Goal: Task Accomplishment & Management: Manage account settings

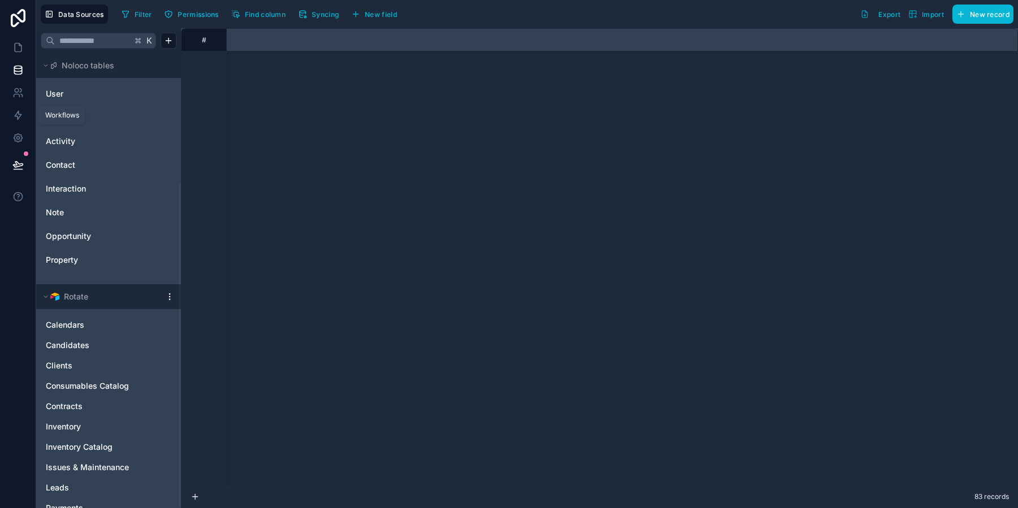
scroll to position [1420, 5325]
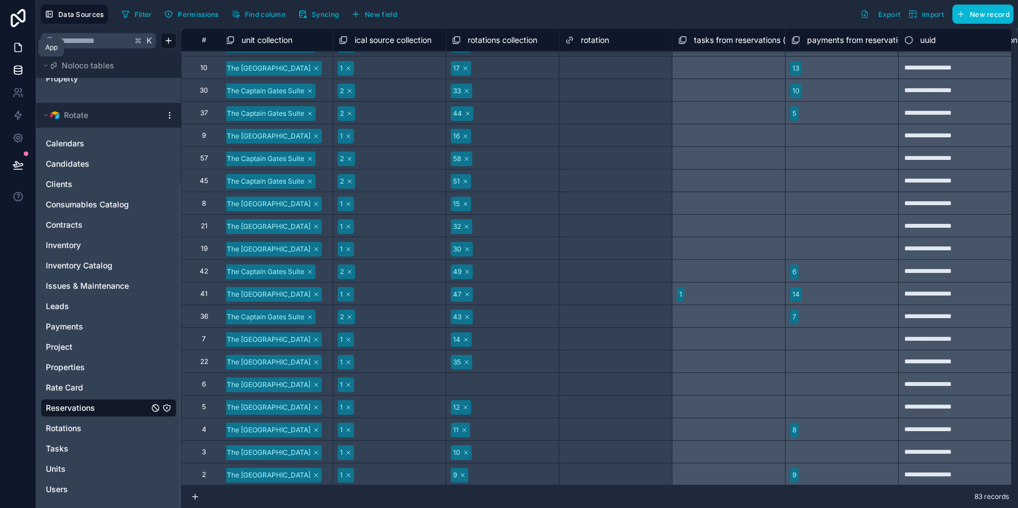
click at [19, 50] on icon at bounding box center [17, 47] width 11 height 11
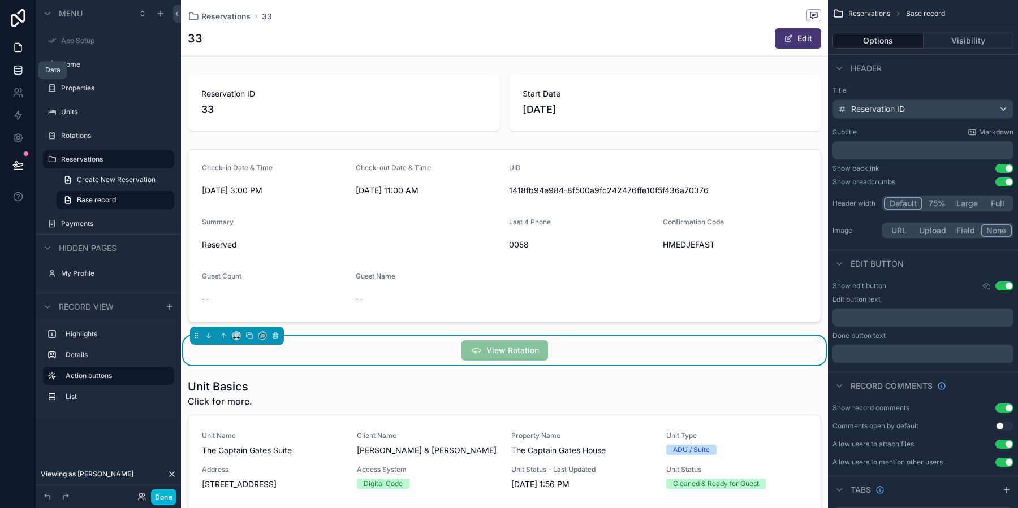
click at [15, 67] on icon at bounding box center [17, 69] width 11 height 11
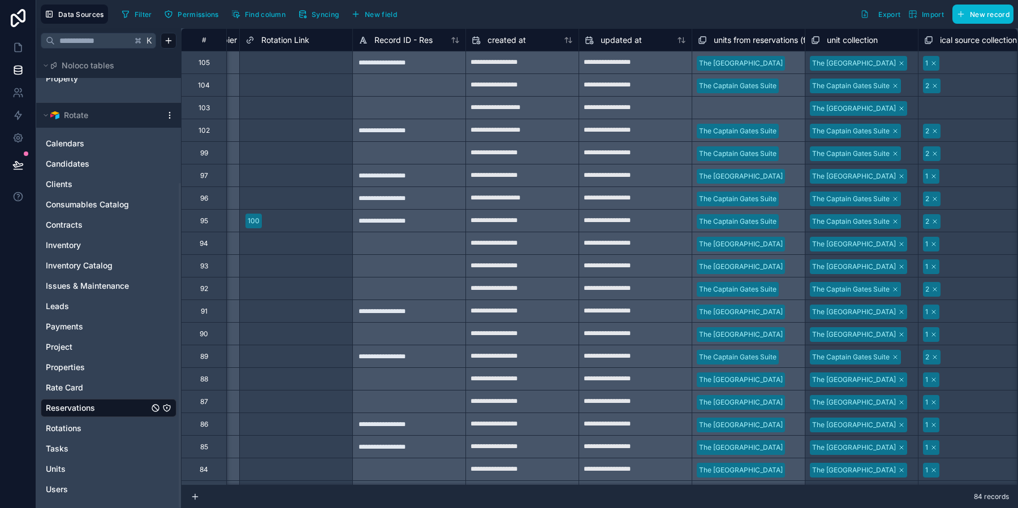
scroll to position [0, 4627]
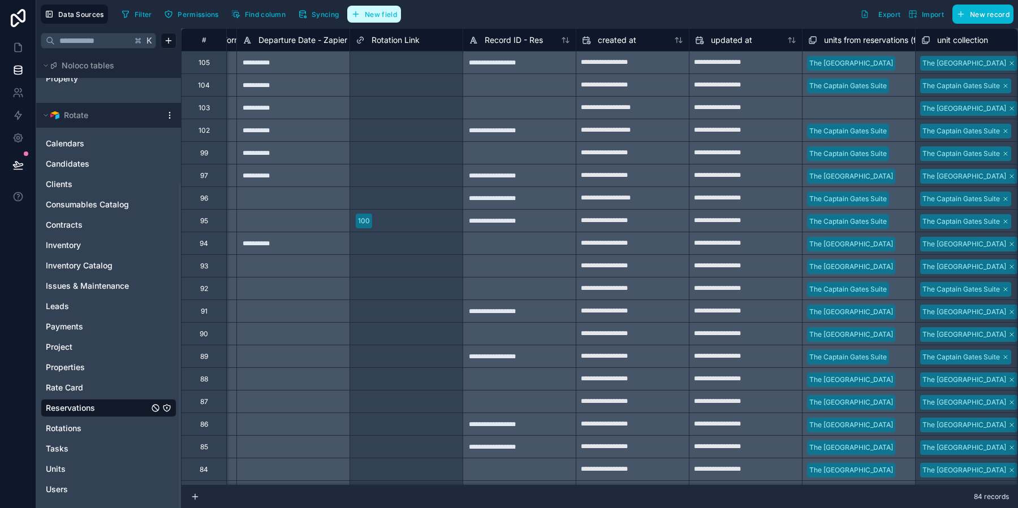
click at [381, 11] on span "New field" at bounding box center [381, 14] width 32 height 8
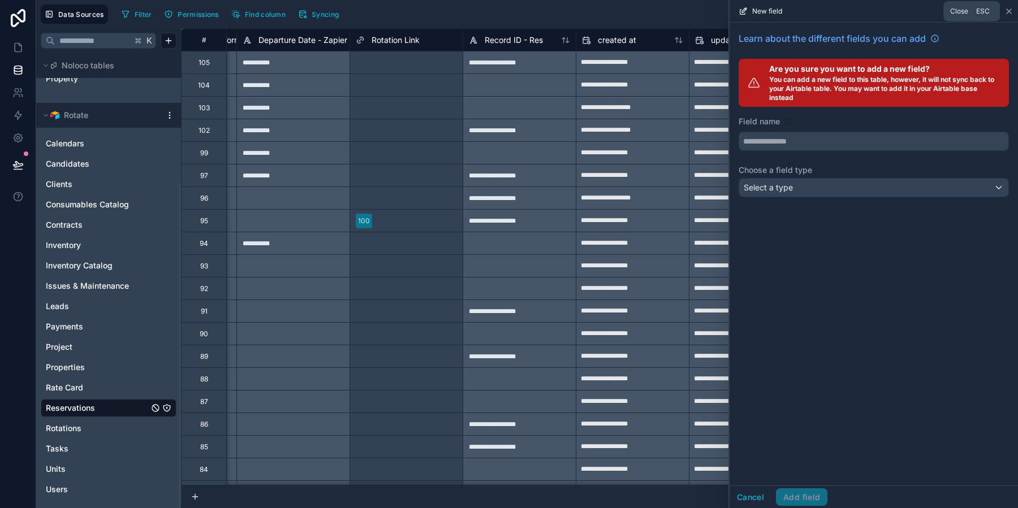
click at [1008, 14] on icon at bounding box center [1008, 11] width 9 height 9
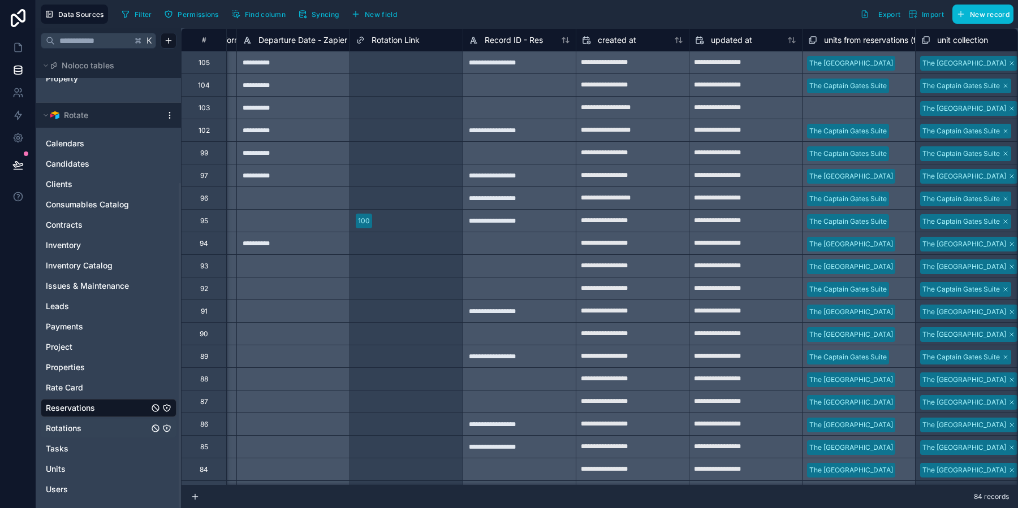
click at [93, 428] on link "Rotations" at bounding box center [97, 428] width 103 height 11
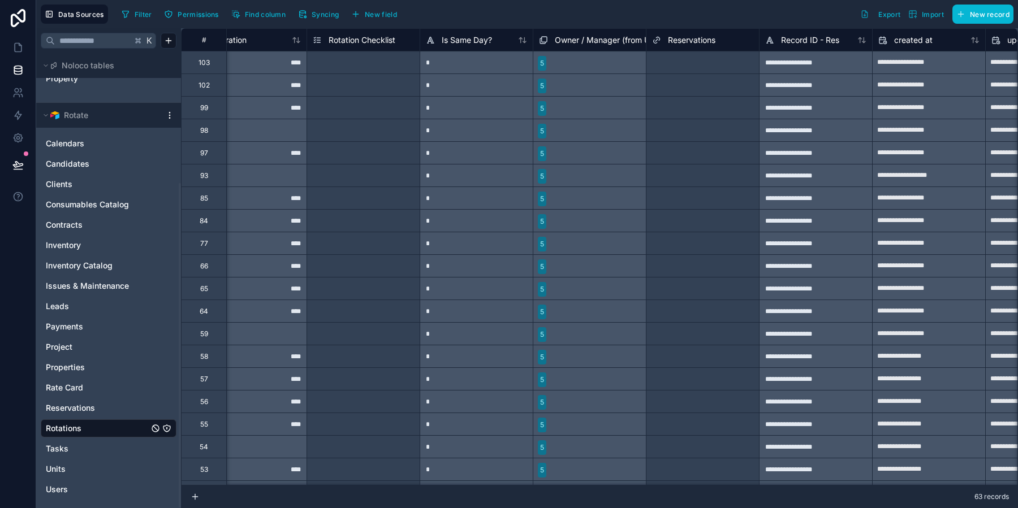
scroll to position [0, 9728]
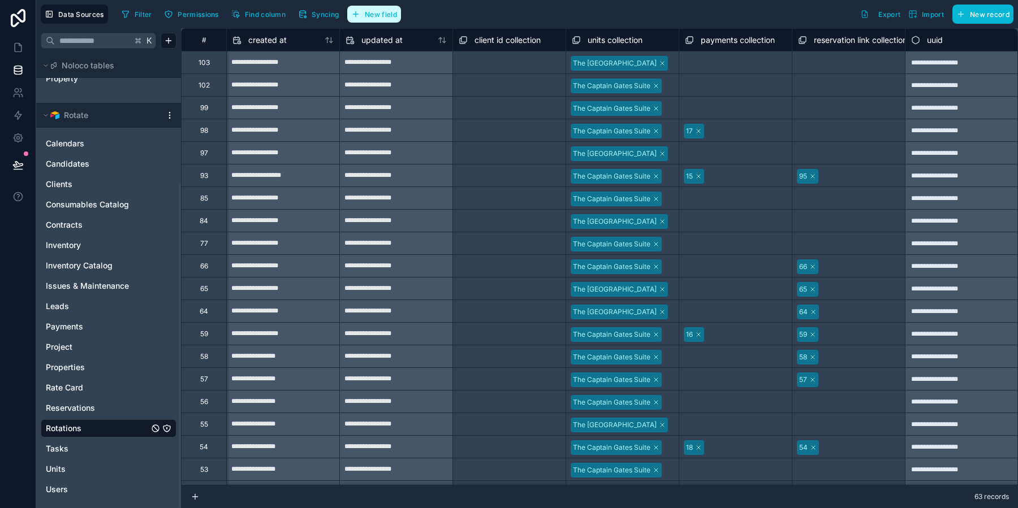
click at [381, 19] on button "New field" at bounding box center [374, 14] width 54 height 17
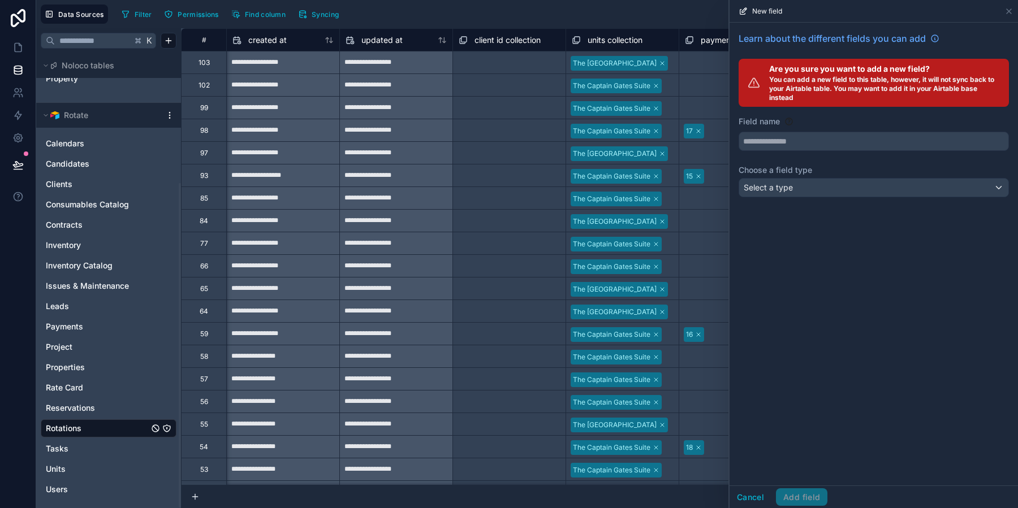
click at [830, 197] on div "Learn about the different fields you can add Are you sure you want to add a new…" at bounding box center [874, 117] width 288 height 188
click at [823, 193] on div "Select a type" at bounding box center [873, 188] width 269 height 18
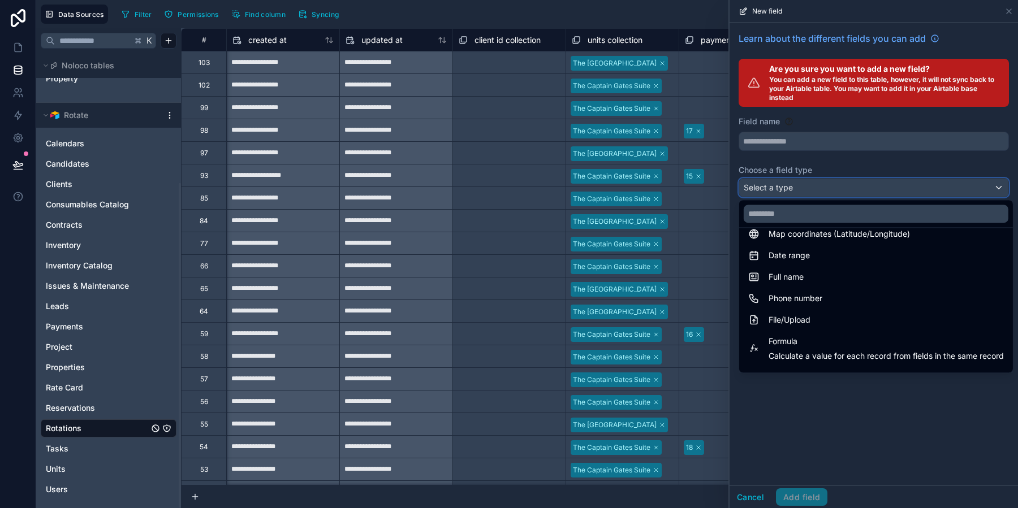
scroll to position [271, 0]
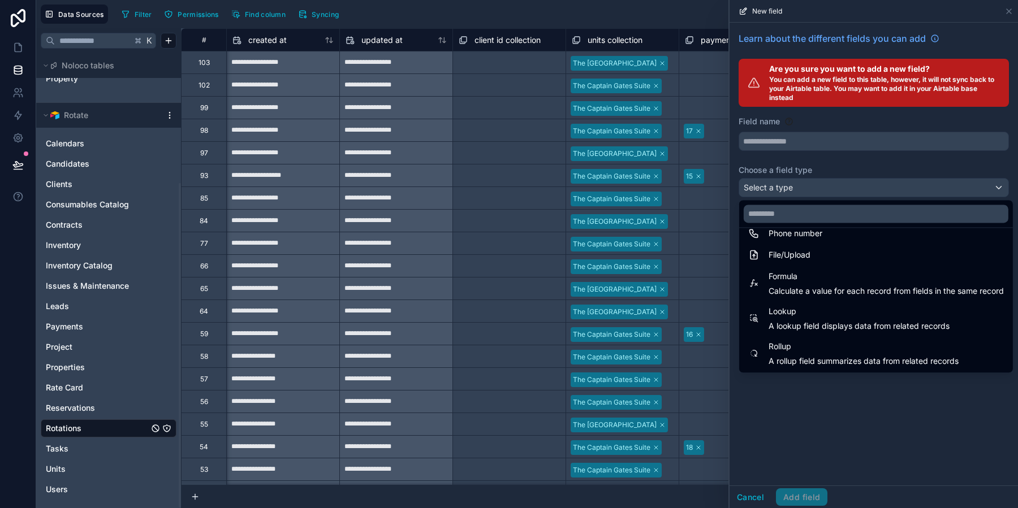
click at [846, 322] on span "A lookup field displays data from related records" at bounding box center [859, 326] width 181 height 11
type input "******"
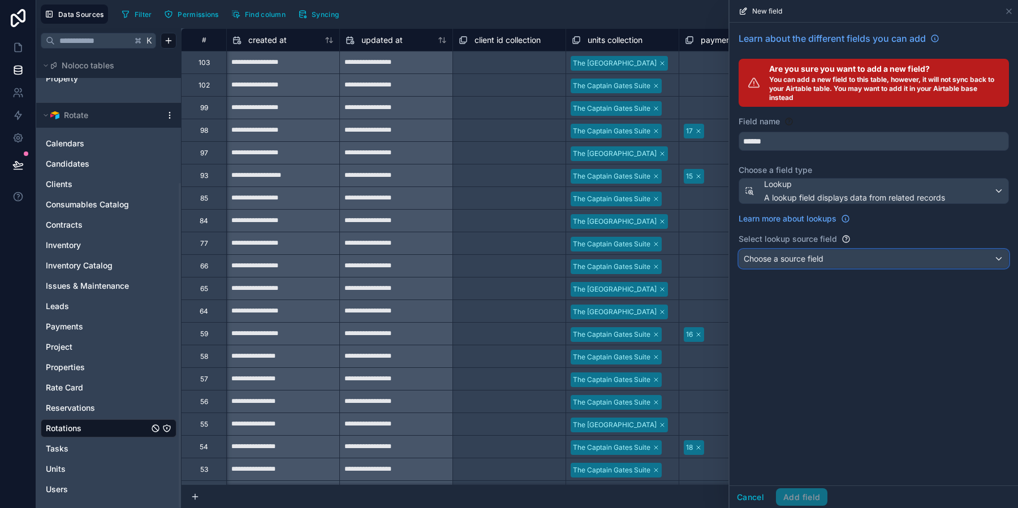
click at [816, 258] on span "Choose a source field" at bounding box center [784, 259] width 80 height 10
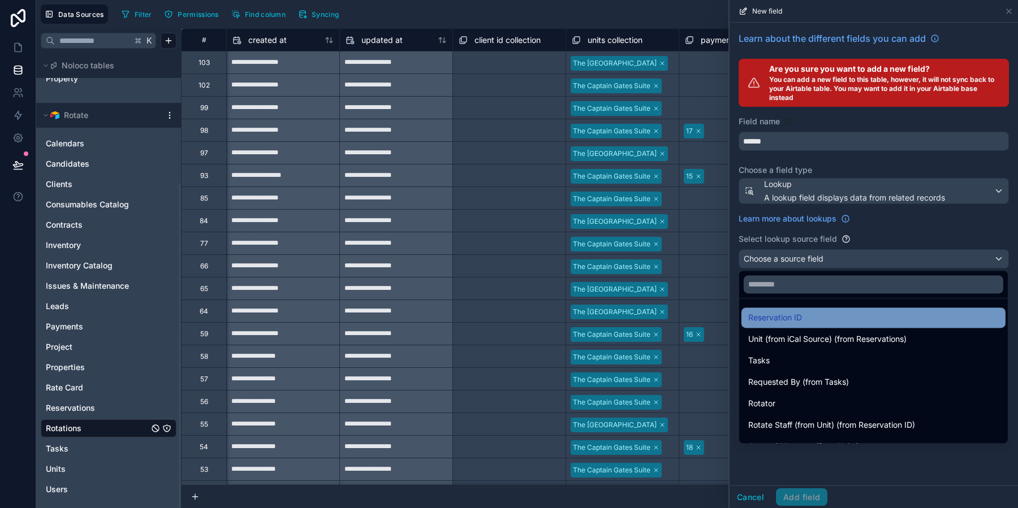
click at [815, 313] on div "Reservation ID" at bounding box center [873, 318] width 251 height 14
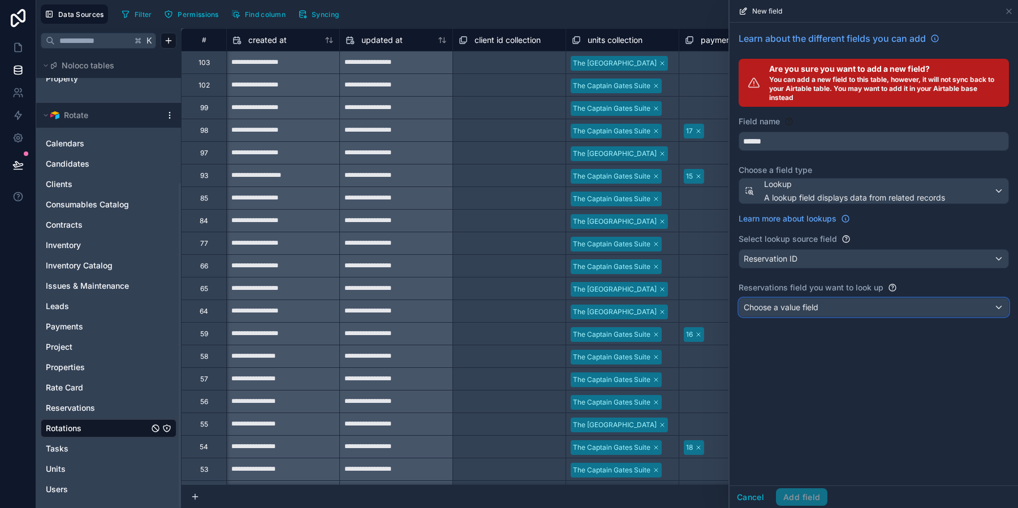
click at [815, 313] on div "Choose a value field" at bounding box center [873, 308] width 269 height 18
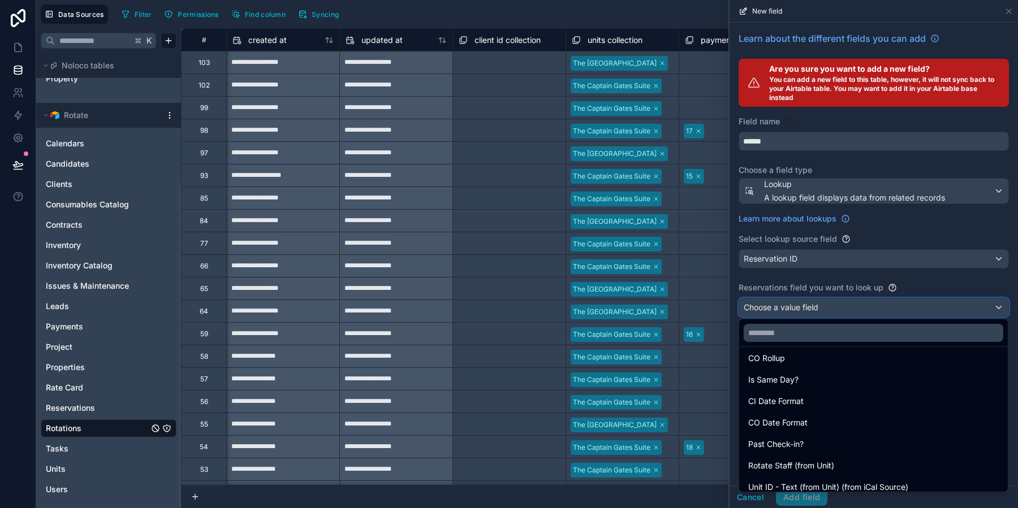
scroll to position [564, 0]
click at [796, 219] on div at bounding box center [874, 254] width 288 height 508
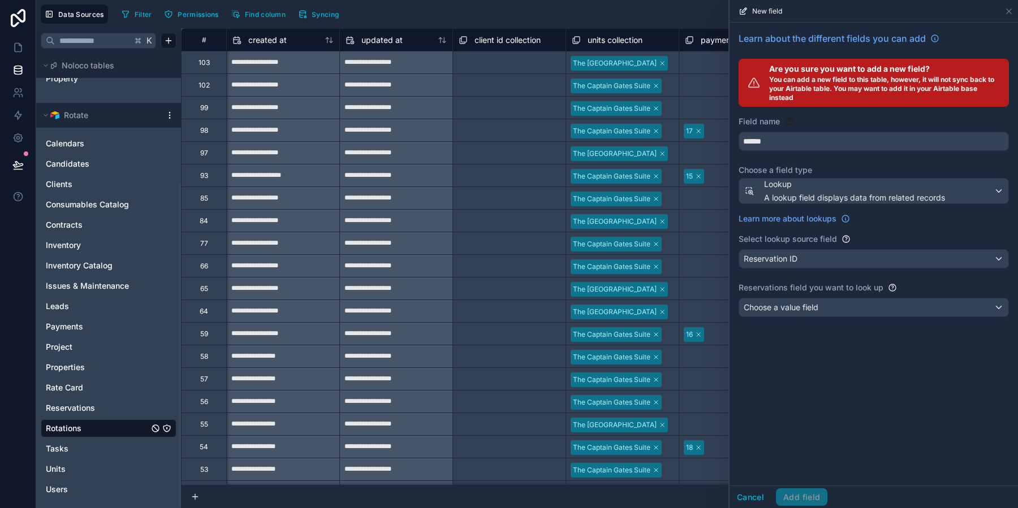
click at [796, 219] on span "Learn more about lookups" at bounding box center [788, 218] width 98 height 11
click at [814, 194] on span "A lookup field displays data from related records" at bounding box center [854, 197] width 181 height 11
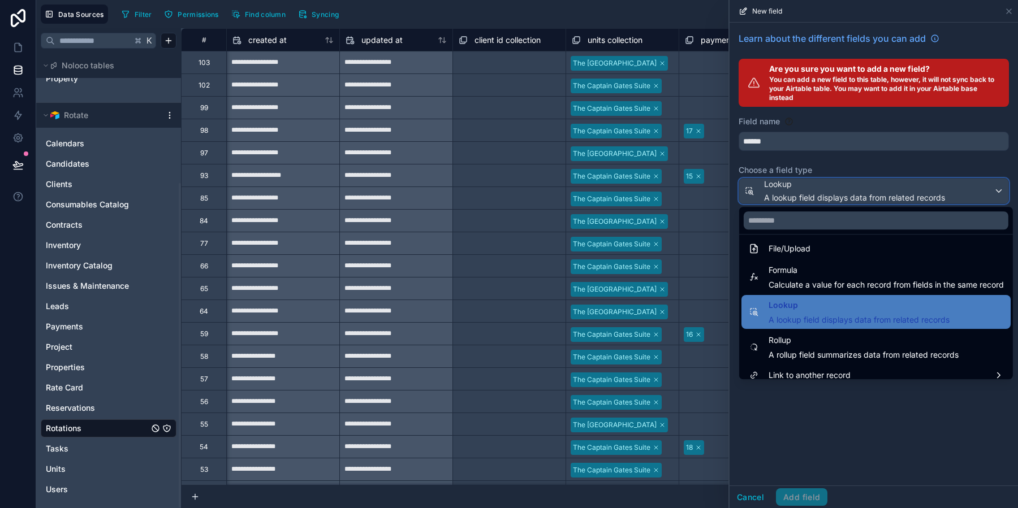
scroll to position [292, 0]
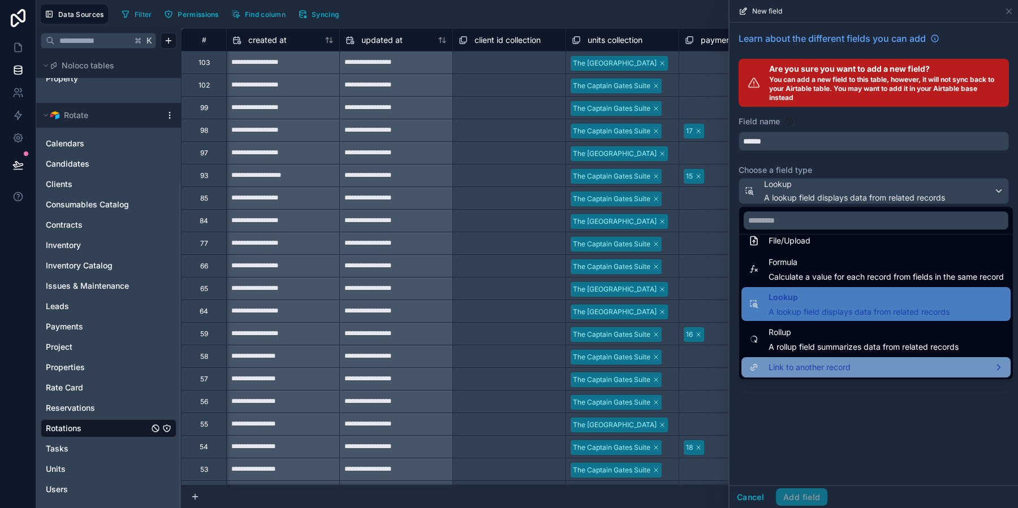
click at [838, 372] on span "Link to another record" at bounding box center [810, 368] width 82 height 14
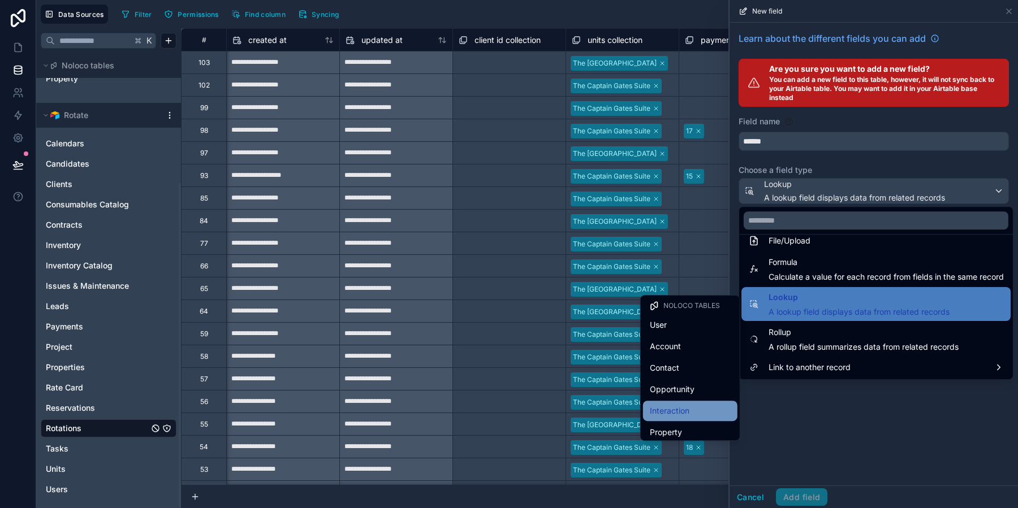
scroll to position [140, 0]
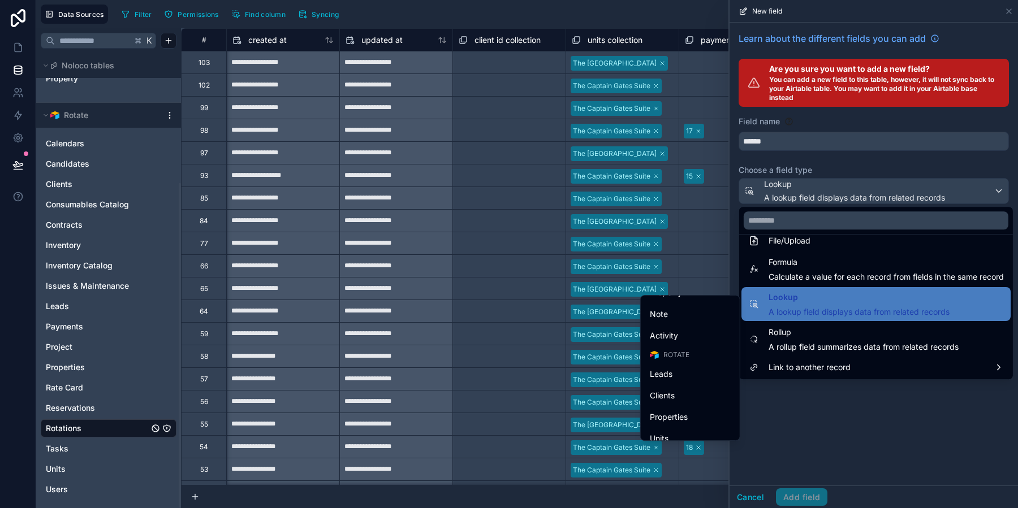
click at [1005, 15] on div at bounding box center [874, 254] width 288 height 508
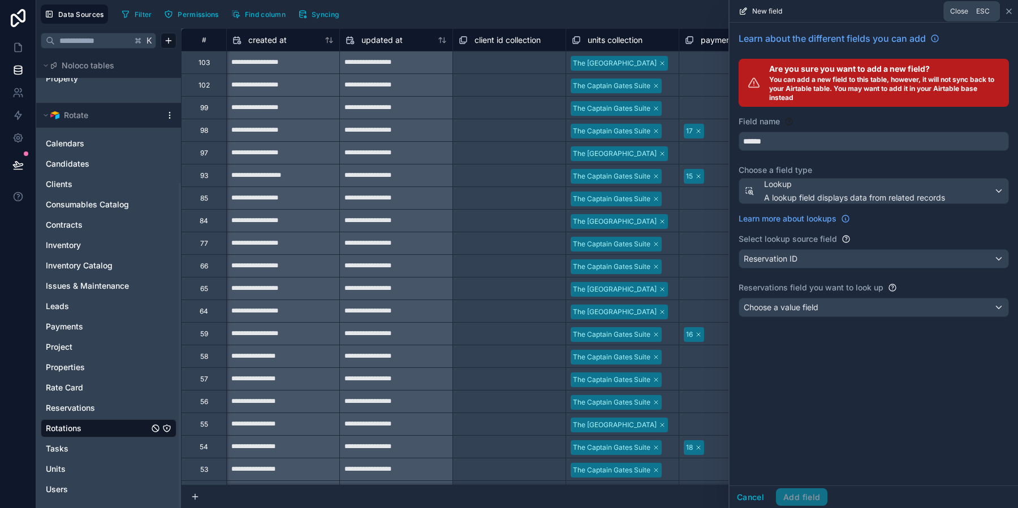
click at [1008, 15] on icon at bounding box center [1008, 11] width 9 height 9
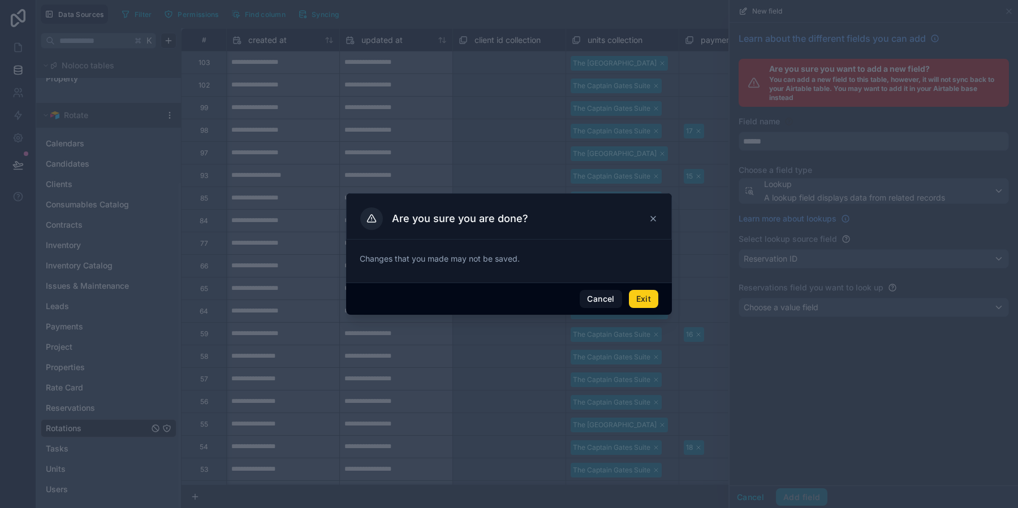
click at [649, 304] on button "Exit" at bounding box center [643, 299] width 29 height 18
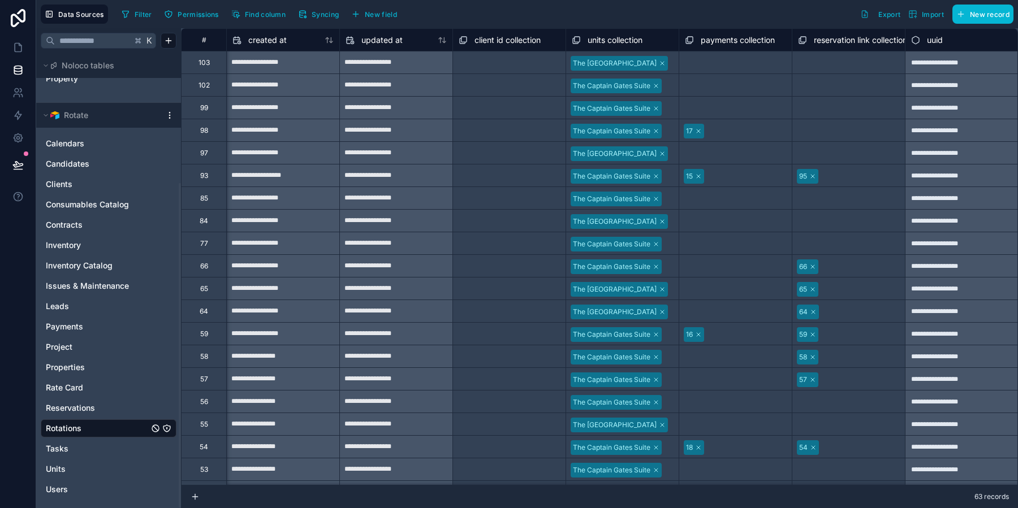
click at [851, 34] on span "reservation link collection" at bounding box center [860, 39] width 93 height 11
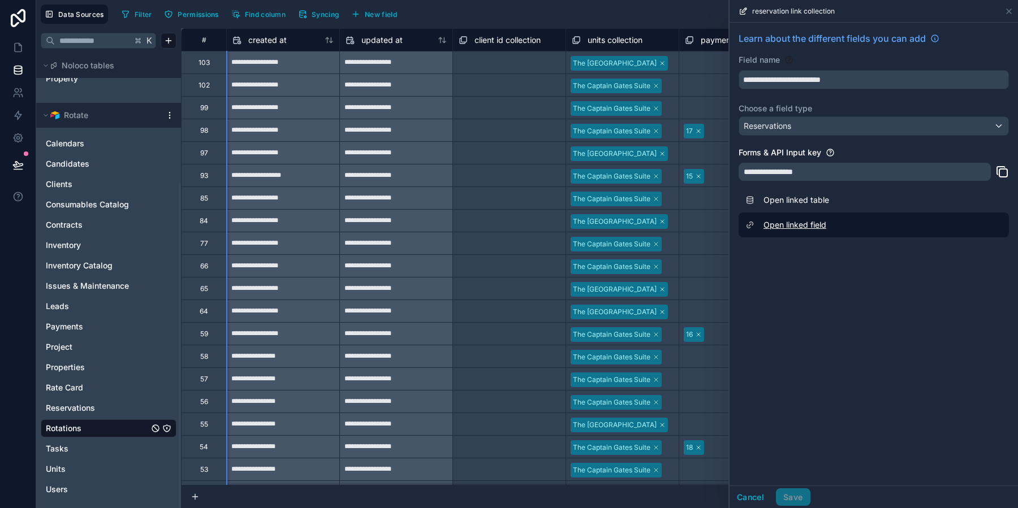
click at [796, 224] on link "Open linked field" at bounding box center [874, 225] width 270 height 25
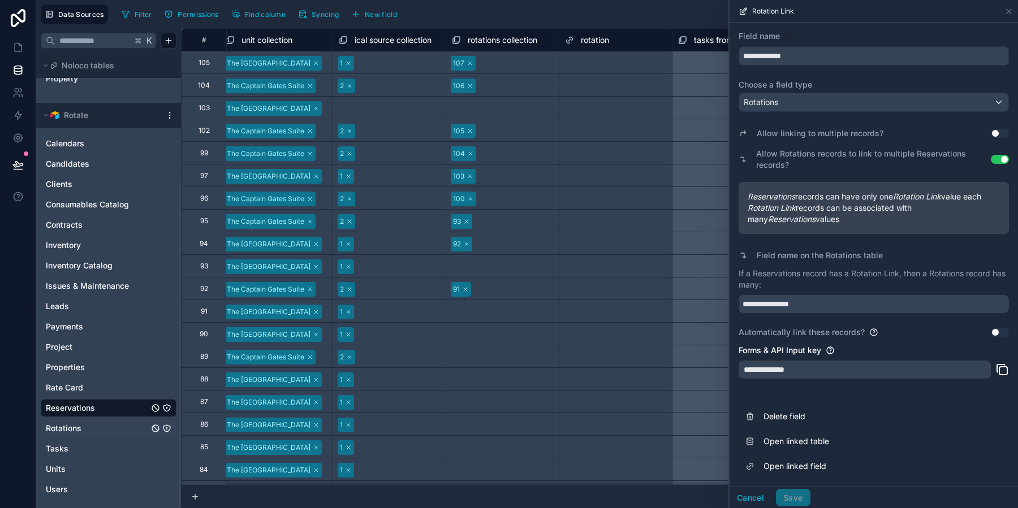
scroll to position [0, 5325]
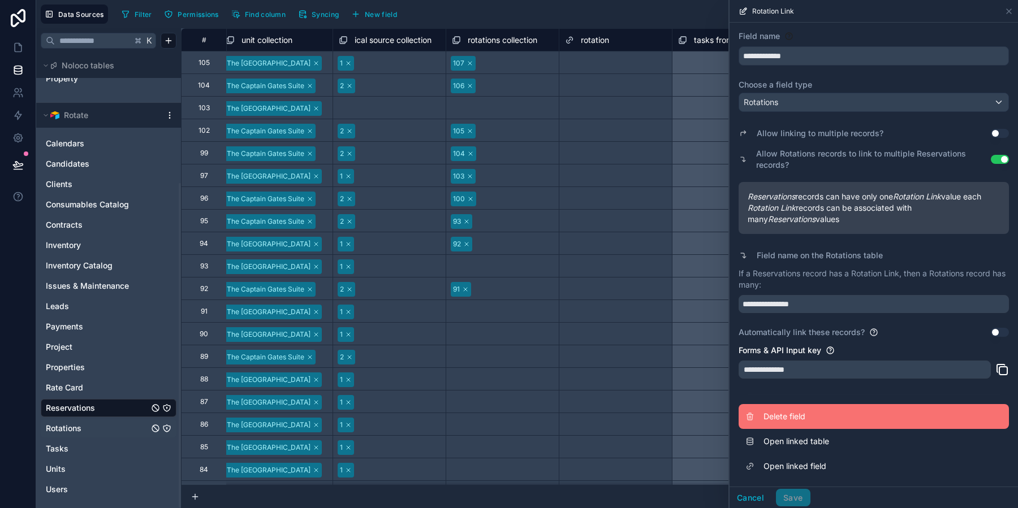
click at [806, 411] on span "Delete field" at bounding box center [845, 416] width 163 height 11
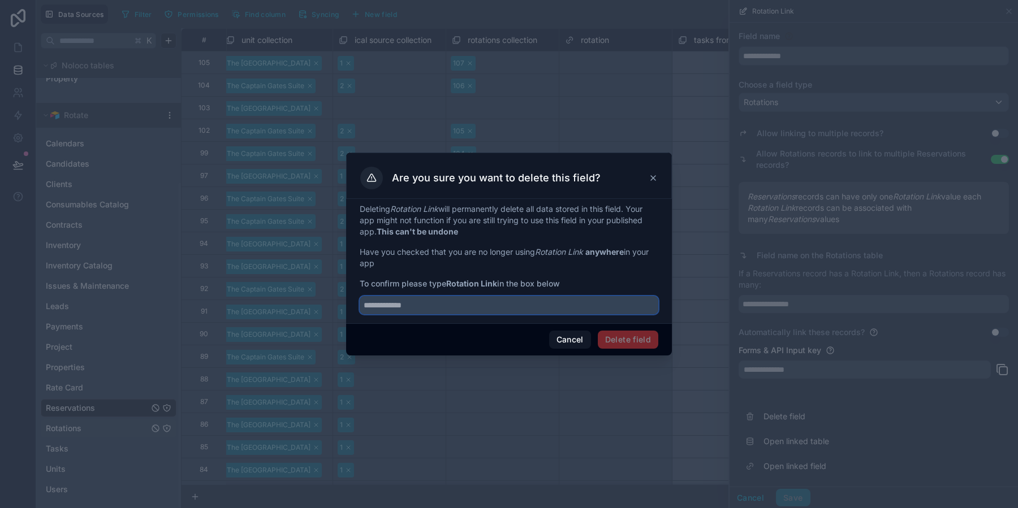
click at [590, 311] on input "text" at bounding box center [509, 305] width 299 height 18
type input "**********"
click at [657, 338] on button "Delete field" at bounding box center [628, 340] width 61 height 18
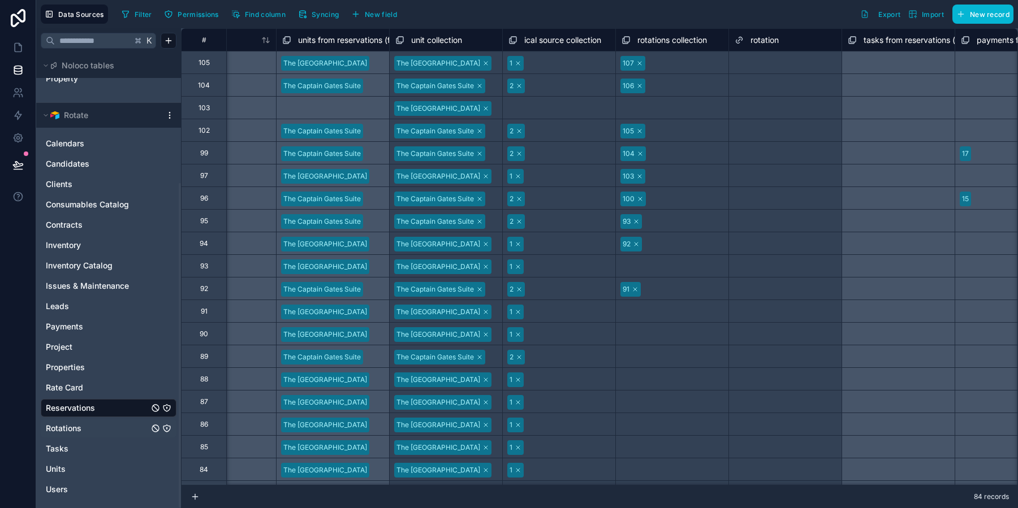
scroll to position [0, 5212]
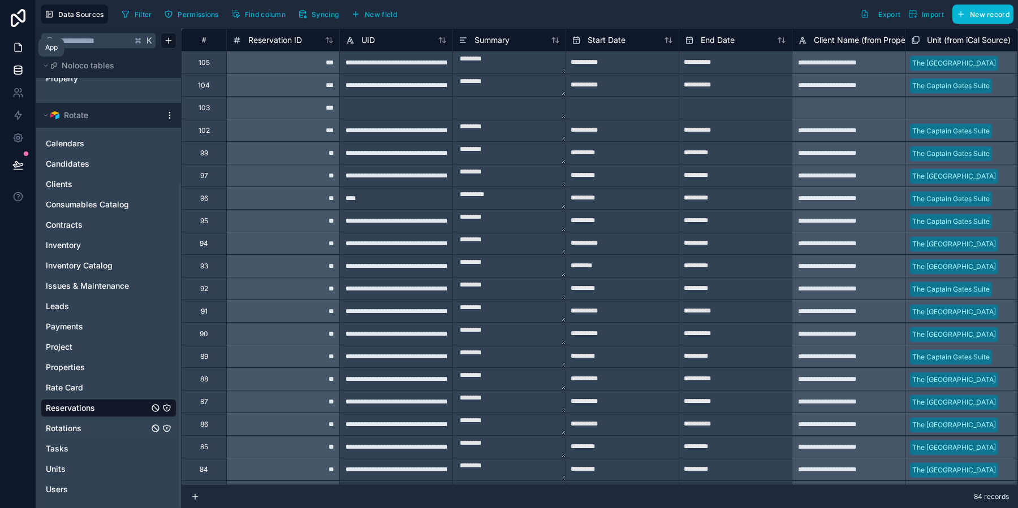
click at [16, 48] on icon at bounding box center [17, 47] width 11 height 11
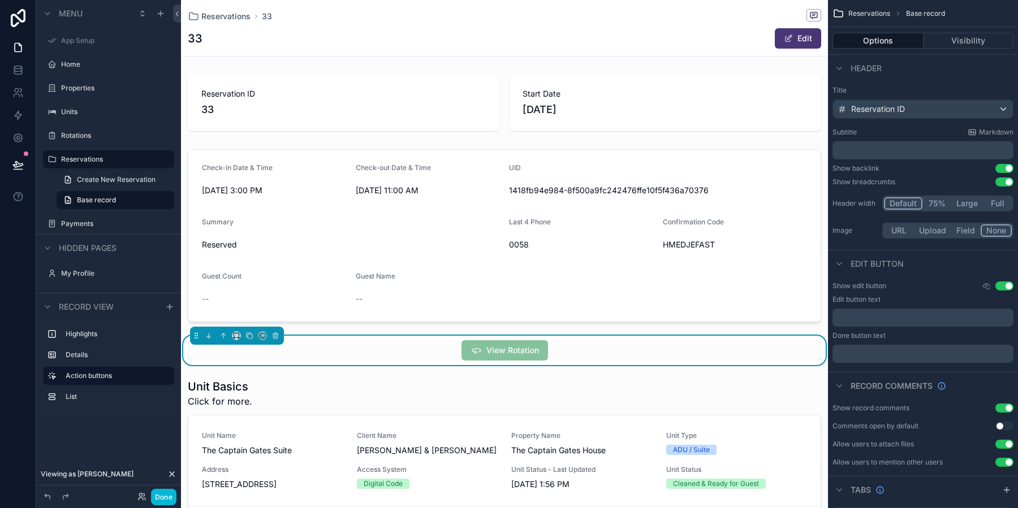
click at [561, 340] on div "View Rotation" at bounding box center [504, 350] width 633 height 20
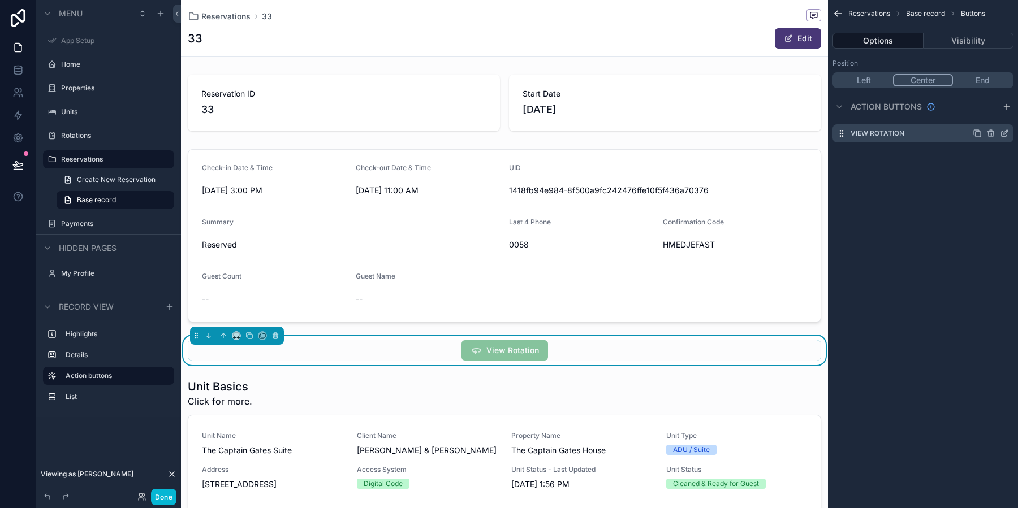
click at [1007, 135] on icon "scrollable content" at bounding box center [1004, 133] width 9 height 9
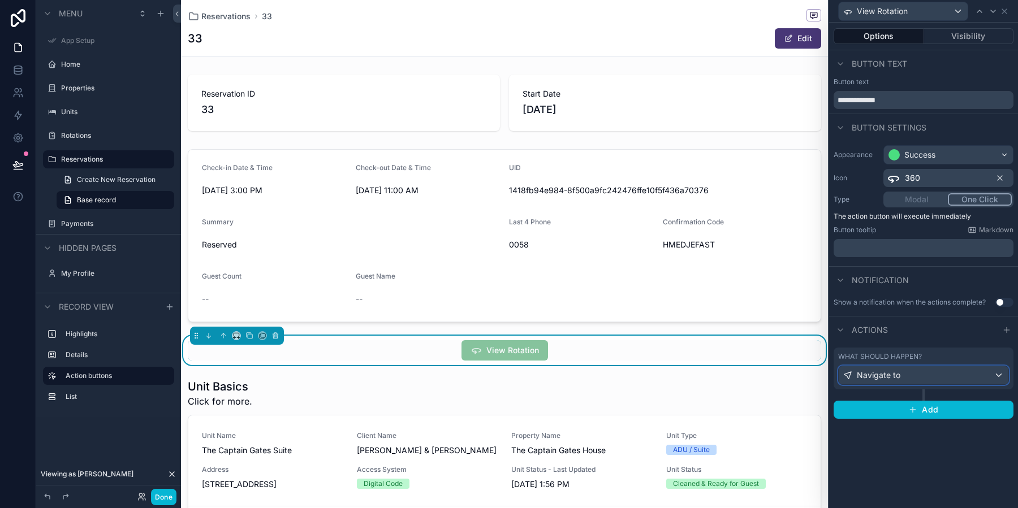
click at [931, 373] on div "Navigate to" at bounding box center [924, 375] width 170 height 18
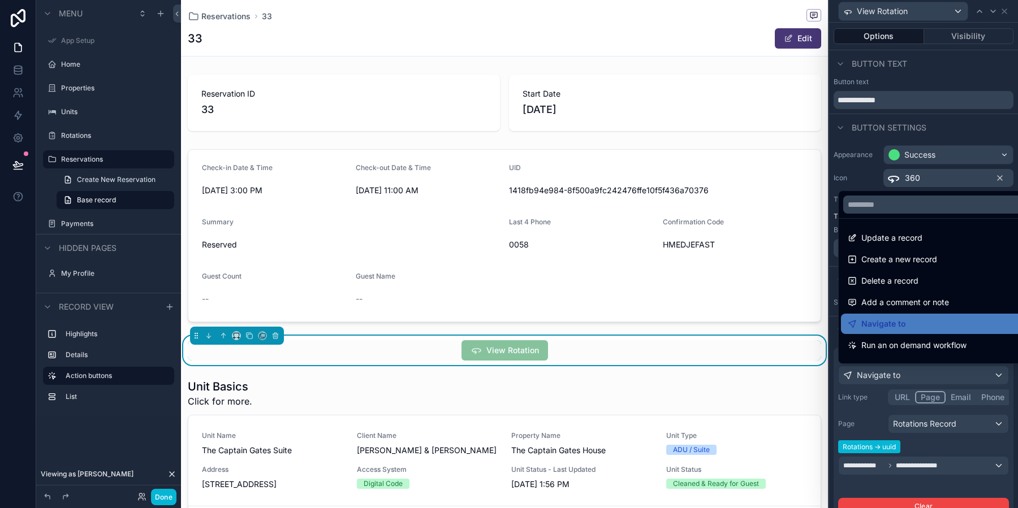
click at [933, 398] on div at bounding box center [923, 254] width 189 height 508
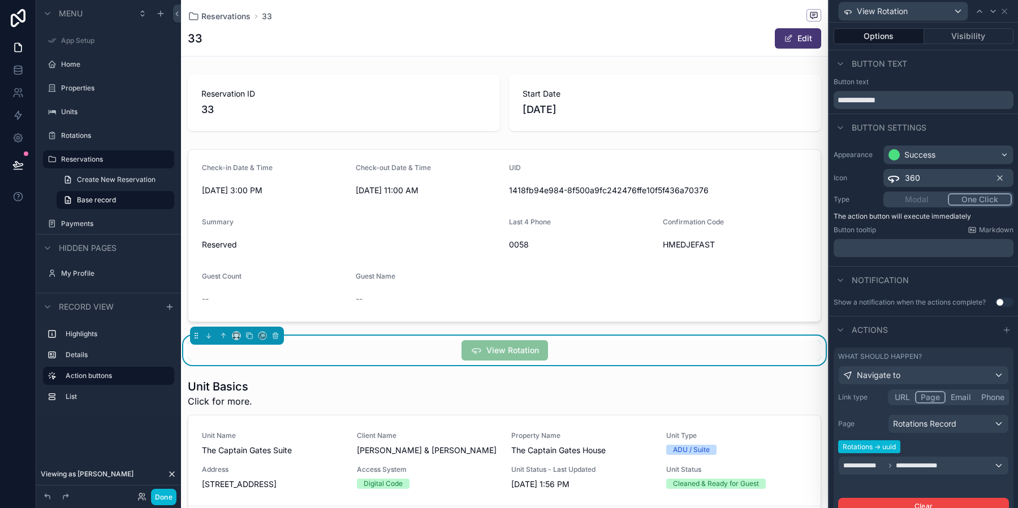
scroll to position [68, 0]
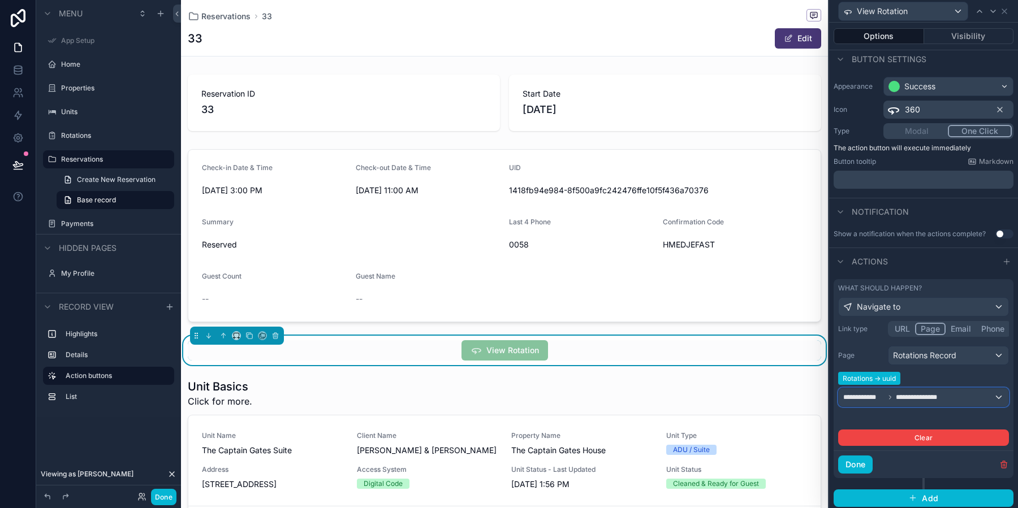
click at [947, 396] on div "**********" at bounding box center [924, 398] width 170 height 18
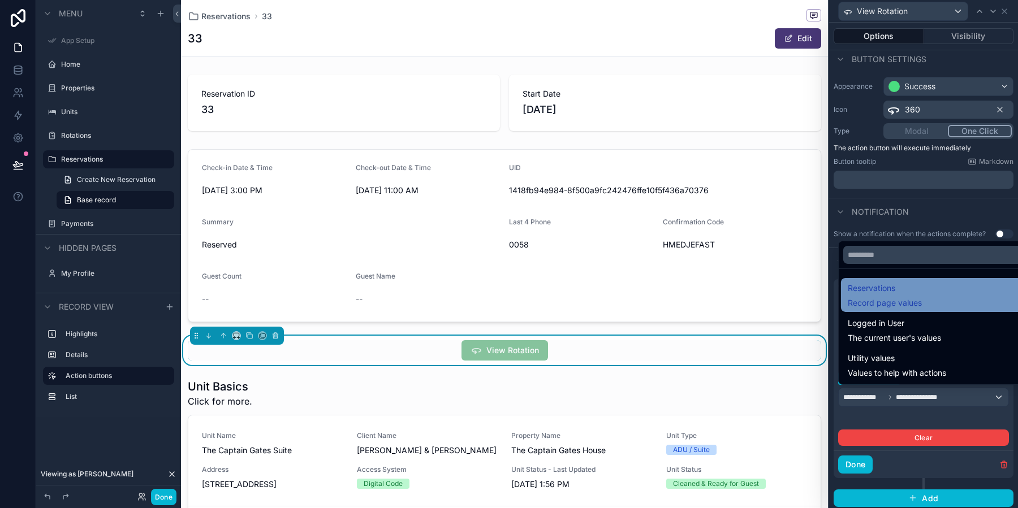
click at [883, 294] on span "Reservations" at bounding box center [885, 289] width 74 height 14
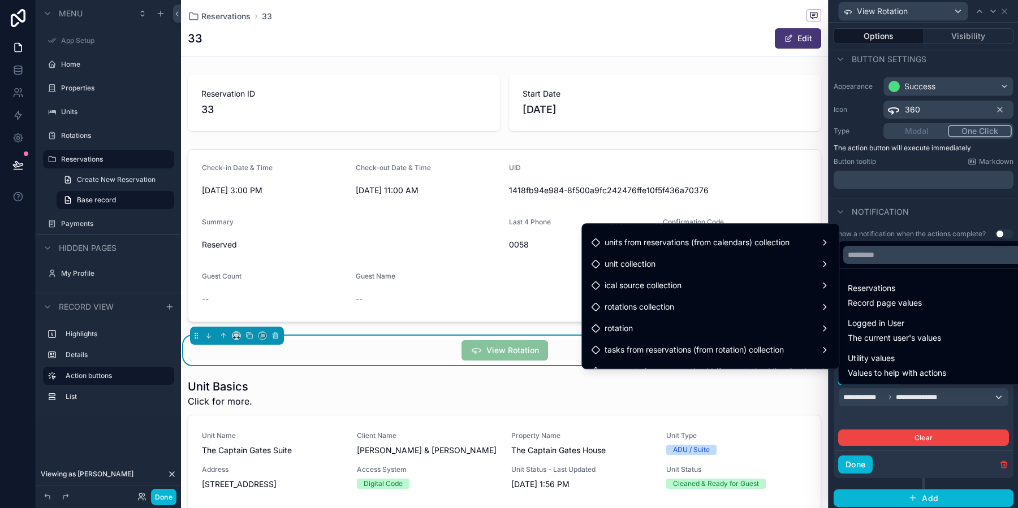
scroll to position [804, 0]
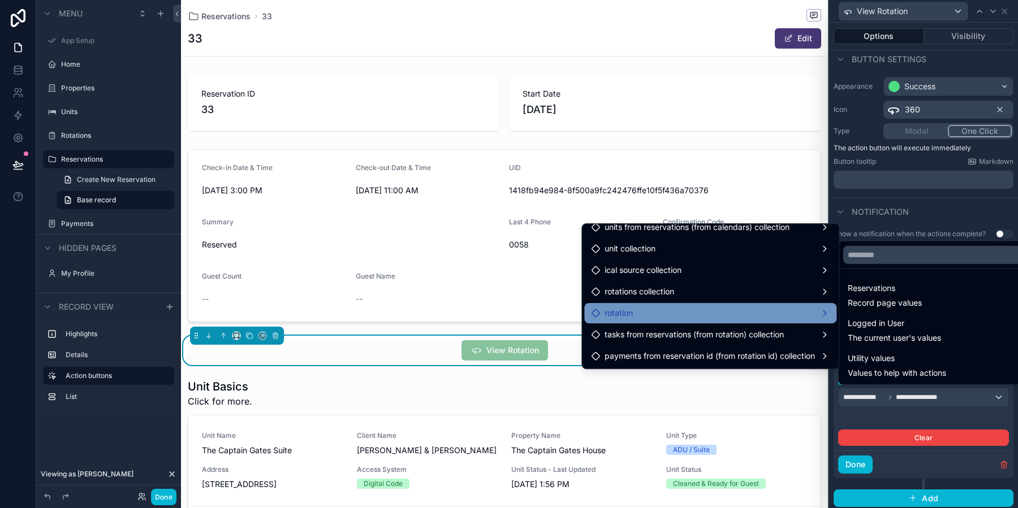
click at [672, 310] on div "rotation" at bounding box center [710, 314] width 239 height 14
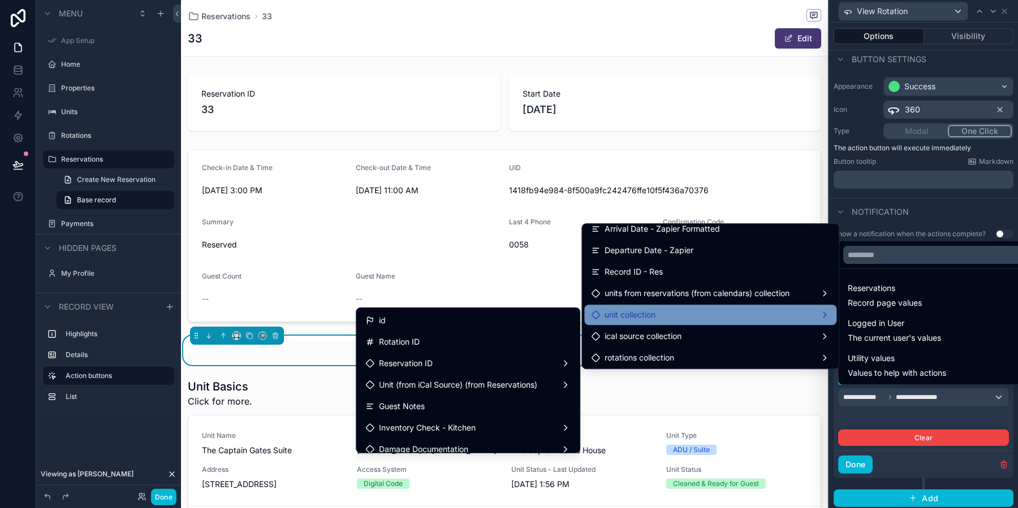
scroll to position [825, 0]
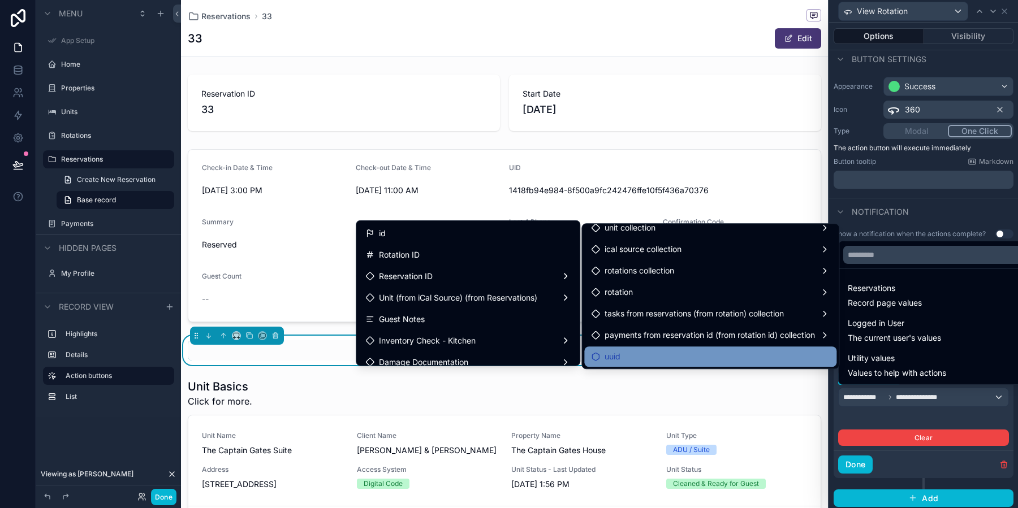
click at [663, 355] on div "uuid" at bounding box center [710, 357] width 239 height 14
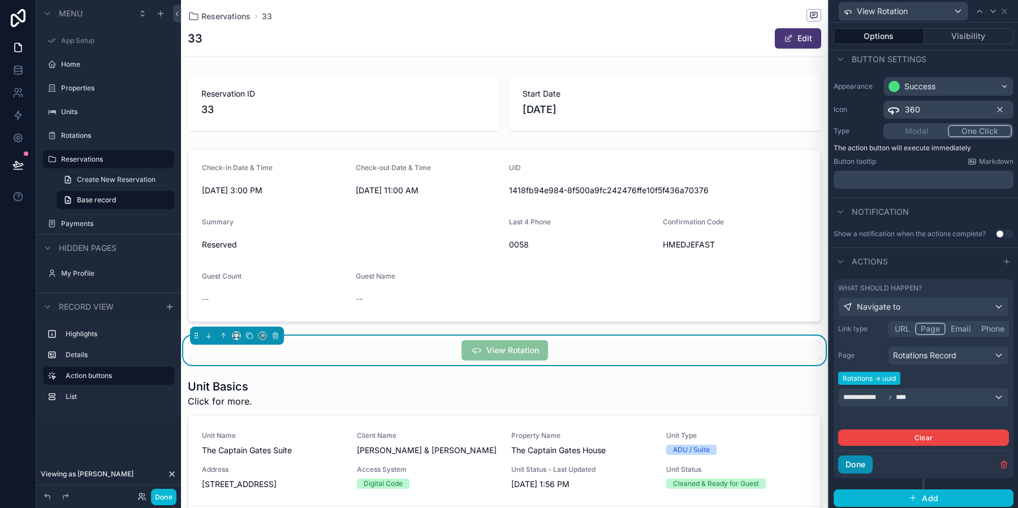
click at [861, 460] on button "Done" at bounding box center [855, 465] width 34 height 18
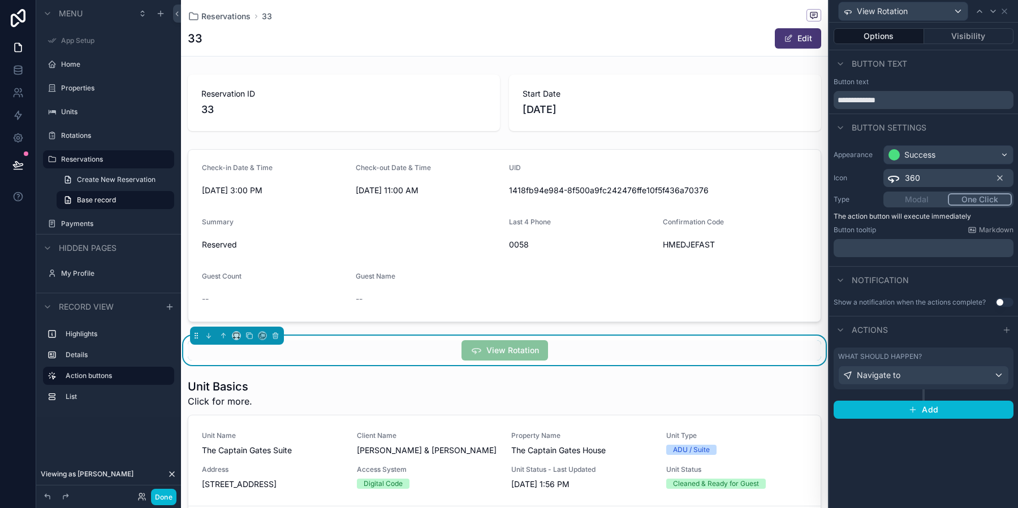
scroll to position [0, 0]
click at [171, 501] on button "Done" at bounding box center [163, 497] width 25 height 16
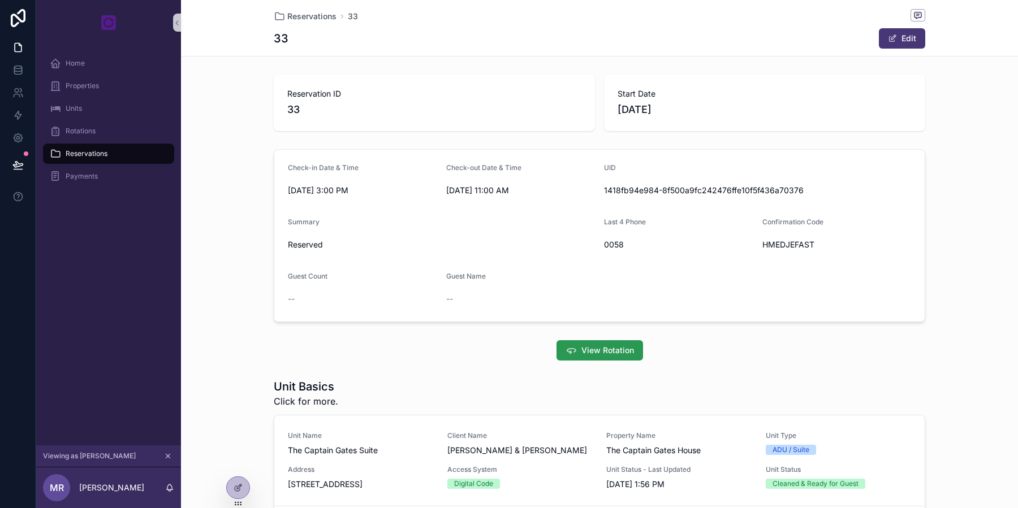
click at [605, 357] on button "View Rotation" at bounding box center [600, 350] width 87 height 20
click at [236, 483] on div at bounding box center [238, 487] width 23 height 21
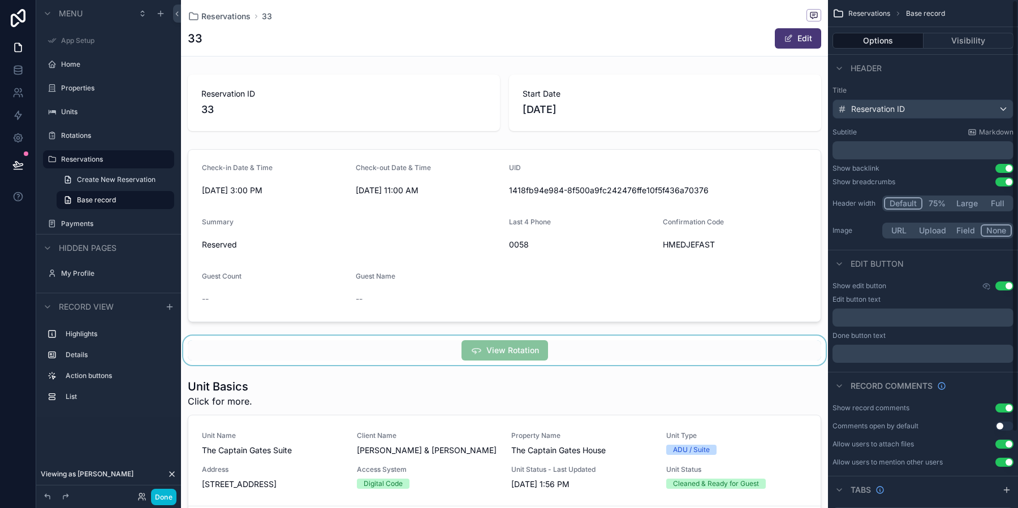
click at [608, 338] on div "scrollable content" at bounding box center [504, 350] width 647 height 29
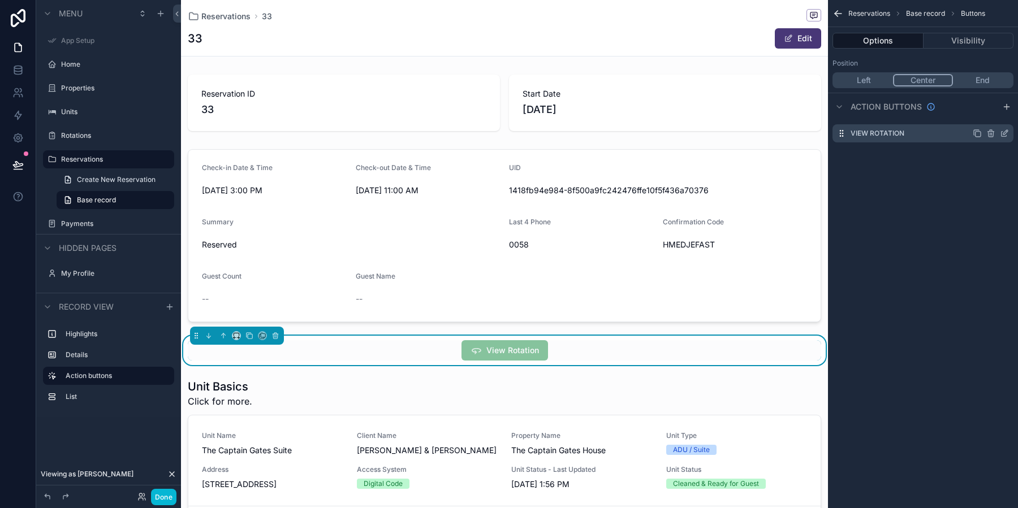
click at [933, 138] on div "View Rotation" at bounding box center [923, 133] width 181 height 18
click at [1008, 135] on icon "scrollable content" at bounding box center [1004, 133] width 9 height 9
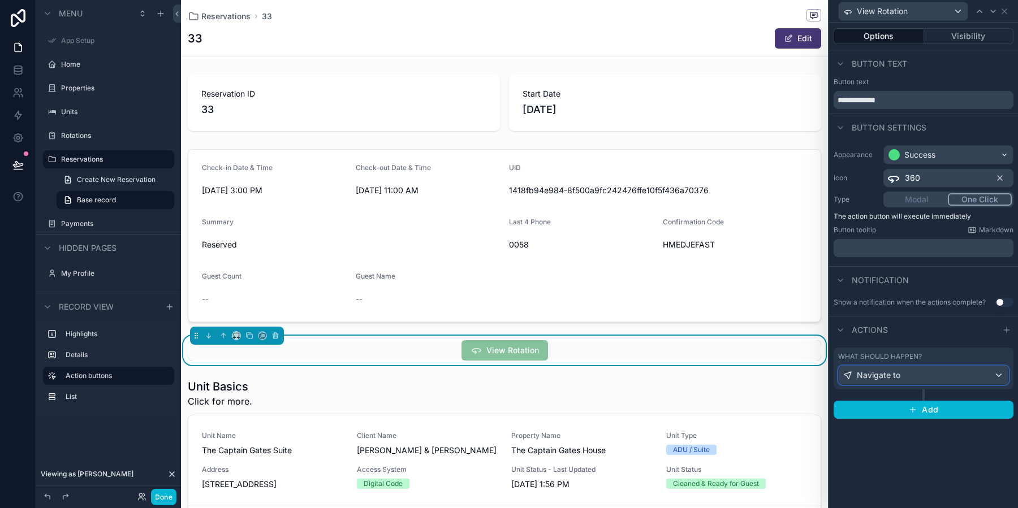
click at [925, 381] on div "Navigate to" at bounding box center [924, 375] width 170 height 18
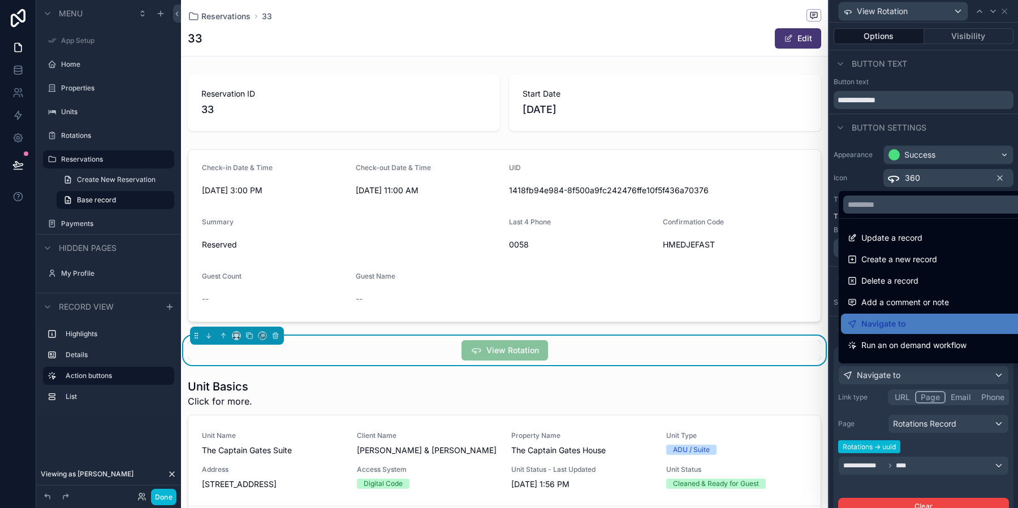
click at [933, 446] on div at bounding box center [923, 254] width 189 height 508
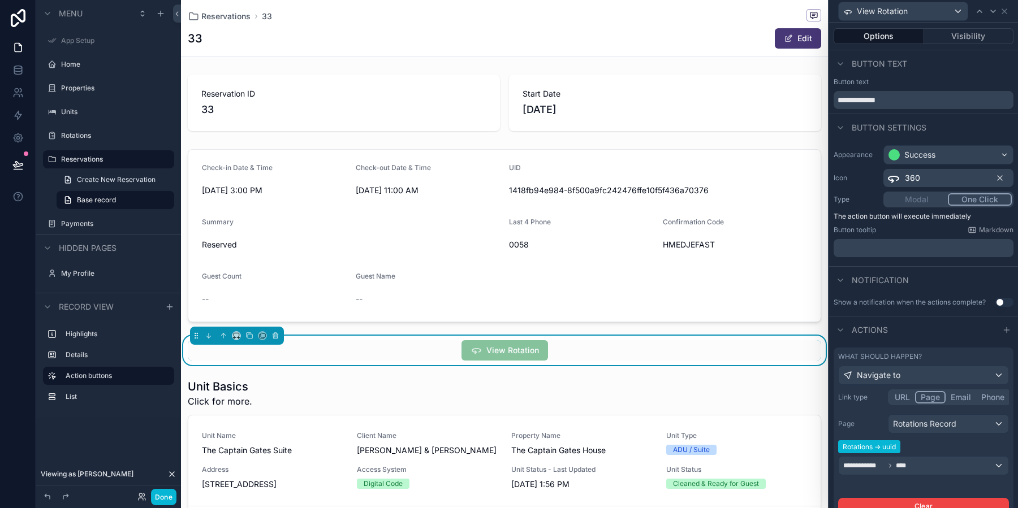
click at [873, 448] on span "Rotations -> uuid" at bounding box center [869, 447] width 62 height 13
click at [1004, 10] on icon at bounding box center [1004, 11] width 9 height 9
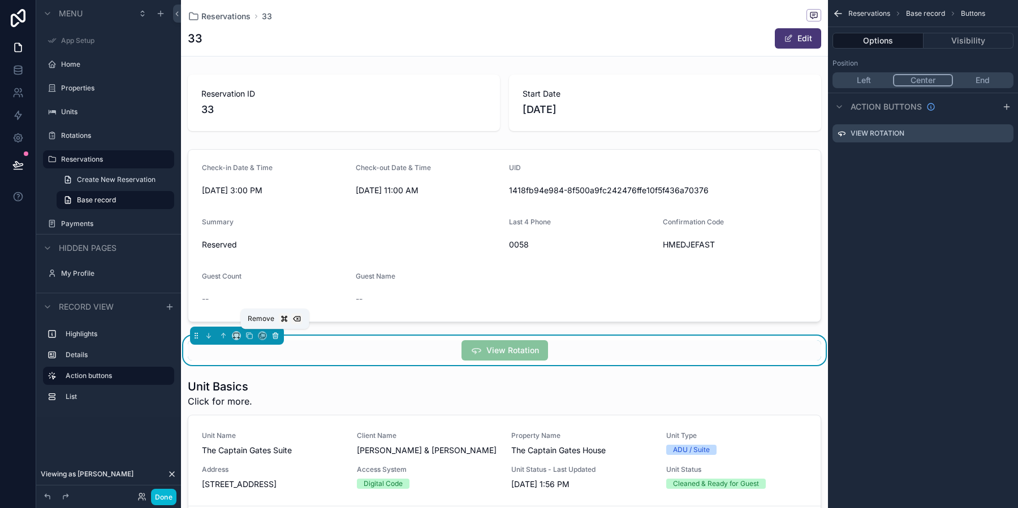
click at [278, 334] on icon "scrollable content" at bounding box center [275, 336] width 8 height 8
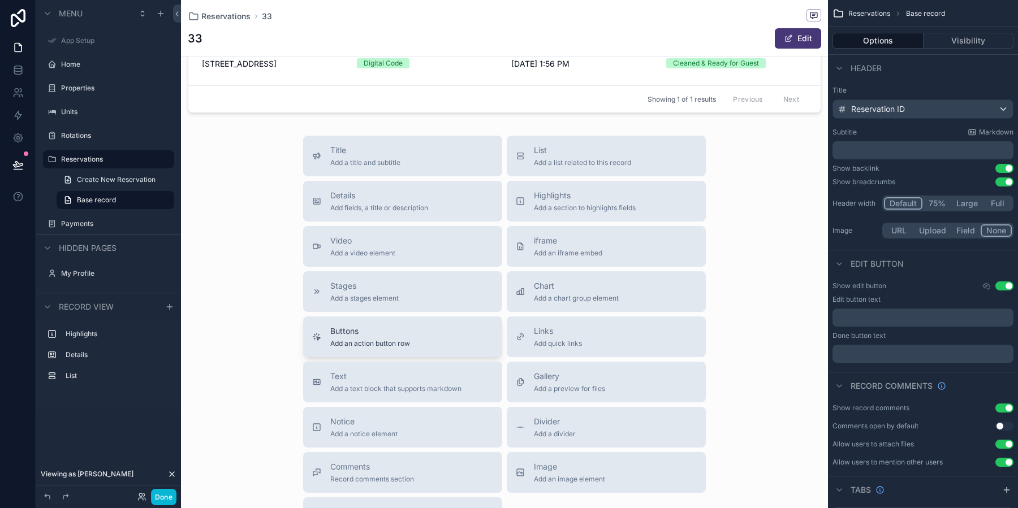
scroll to position [369, 0]
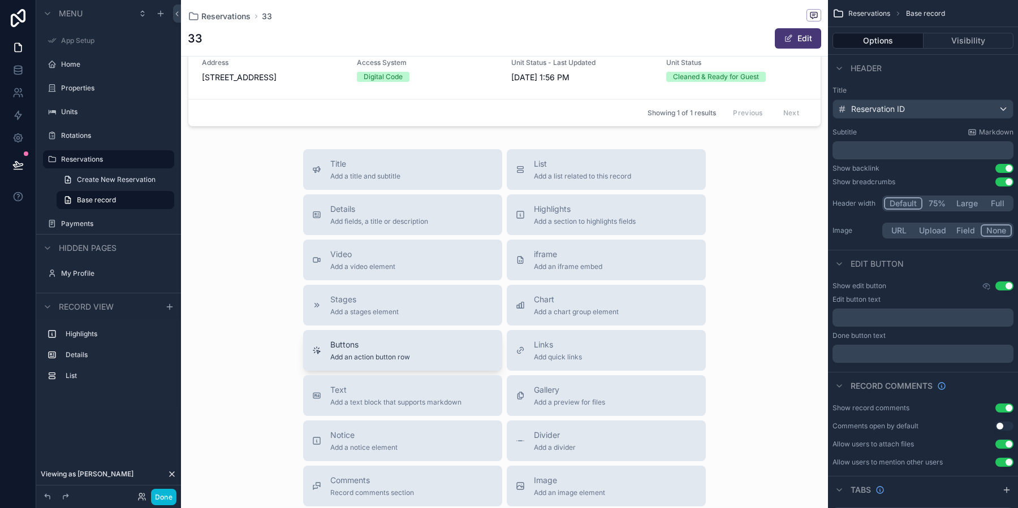
click at [412, 353] on div "Buttons Add an action button row" at bounding box center [402, 350] width 181 height 23
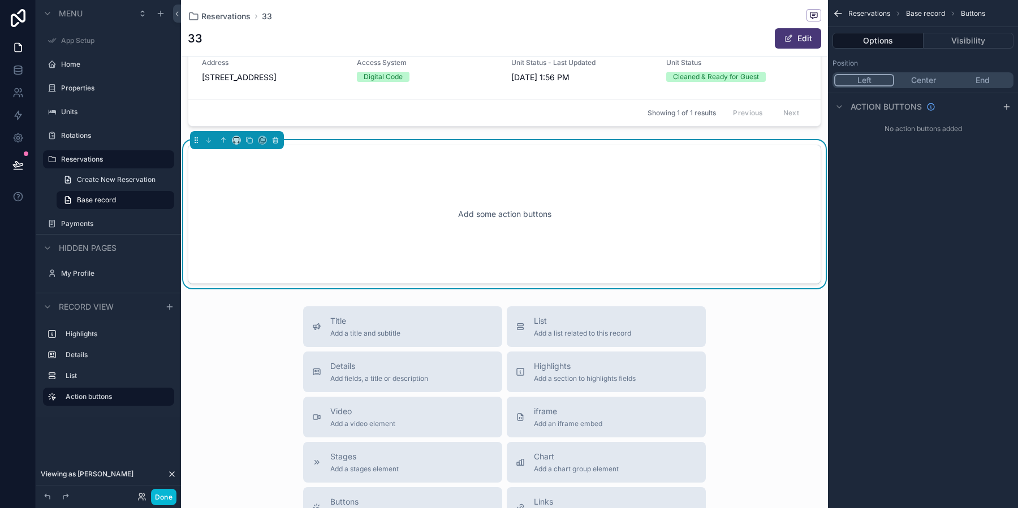
scroll to position [327, 0]
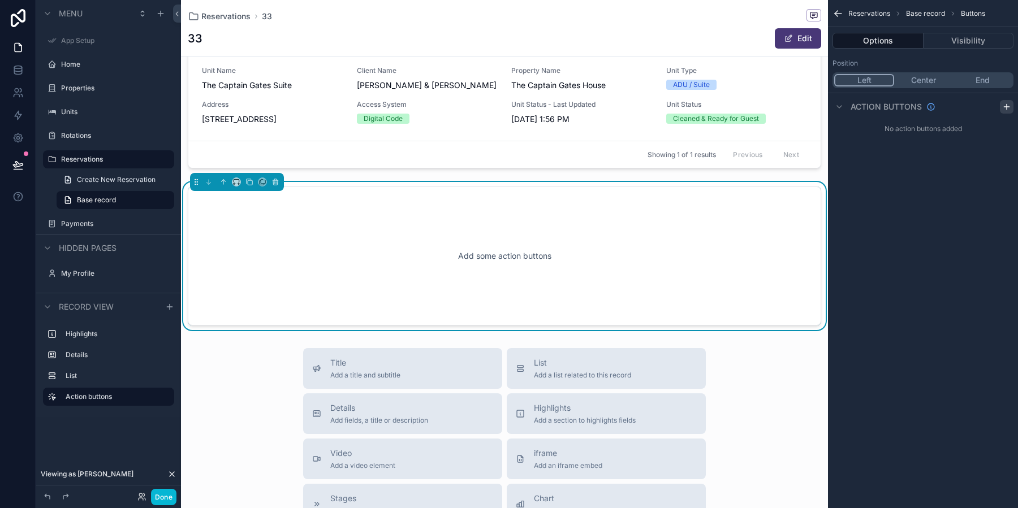
click at [1006, 107] on icon "scrollable content" at bounding box center [1006, 107] width 5 height 0
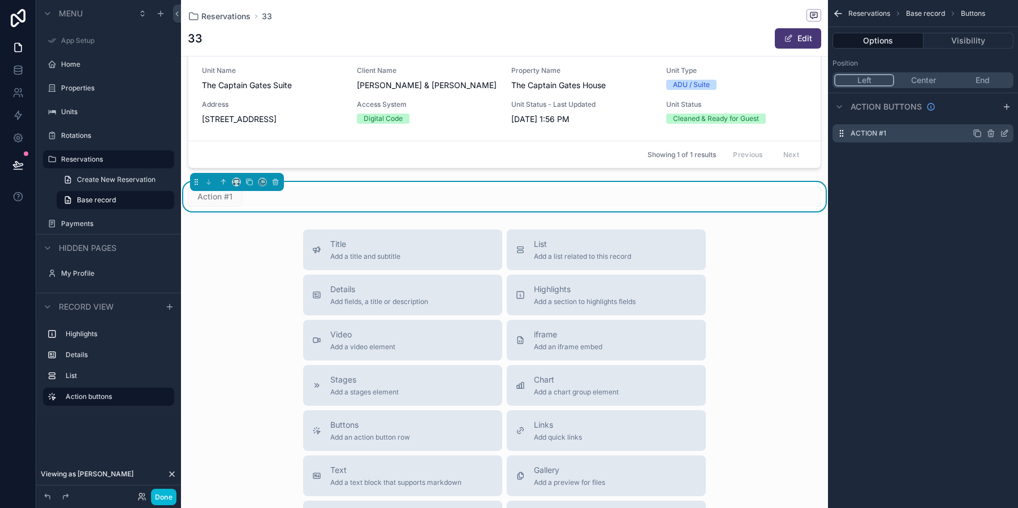
click at [1008, 136] on icon "scrollable content" at bounding box center [1004, 133] width 9 height 9
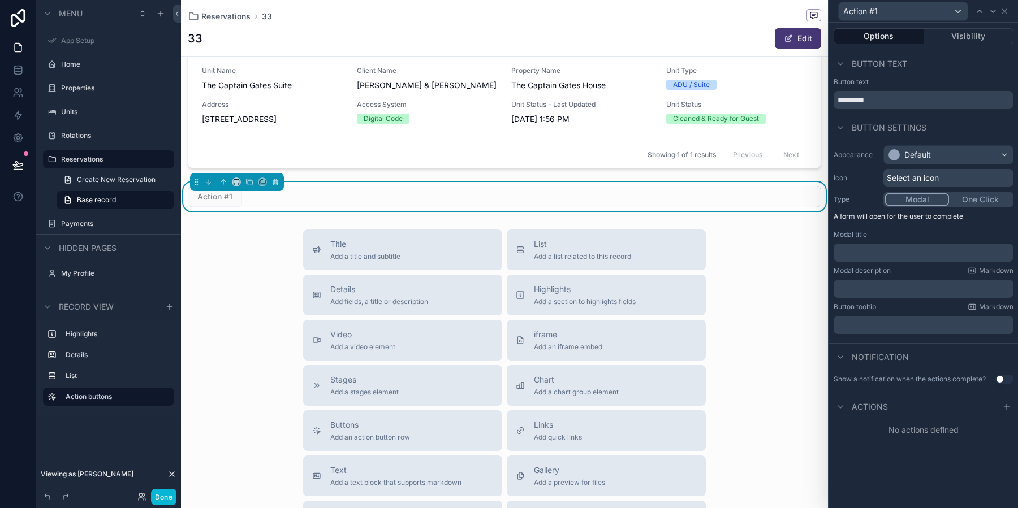
click at [871, 404] on span "Actions" at bounding box center [870, 407] width 36 height 11
click at [871, 402] on span "Actions" at bounding box center [870, 407] width 36 height 11
click at [1009, 407] on icon at bounding box center [1006, 407] width 5 height 0
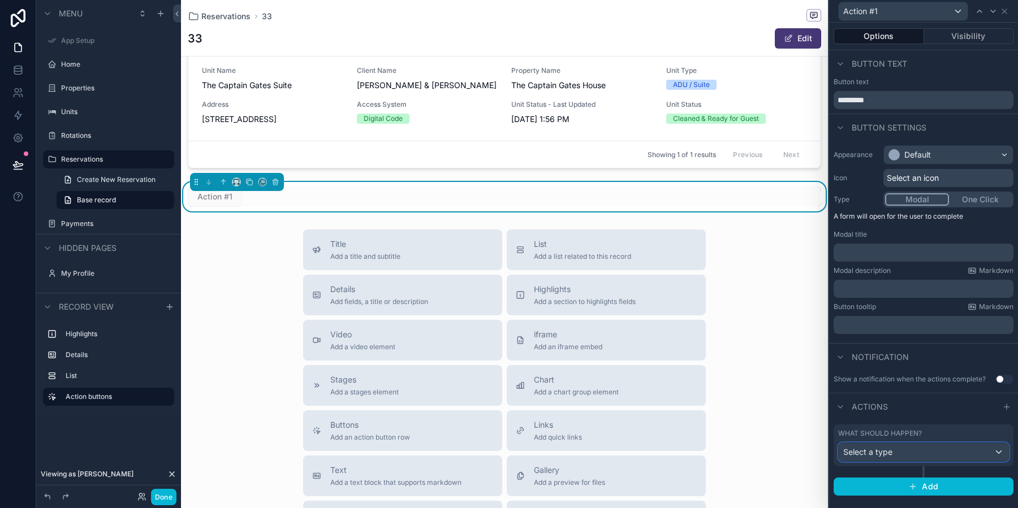
click at [918, 453] on div "Select a type" at bounding box center [924, 452] width 170 height 18
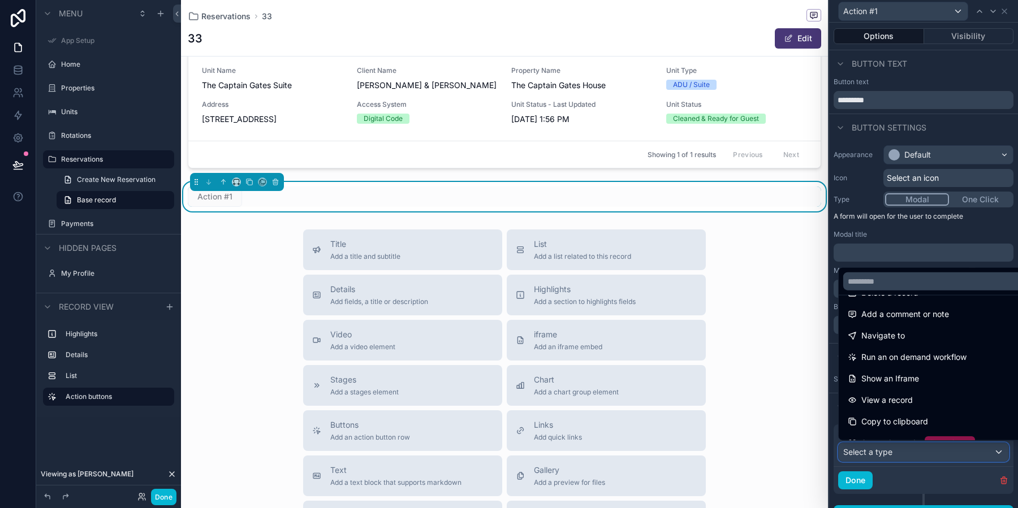
scroll to position [66, 0]
click at [905, 340] on div "Navigate to" at bounding box center [937, 336] width 178 height 14
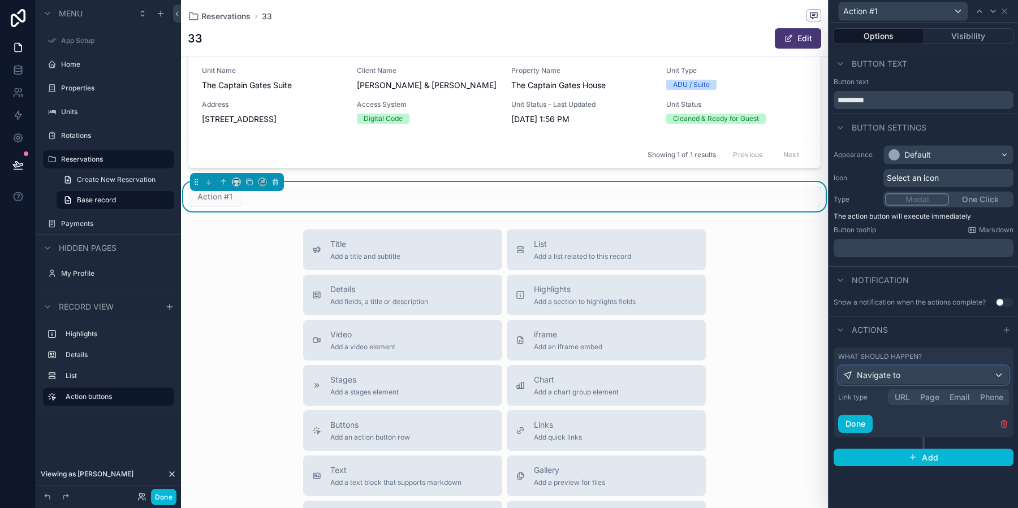
click at [904, 379] on div "Navigate to" at bounding box center [924, 375] width 170 height 18
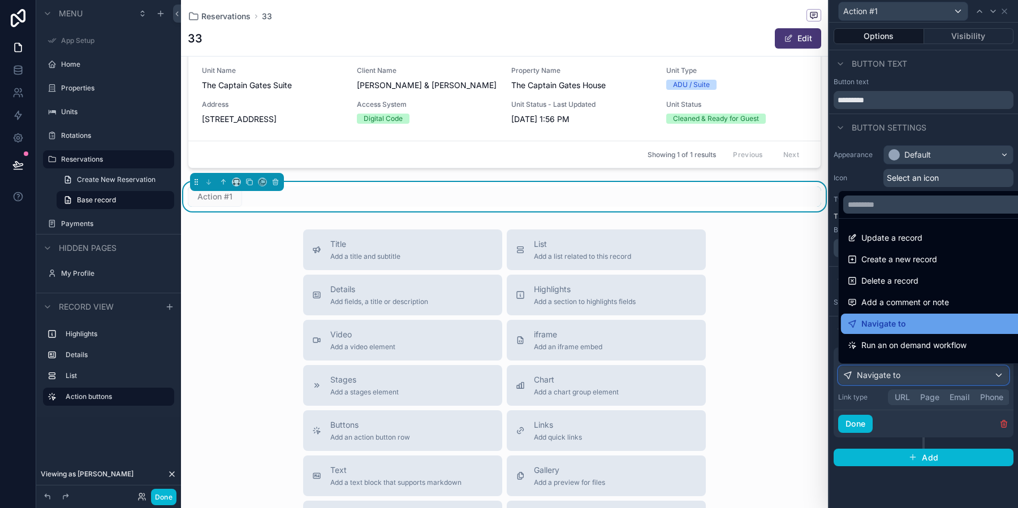
scroll to position [80, 0]
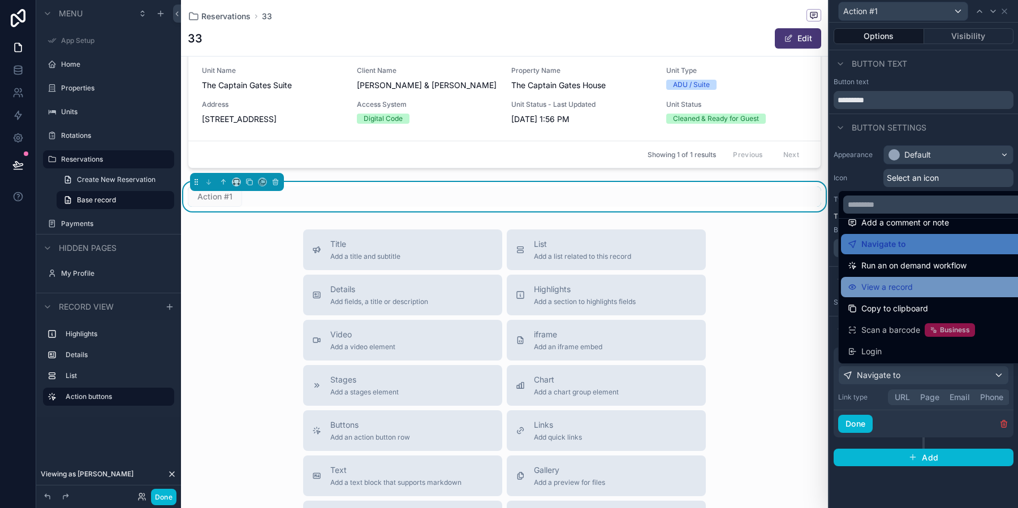
click at [895, 284] on span "View a record" at bounding box center [886, 288] width 51 height 14
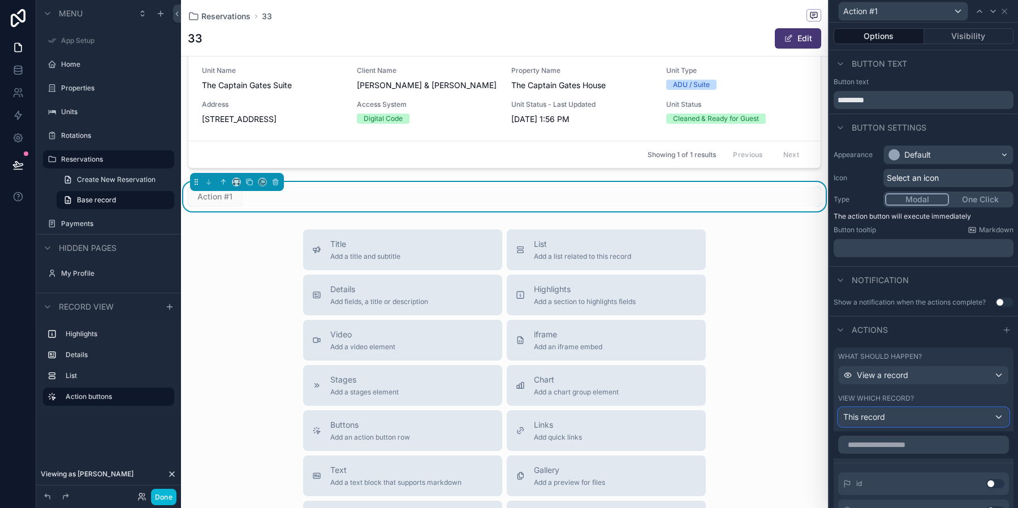
click at [893, 415] on div "This record" at bounding box center [924, 417] width 170 height 18
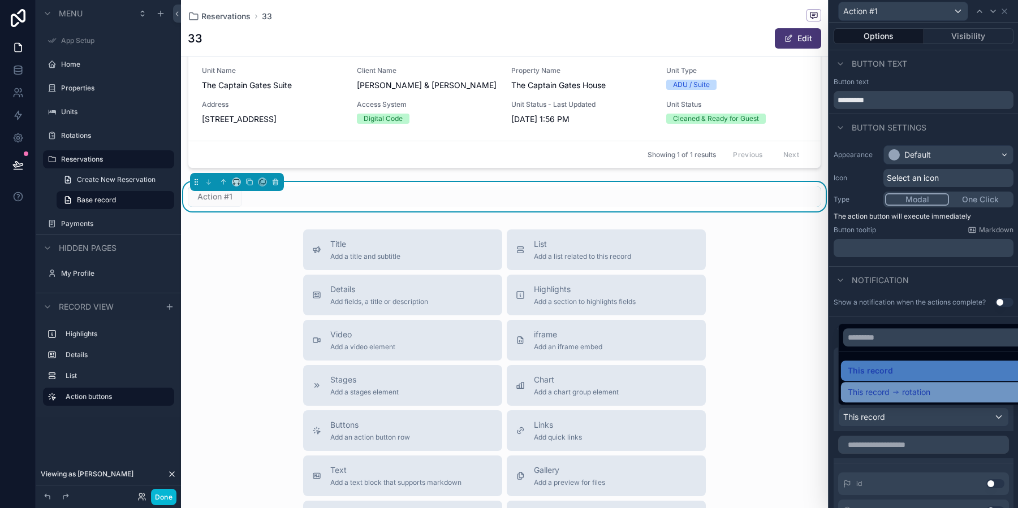
click at [889, 392] on span "This record" at bounding box center [869, 393] width 42 height 14
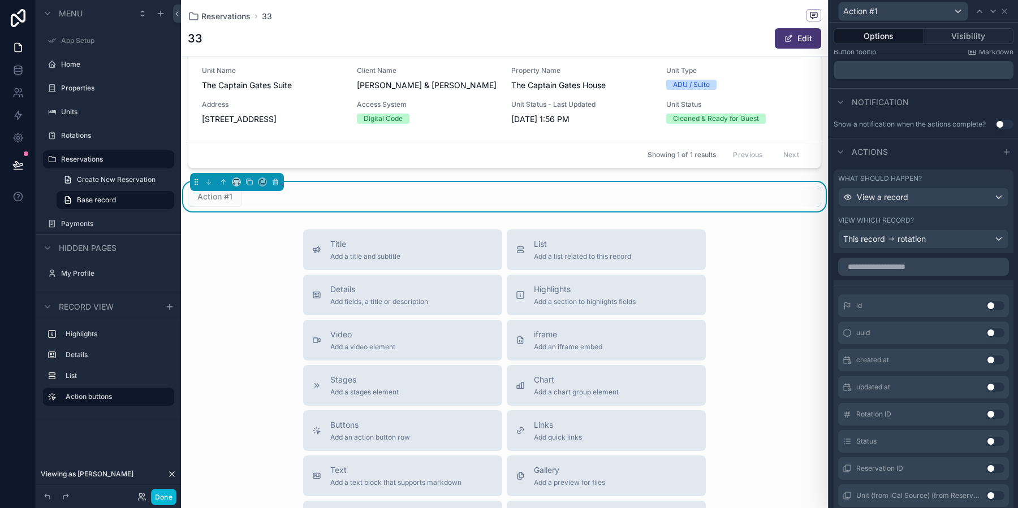
scroll to position [179, 0]
click at [992, 412] on button "Use setting" at bounding box center [995, 413] width 18 height 9
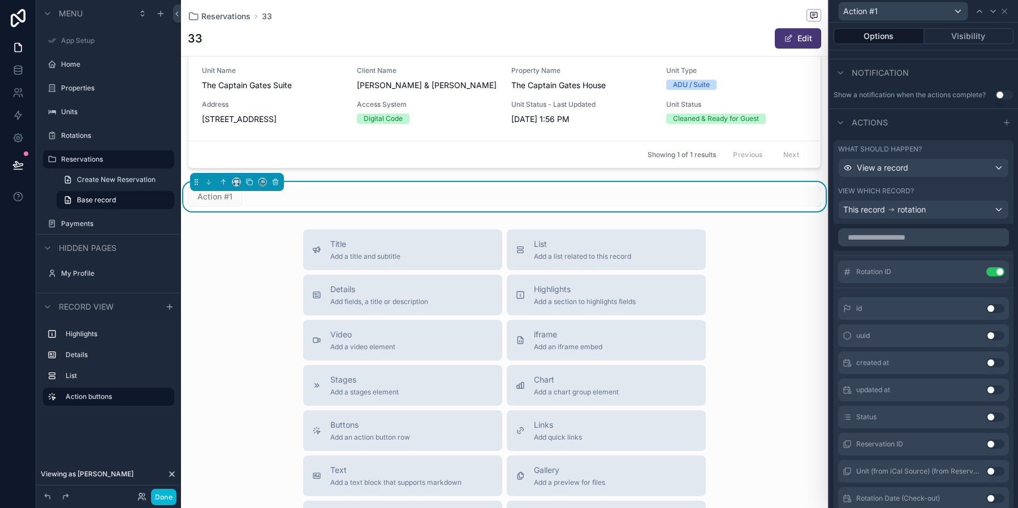
scroll to position [273, 0]
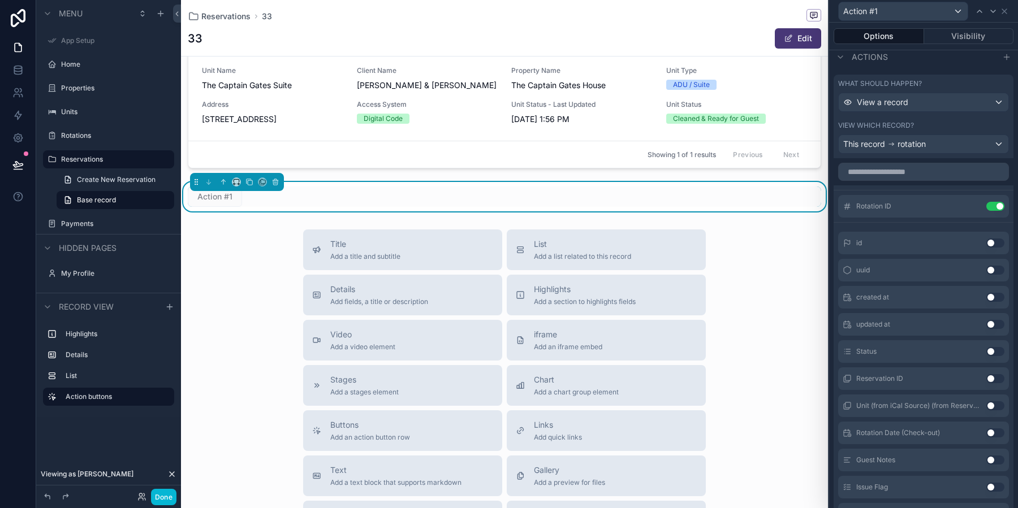
click at [989, 350] on button "Use setting" at bounding box center [995, 351] width 18 height 9
click at [990, 323] on button "Use setting" at bounding box center [995, 324] width 18 height 9
click at [994, 323] on button "Use setting" at bounding box center [995, 324] width 18 height 9
click at [991, 434] on button "Use setting" at bounding box center [995, 433] width 18 height 9
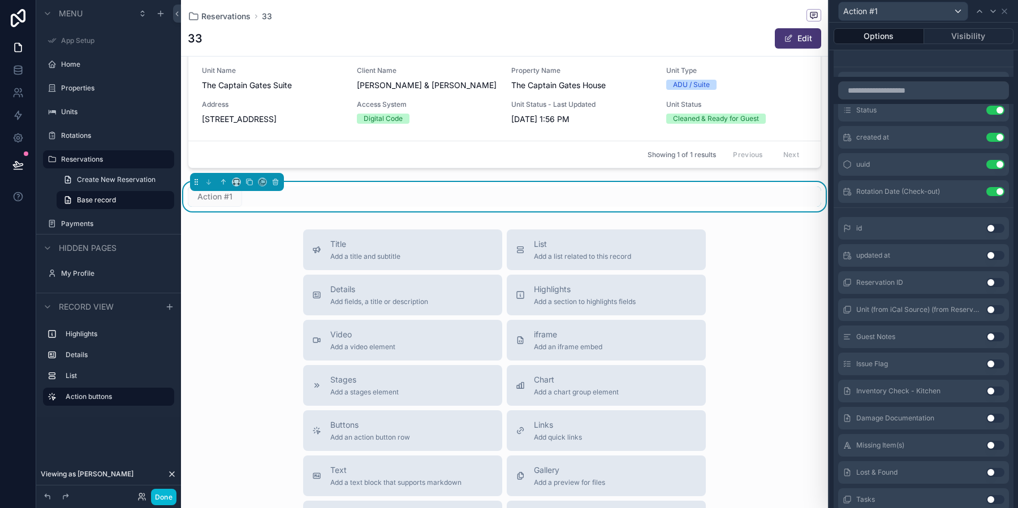
scroll to position [396, 0]
click at [995, 310] on button "Use setting" at bounding box center [995, 310] width 18 height 9
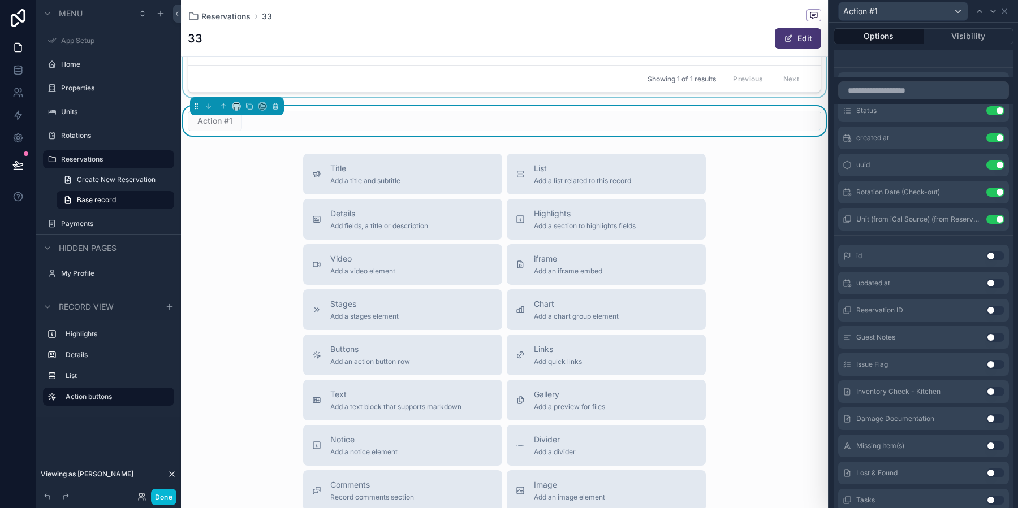
scroll to position [402, 0]
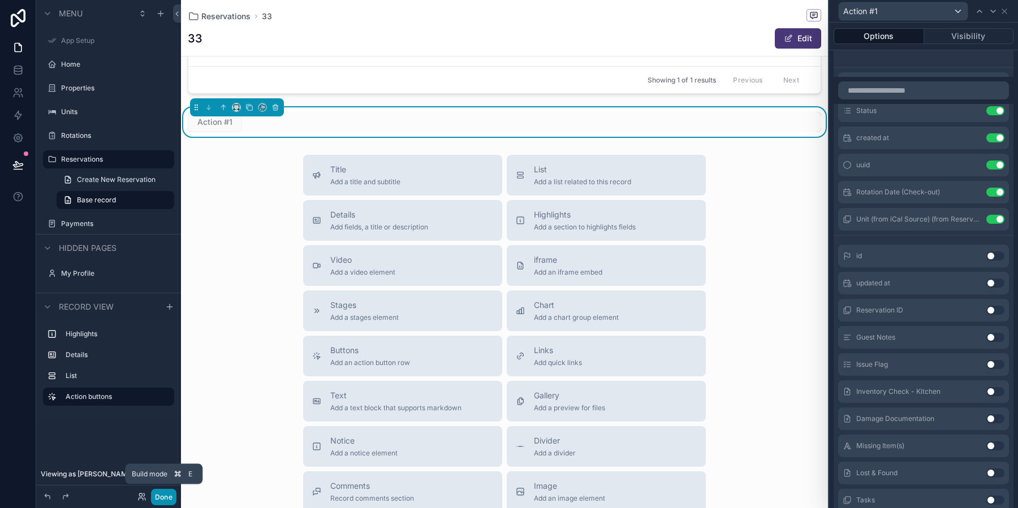
click at [168, 501] on button "Done" at bounding box center [163, 497] width 25 height 16
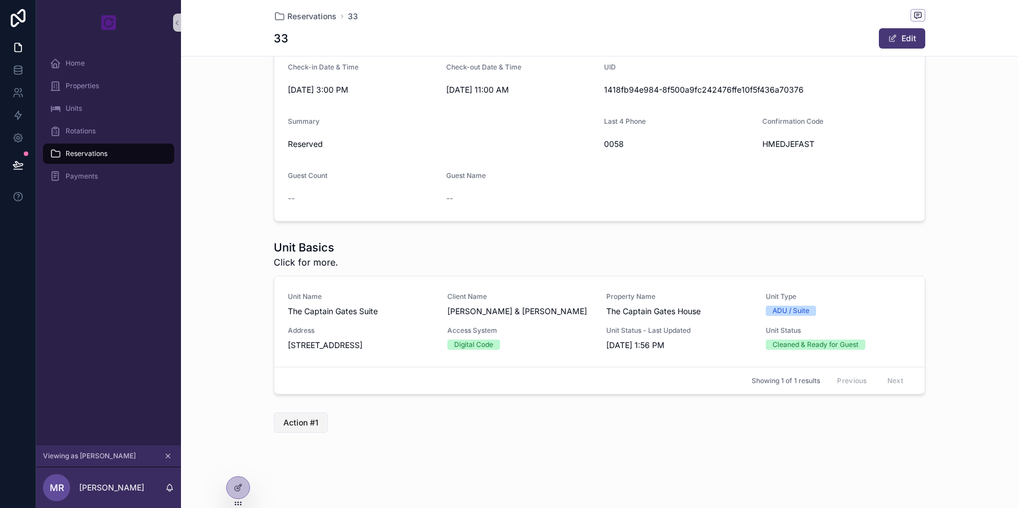
click at [308, 422] on span "Action #1" at bounding box center [300, 422] width 35 height 11
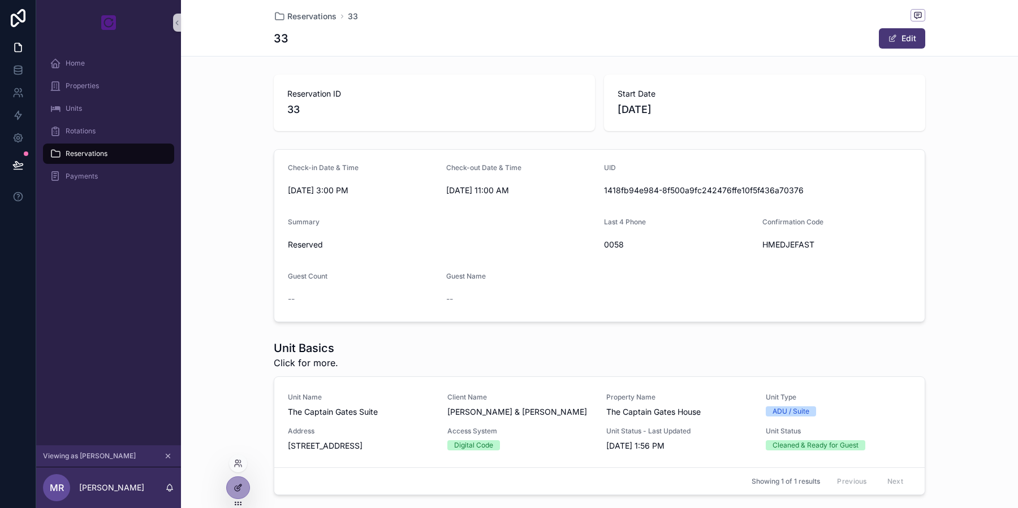
click at [239, 484] on icon at bounding box center [238, 488] width 9 height 9
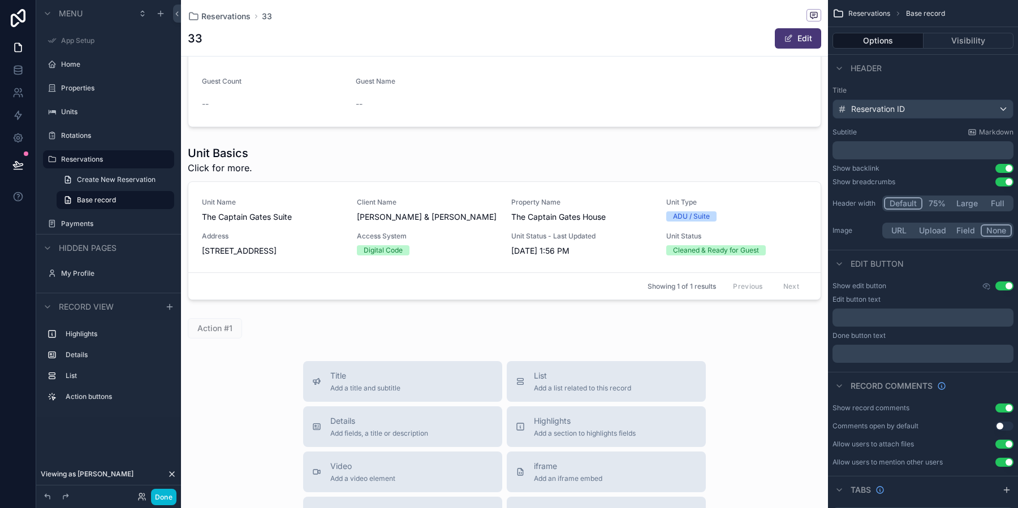
scroll to position [222, 0]
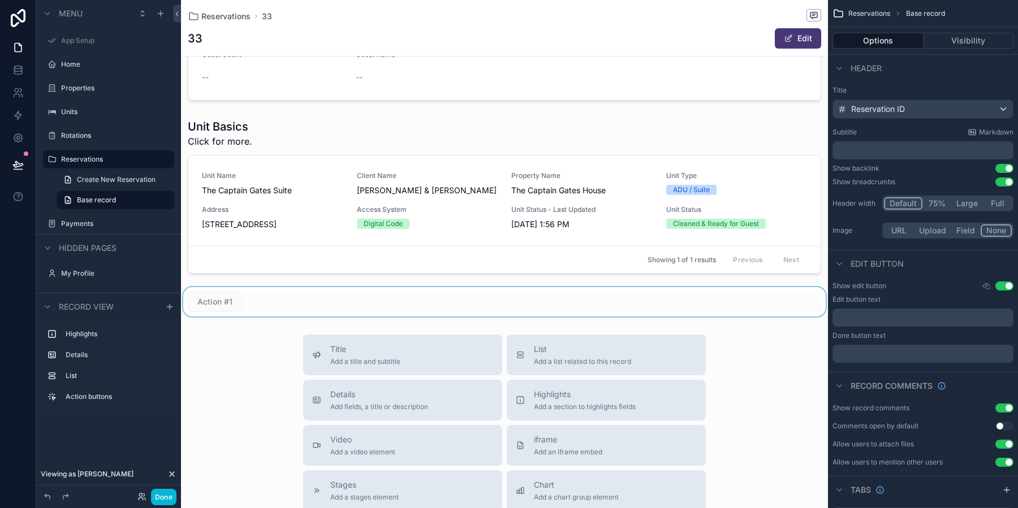
click at [267, 296] on div "scrollable content" at bounding box center [504, 301] width 647 height 29
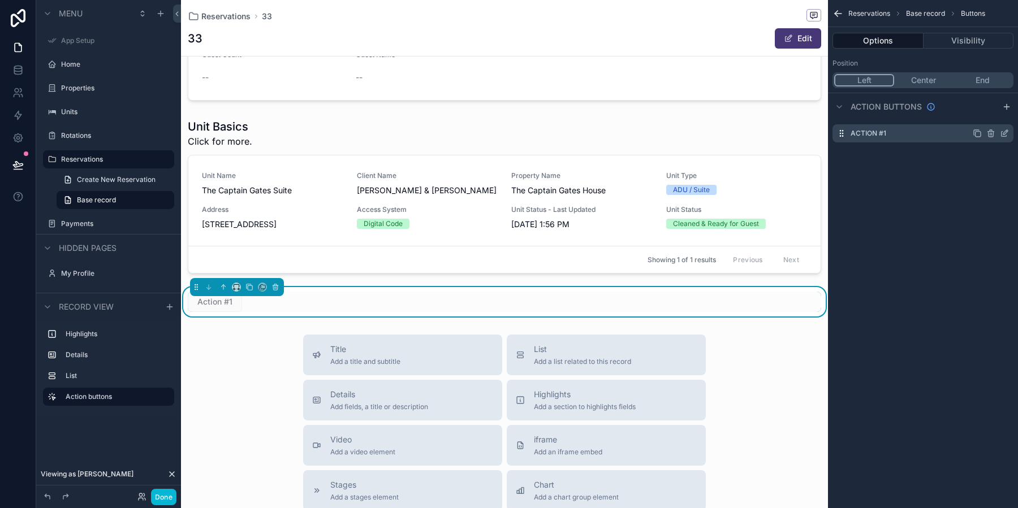
click at [1004, 135] on icon "scrollable content" at bounding box center [1005, 132] width 5 height 5
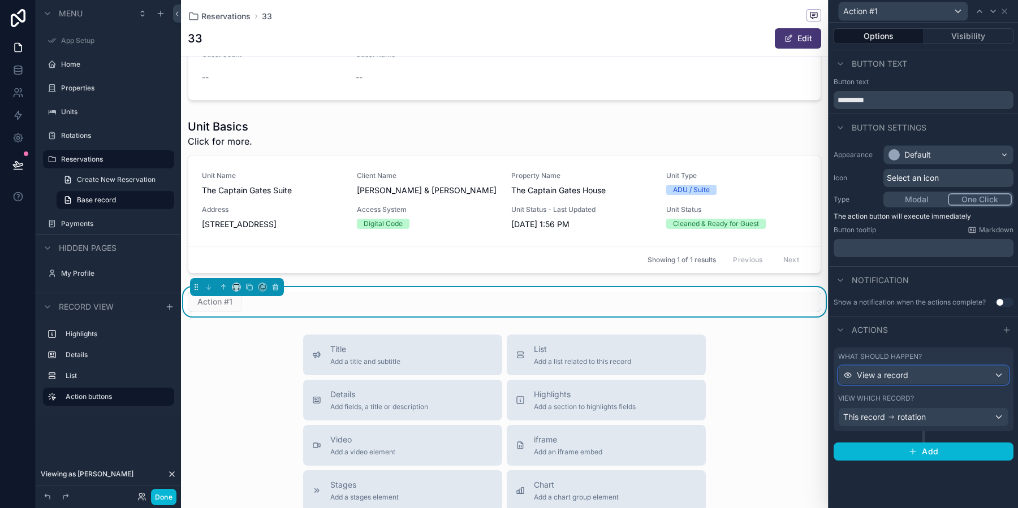
click at [939, 369] on div "View a record" at bounding box center [924, 375] width 170 height 18
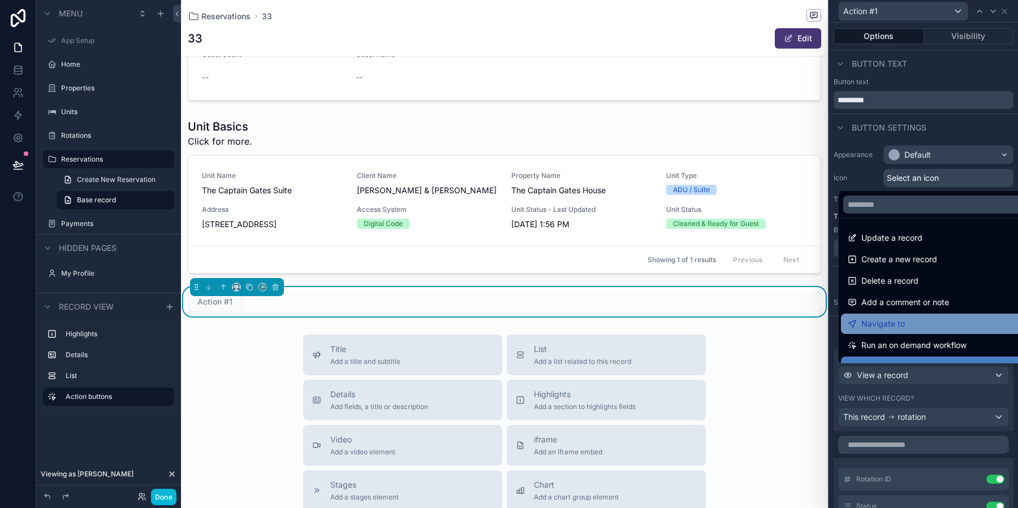
click at [935, 322] on div "Navigate to" at bounding box center [937, 324] width 178 height 14
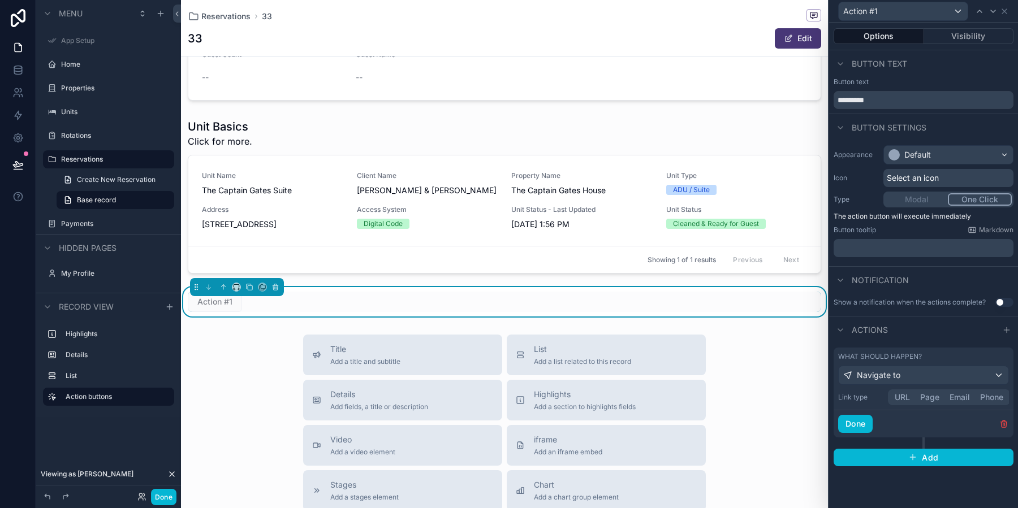
click at [931, 394] on button "Page" at bounding box center [929, 397] width 29 height 12
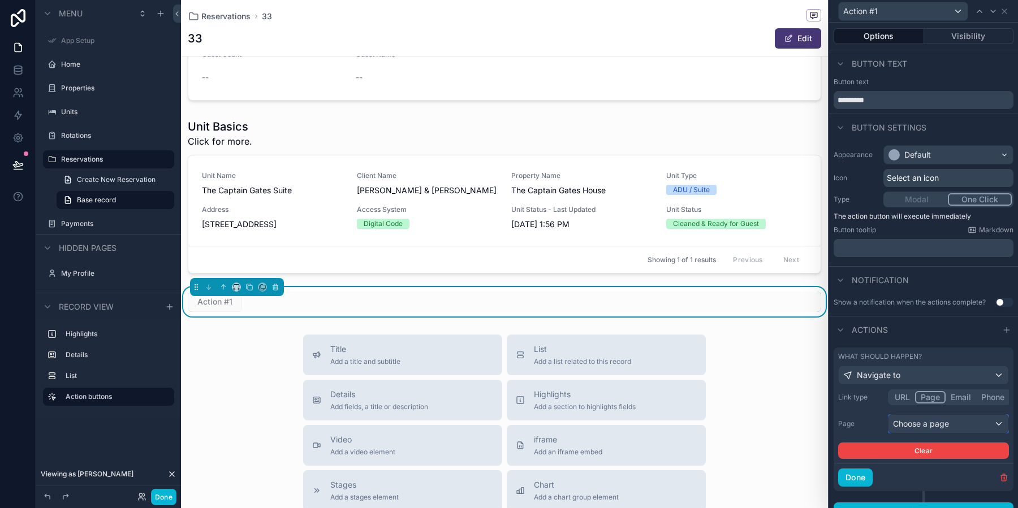
click at [928, 427] on div "Choose a page" at bounding box center [948, 424] width 120 height 18
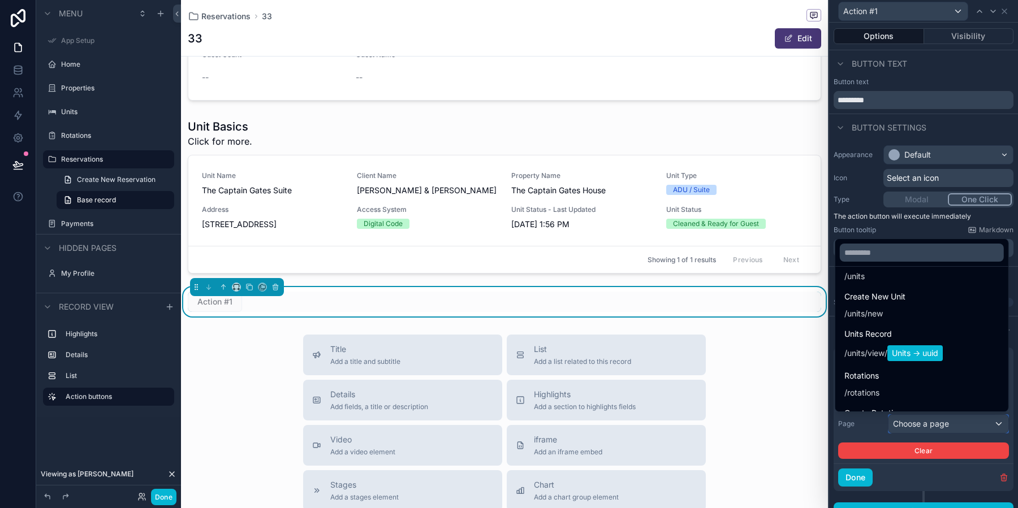
scroll to position [440, 0]
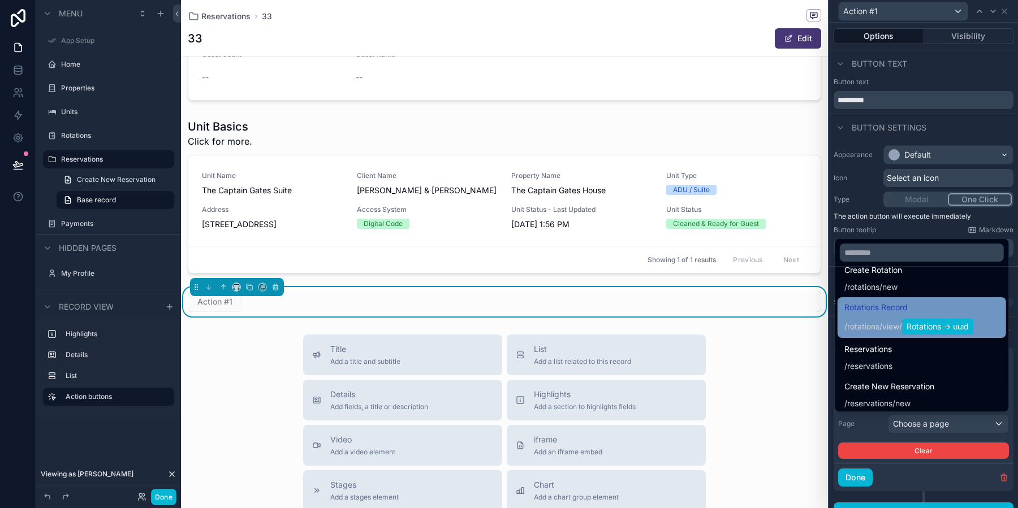
click at [921, 323] on span "Rotations -> uuid" at bounding box center [937, 327] width 71 height 16
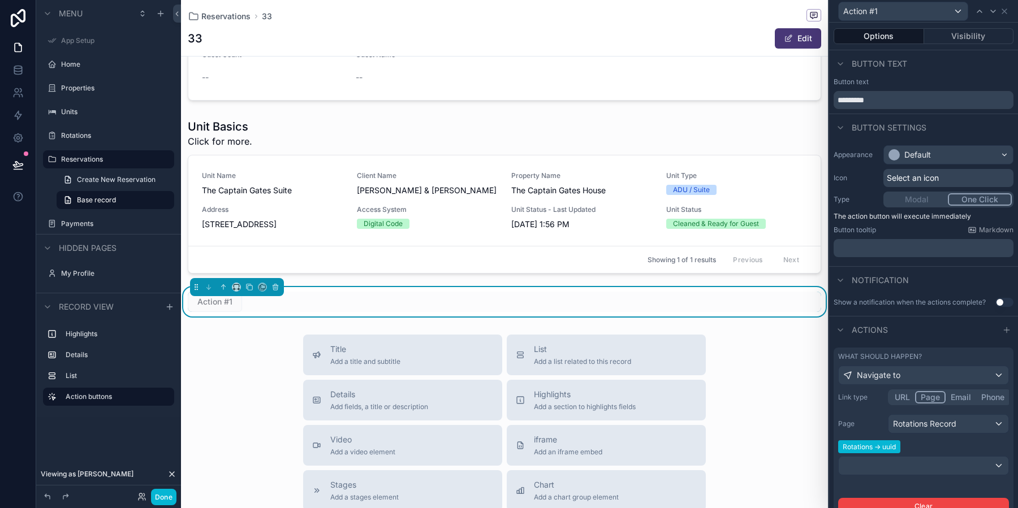
scroll to position [68, 0]
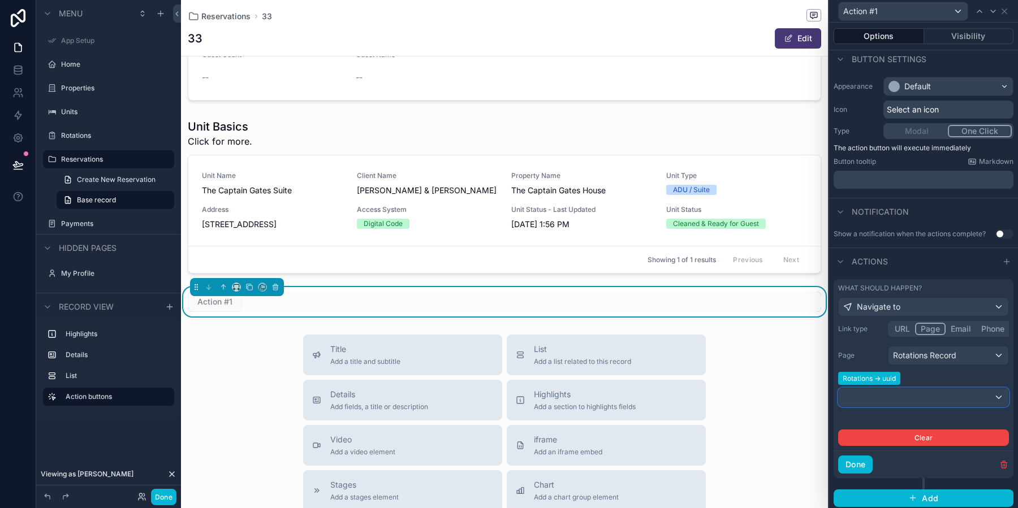
click at [920, 391] on div at bounding box center [924, 398] width 170 height 18
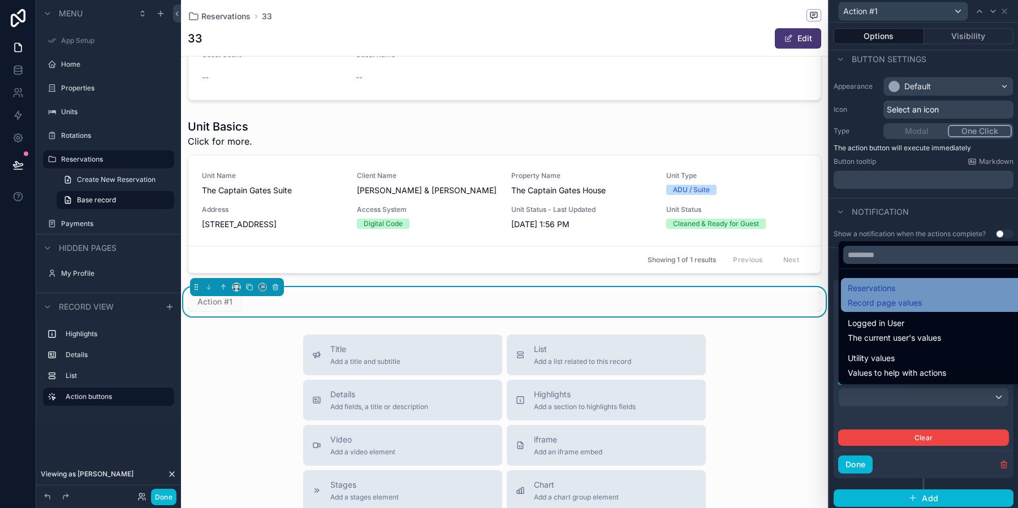
click at [897, 305] on span "Record page values" at bounding box center [885, 302] width 74 height 11
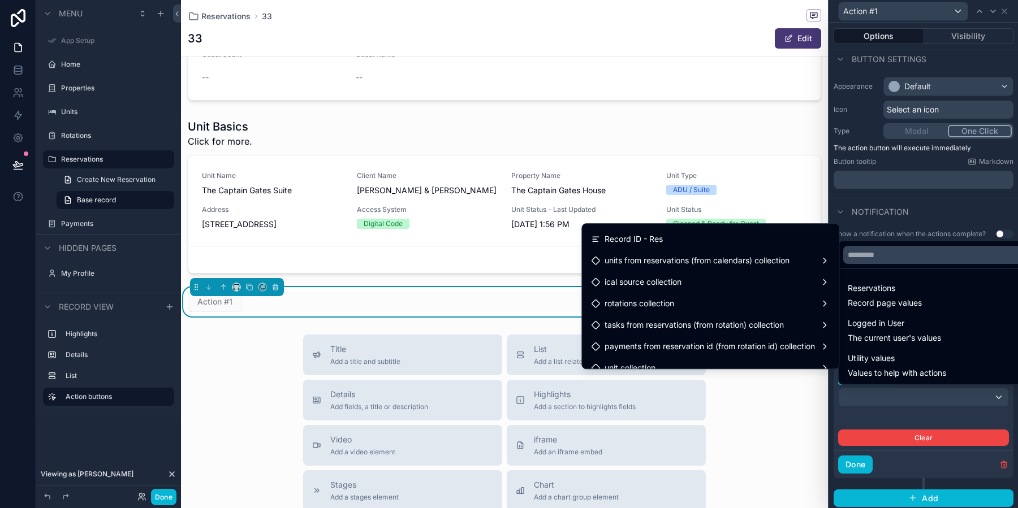
scroll to position [739, 0]
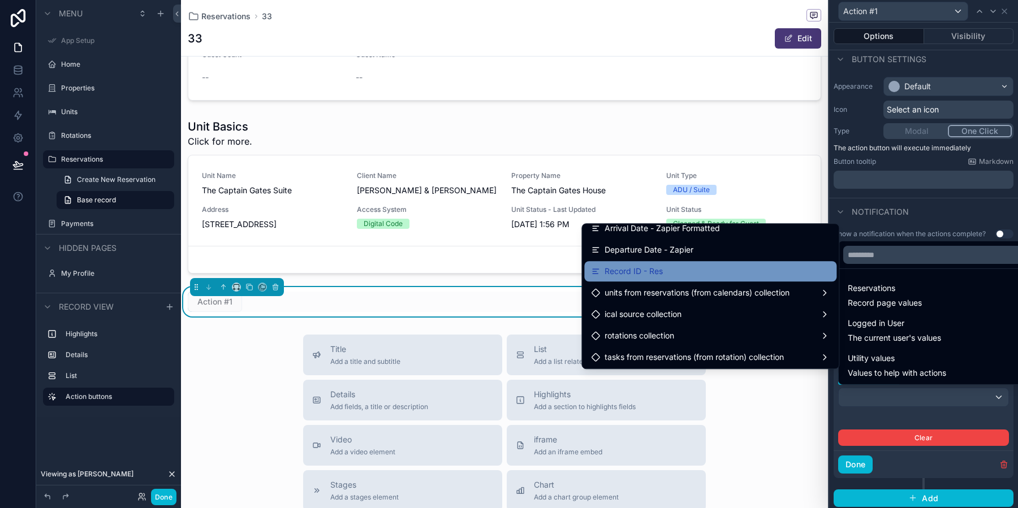
click at [679, 271] on div "Record ID - Res" at bounding box center [710, 272] width 239 height 14
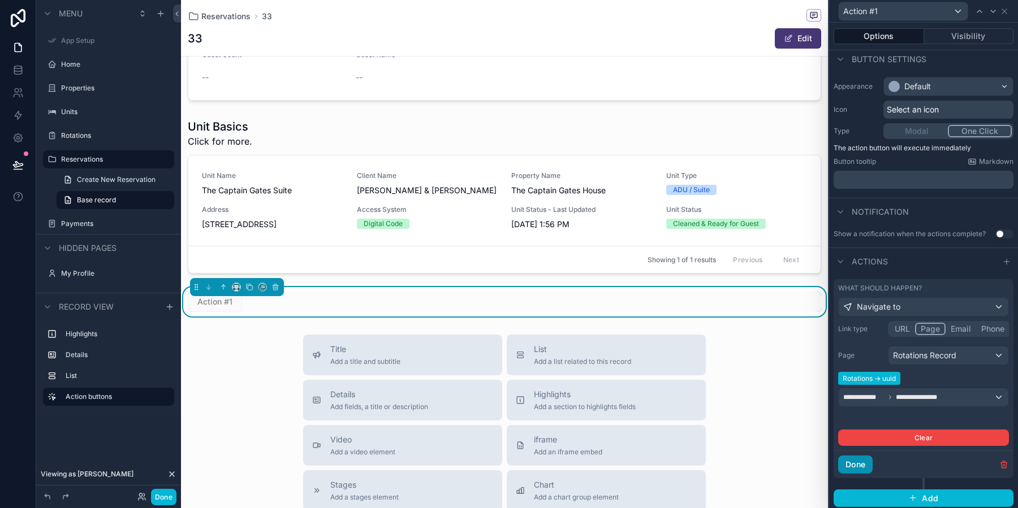
click at [859, 467] on button "Done" at bounding box center [855, 465] width 34 height 18
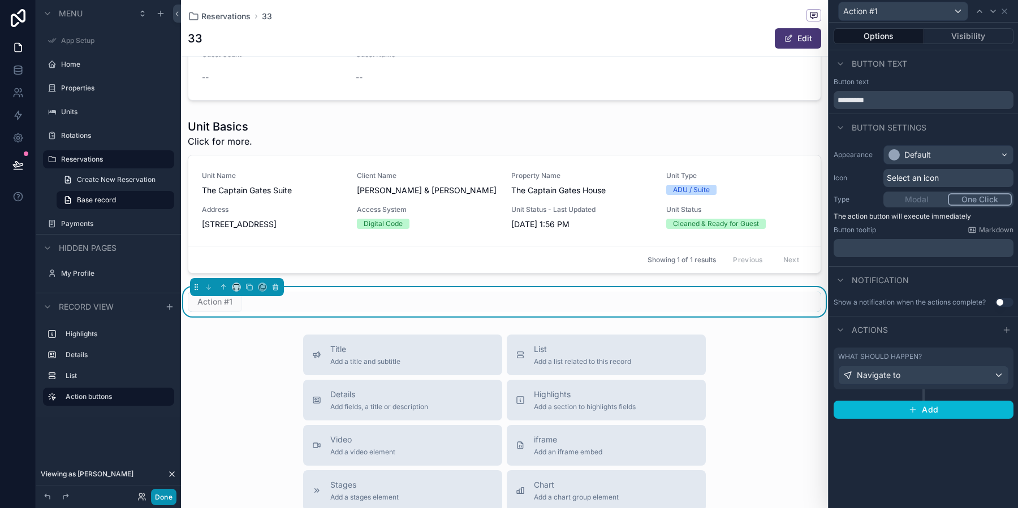
click at [166, 497] on button "Done" at bounding box center [163, 497] width 25 height 16
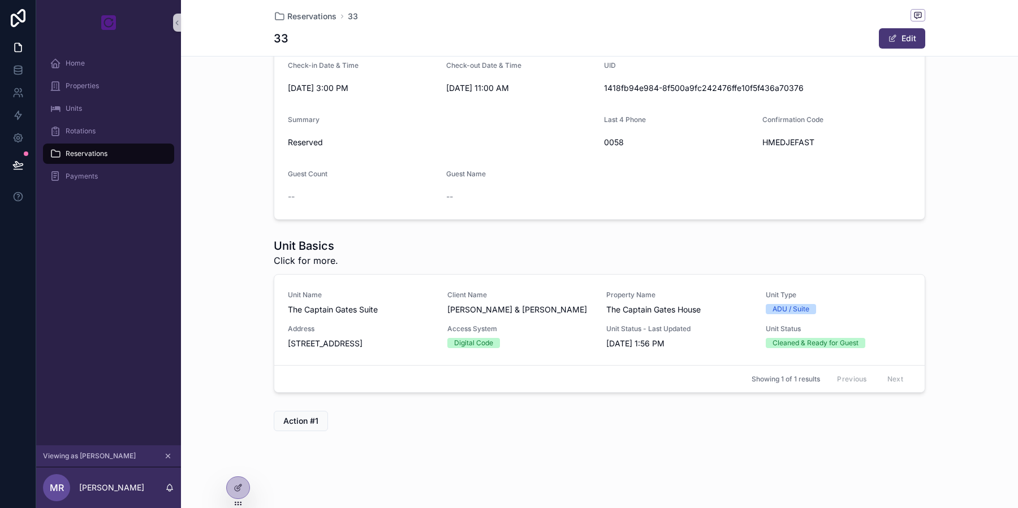
scroll to position [101, 0]
click at [296, 421] on span "Action #1" at bounding box center [300, 422] width 35 height 11
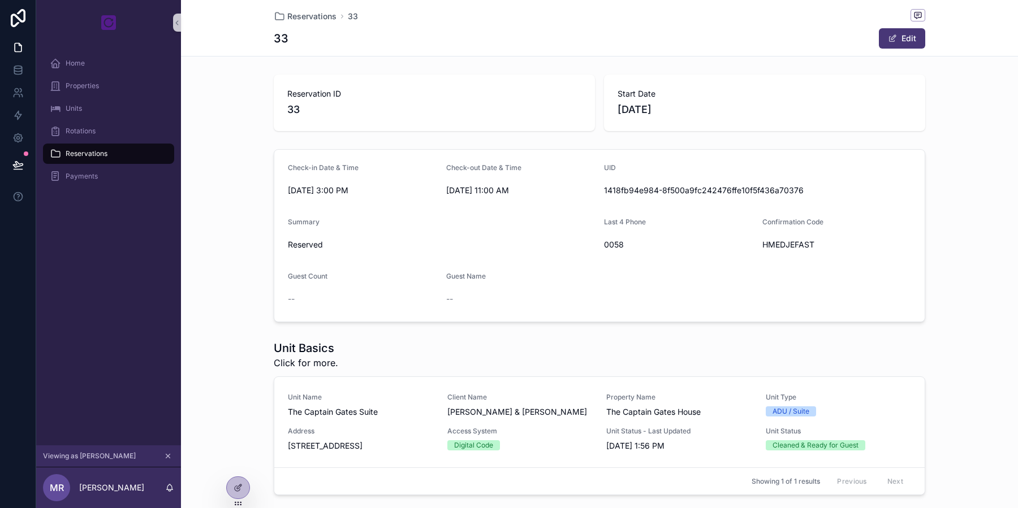
scroll to position [101, 0]
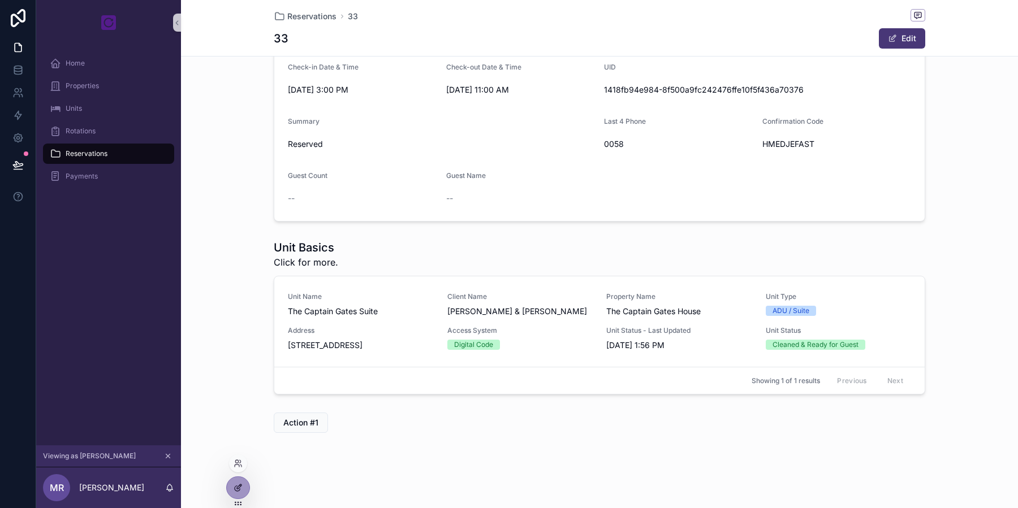
click at [236, 491] on icon at bounding box center [237, 488] width 5 height 5
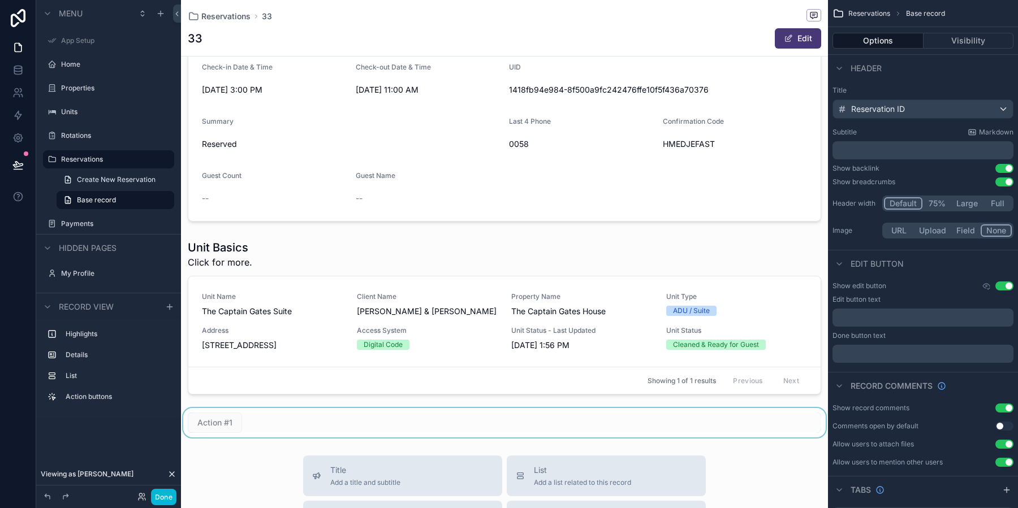
click at [402, 417] on div "scrollable content" at bounding box center [504, 422] width 647 height 29
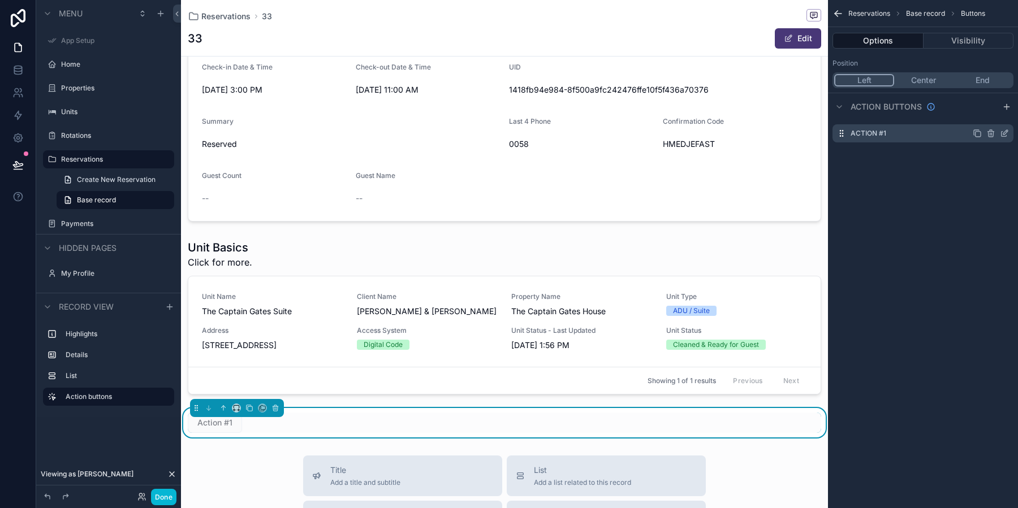
click at [925, 131] on div "Action #1" at bounding box center [923, 133] width 181 height 18
click at [1007, 136] on icon "scrollable content" at bounding box center [1004, 133] width 9 height 9
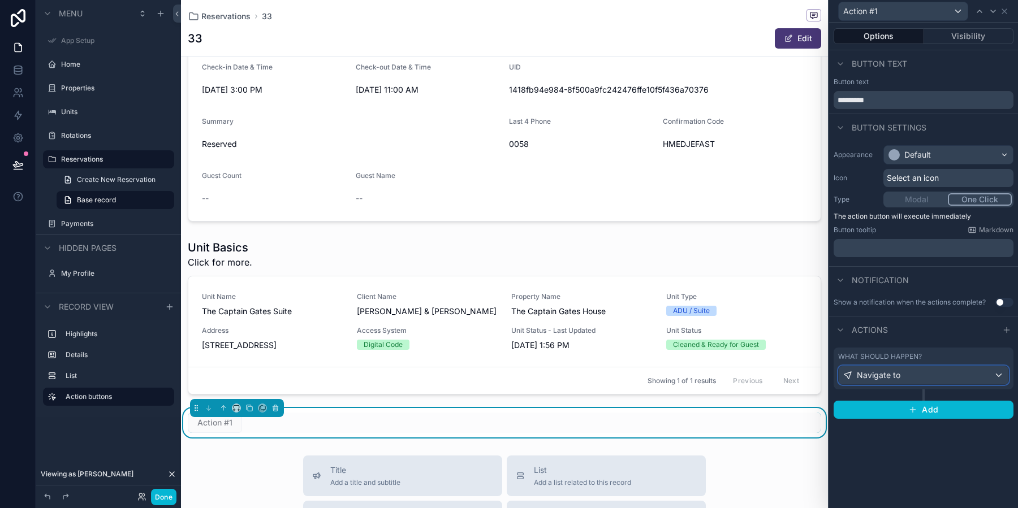
click at [930, 372] on div "Navigate to" at bounding box center [924, 375] width 170 height 18
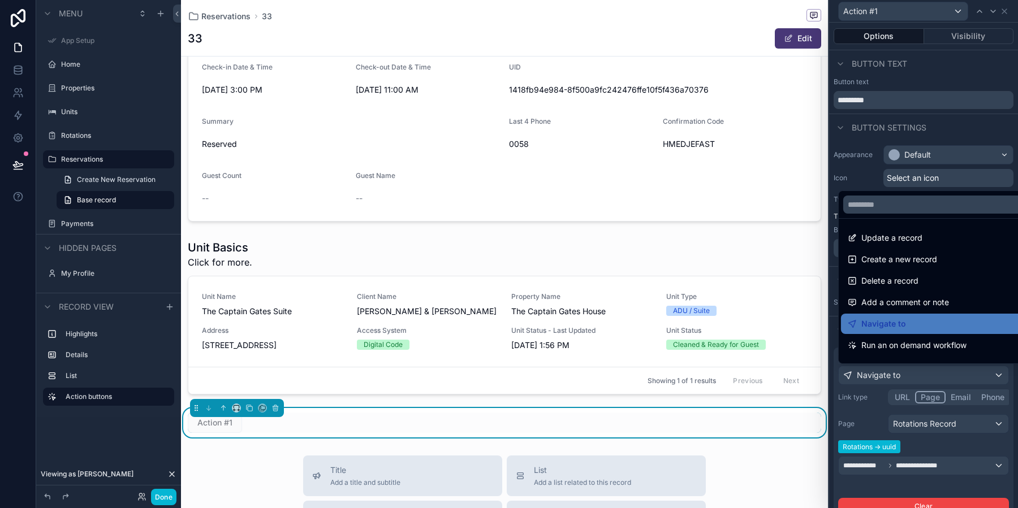
click at [861, 417] on div at bounding box center [923, 254] width 189 height 508
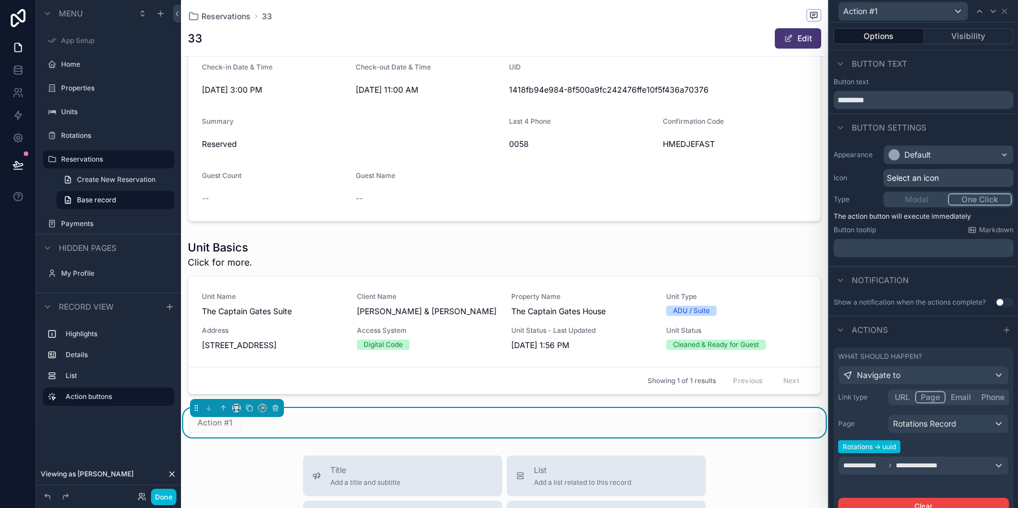
scroll to position [68, 0]
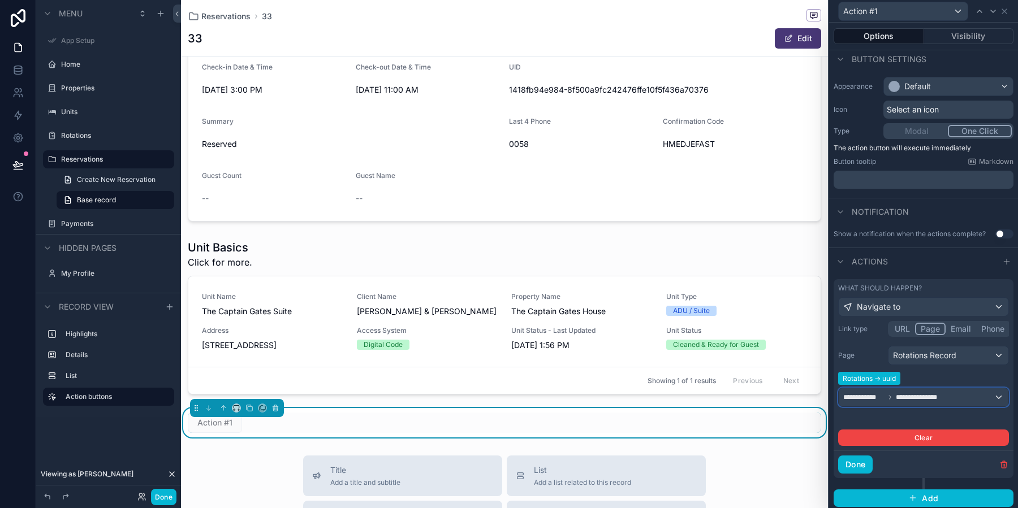
click at [903, 396] on span "**********" at bounding box center [921, 397] width 50 height 9
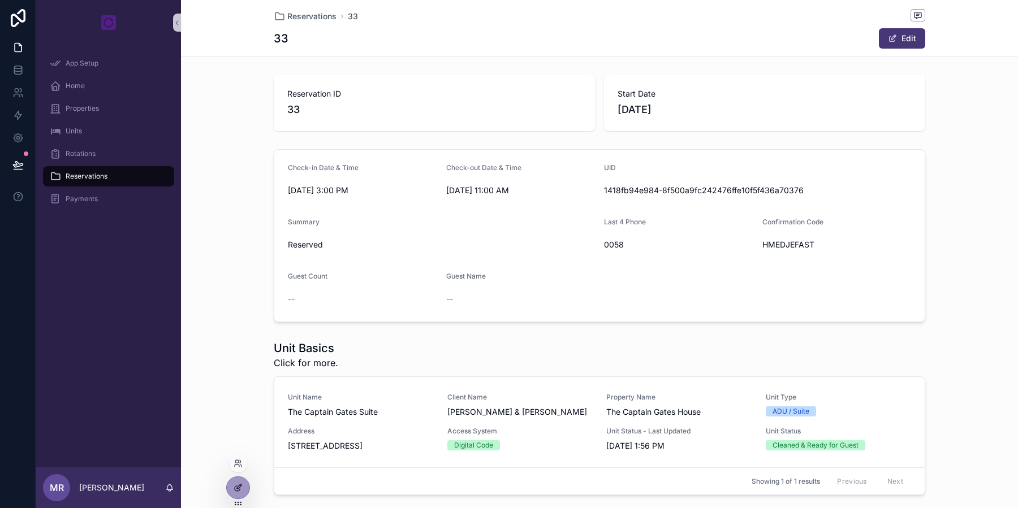
click at [238, 483] on div at bounding box center [238, 487] width 23 height 21
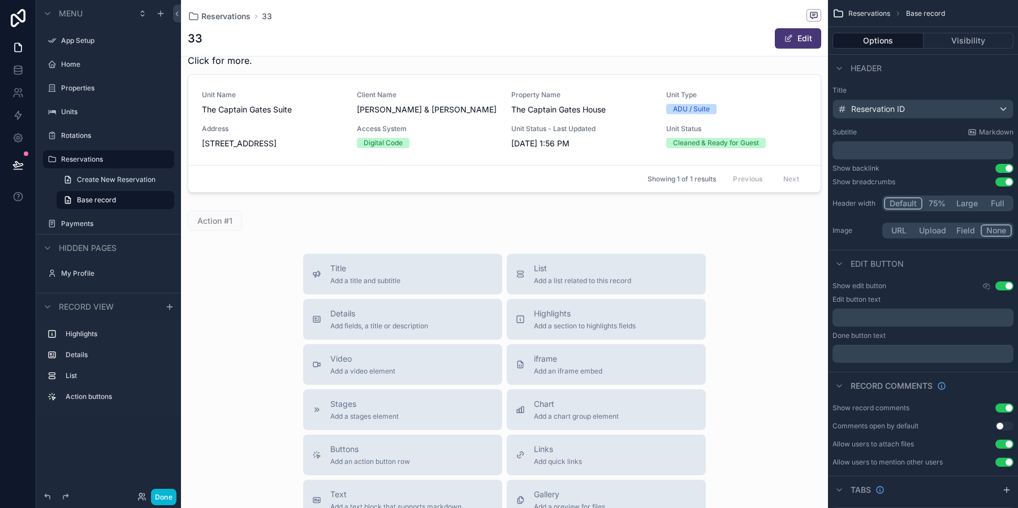
scroll to position [306, 0]
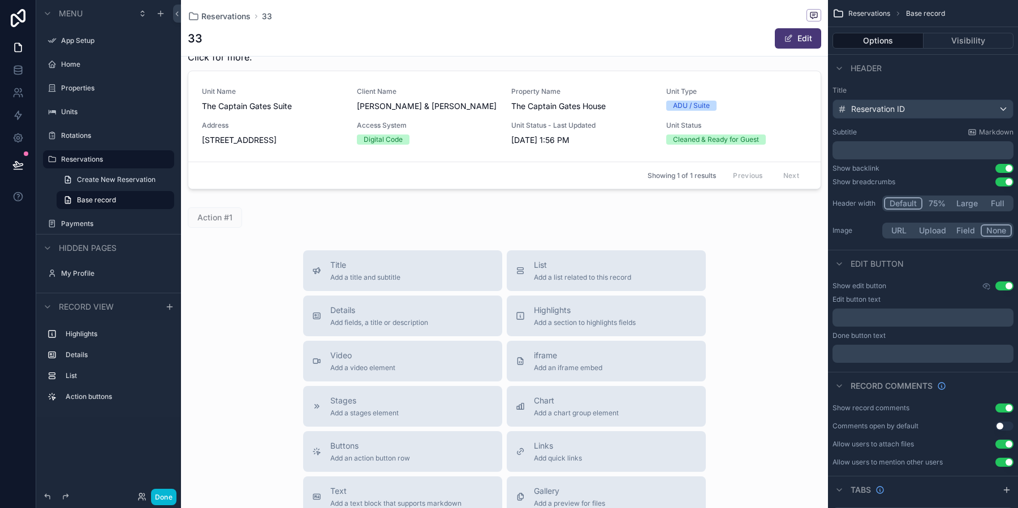
click at [479, 227] on div "scrollable content" at bounding box center [504, 217] width 647 height 29
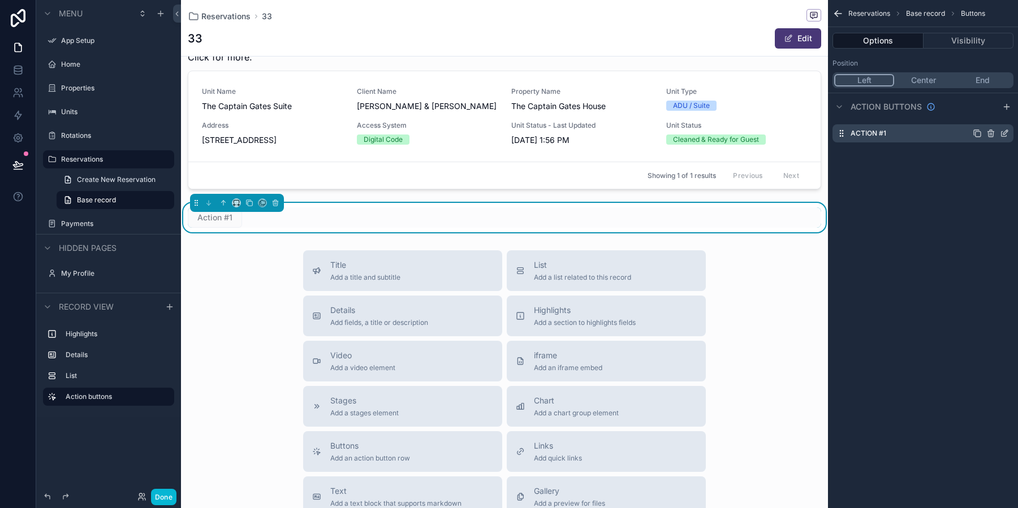
click at [1006, 132] on icon "scrollable content" at bounding box center [1005, 132] width 5 height 5
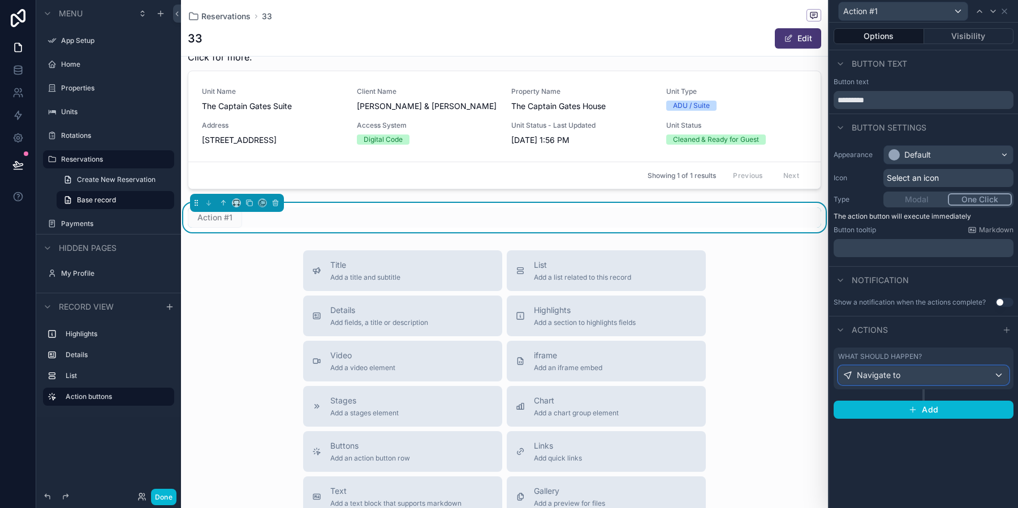
click at [909, 376] on div "Navigate to" at bounding box center [924, 375] width 170 height 18
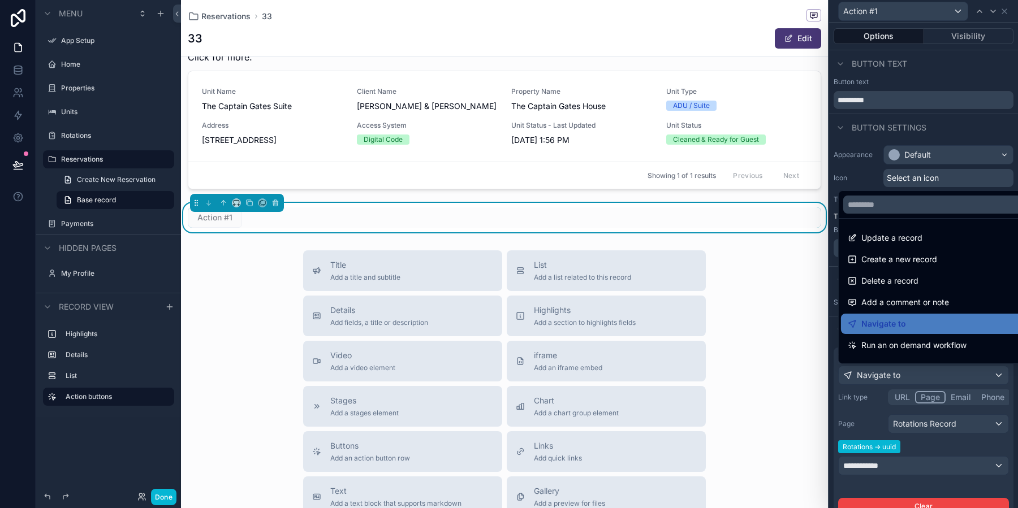
click at [909, 376] on div at bounding box center [923, 254] width 189 height 508
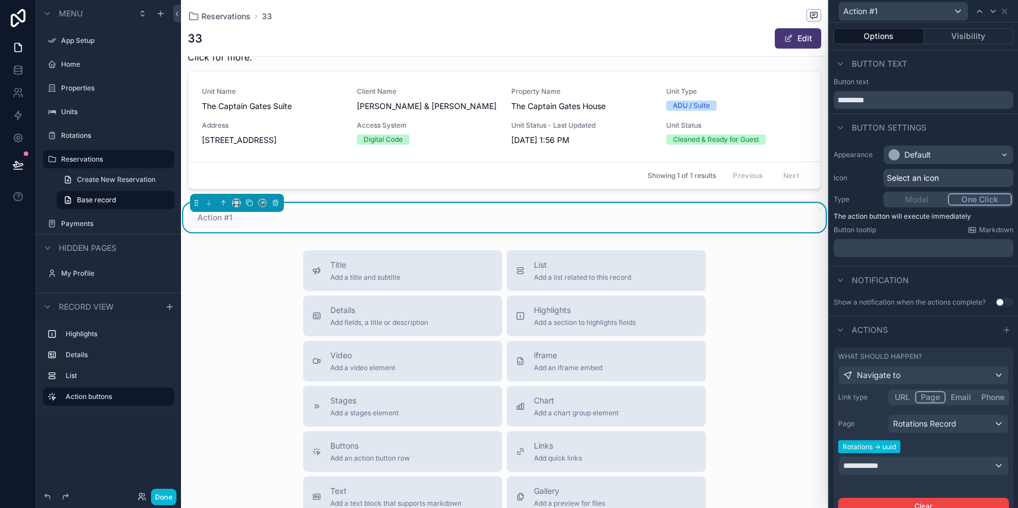
scroll to position [68, 0]
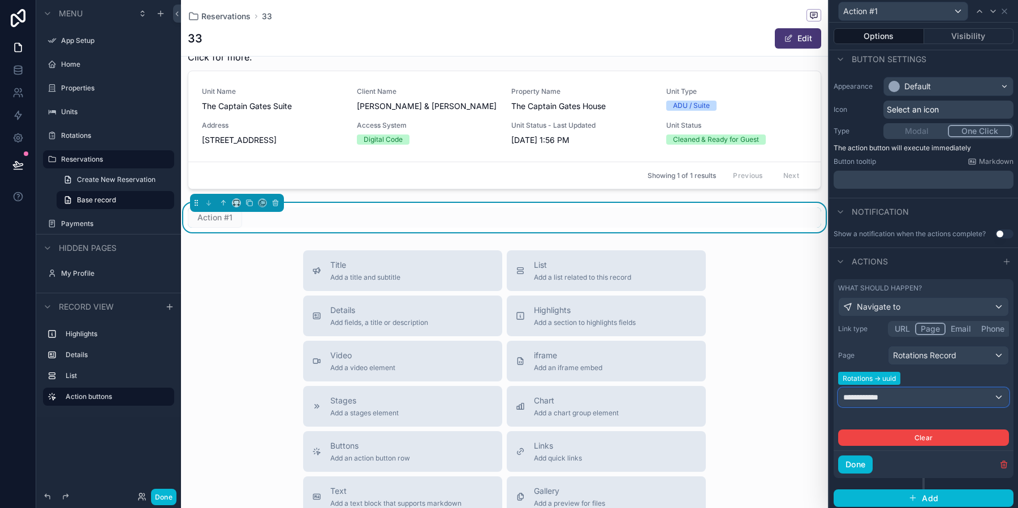
click at [919, 390] on div "**********" at bounding box center [924, 398] width 170 height 18
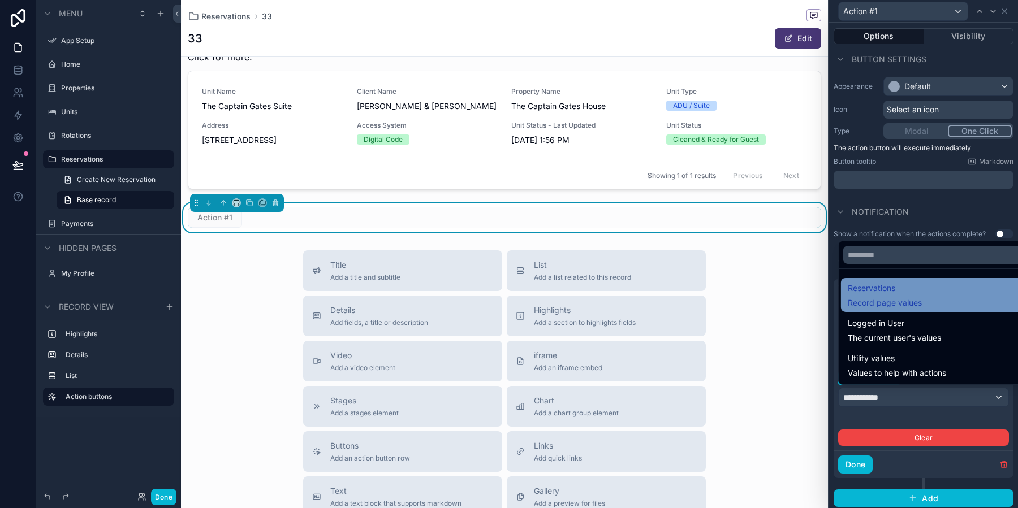
click at [901, 297] on span "Record page values" at bounding box center [885, 302] width 74 height 11
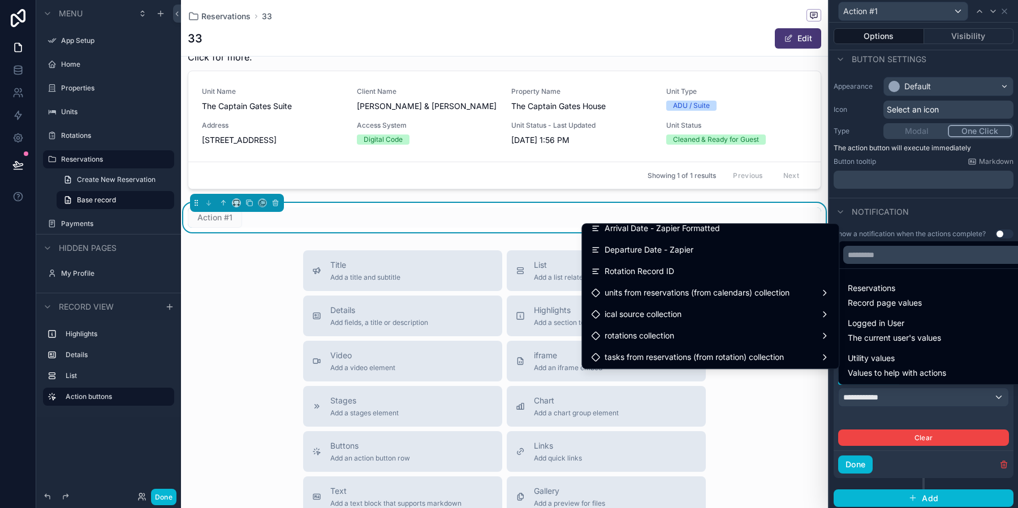
scroll to position [730, 0]
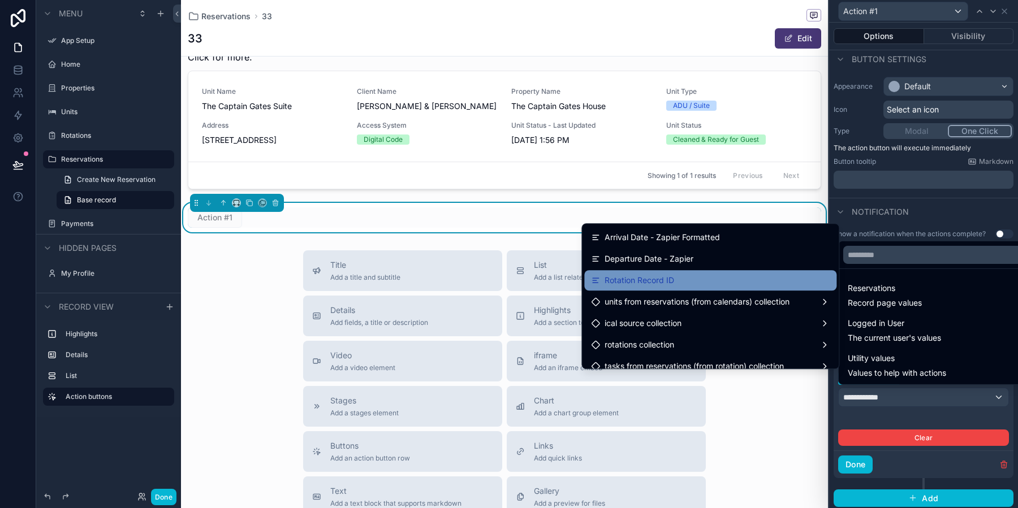
click at [643, 282] on span "Rotation Record ID" at bounding box center [640, 281] width 70 height 14
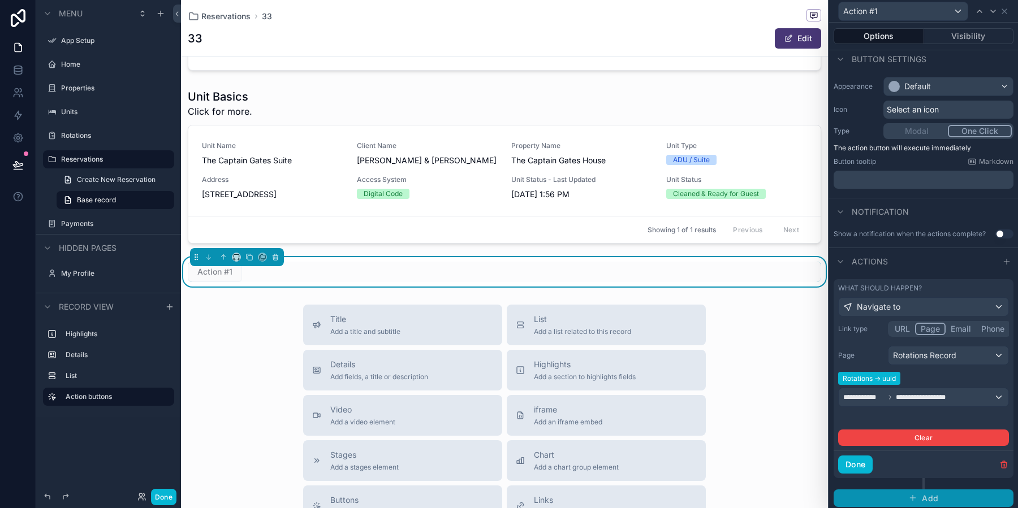
scroll to position [306, 0]
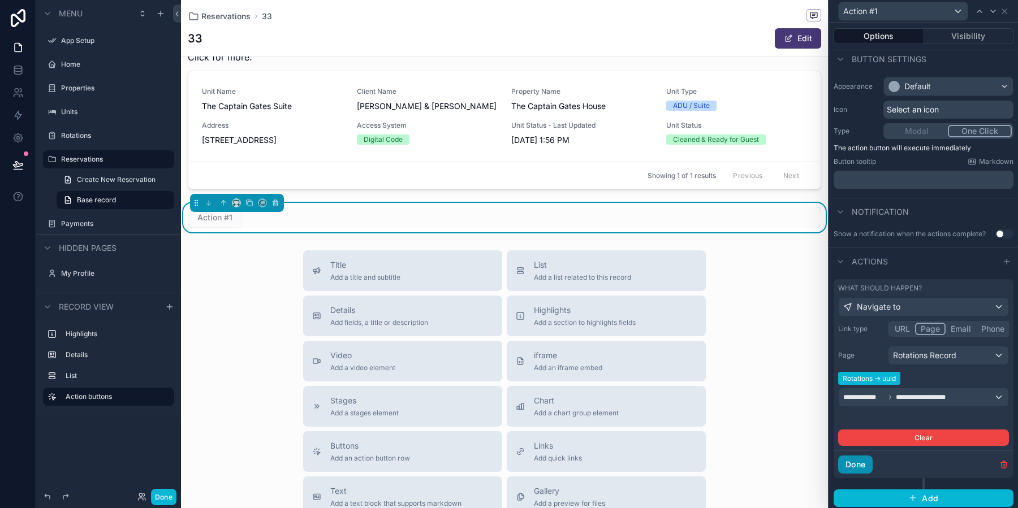
click at [861, 463] on button "Done" at bounding box center [855, 465] width 34 height 18
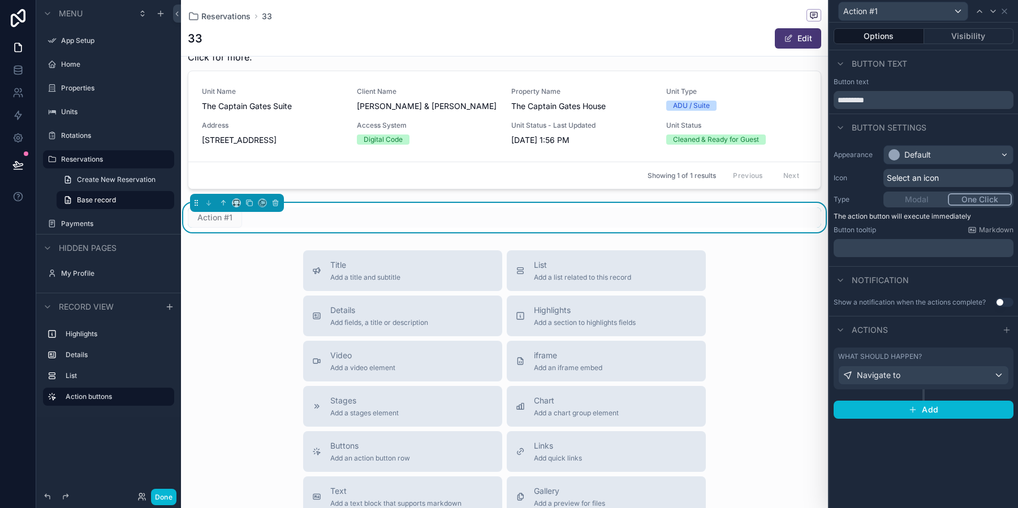
scroll to position [0, 0]
click at [171, 501] on button "Done" at bounding box center [163, 497] width 25 height 16
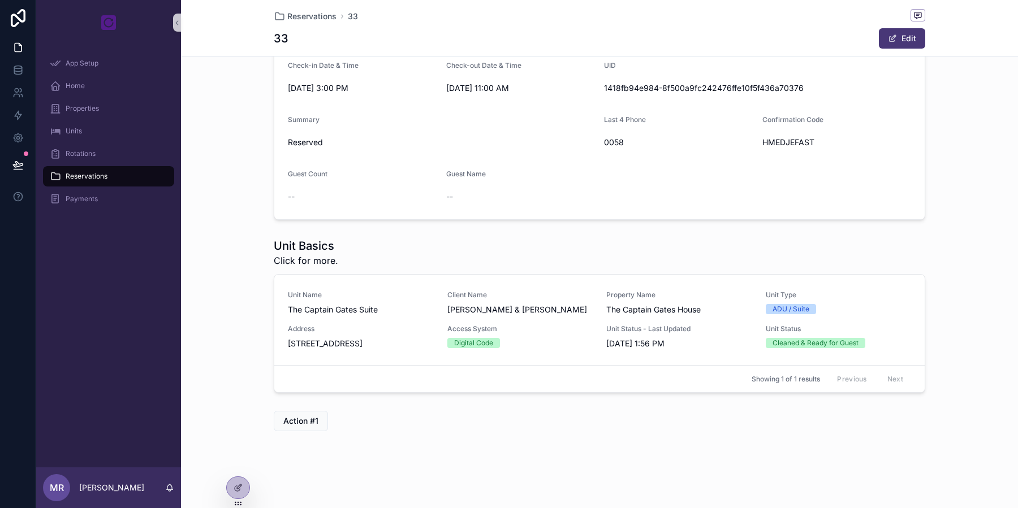
scroll to position [101, 0]
click at [316, 417] on span "Action #1" at bounding box center [300, 422] width 35 height 11
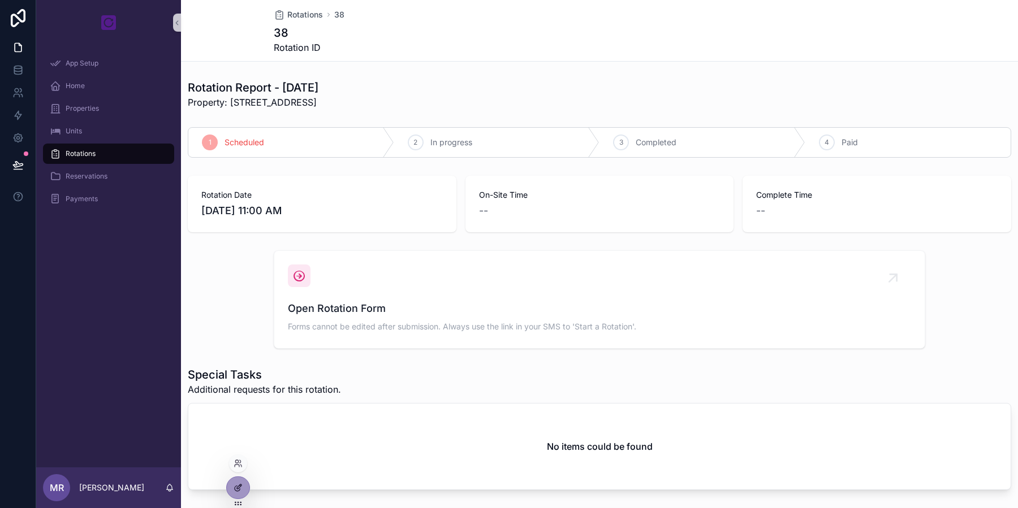
click at [238, 482] on div at bounding box center [238, 487] width 23 height 21
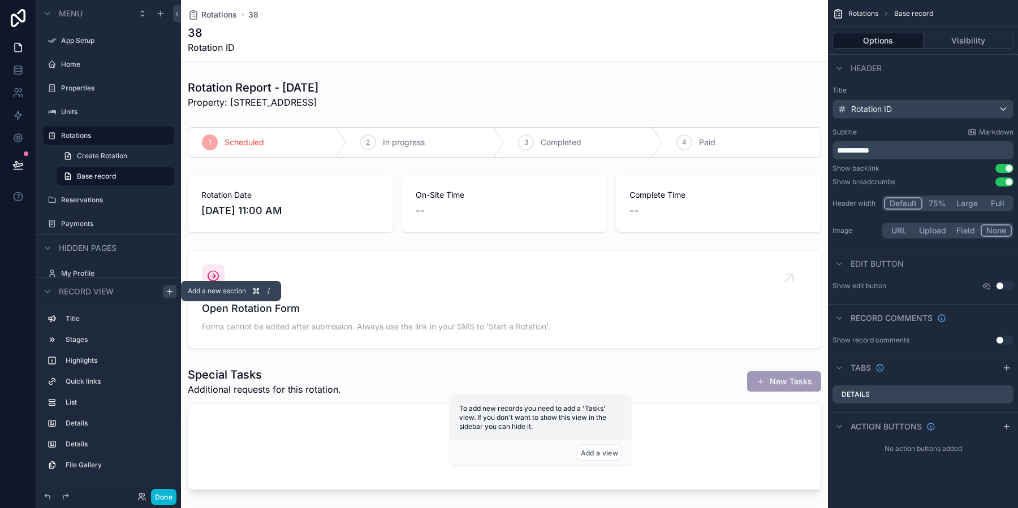
click at [167, 293] on icon "scrollable content" at bounding box center [169, 291] width 9 height 9
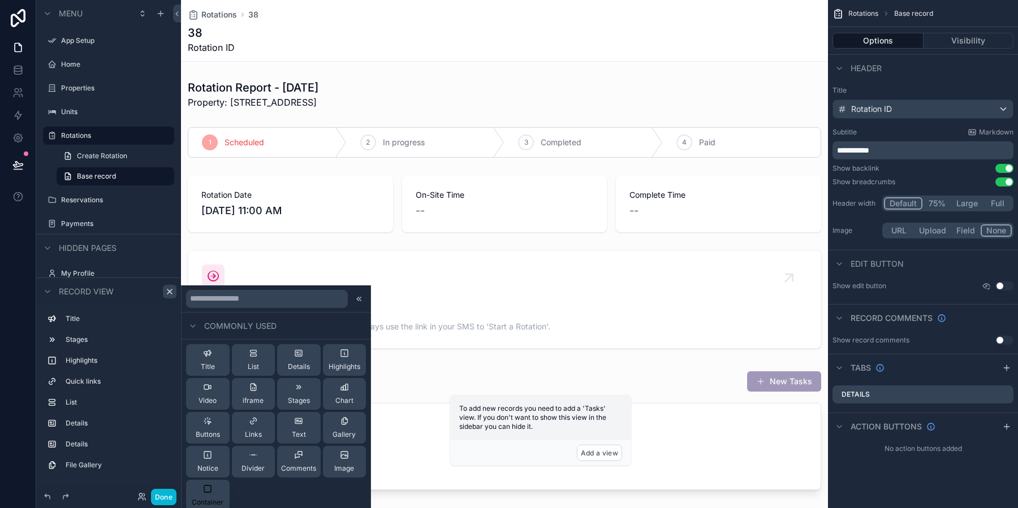
click at [222, 490] on div "Container" at bounding box center [208, 496] width 32 height 23
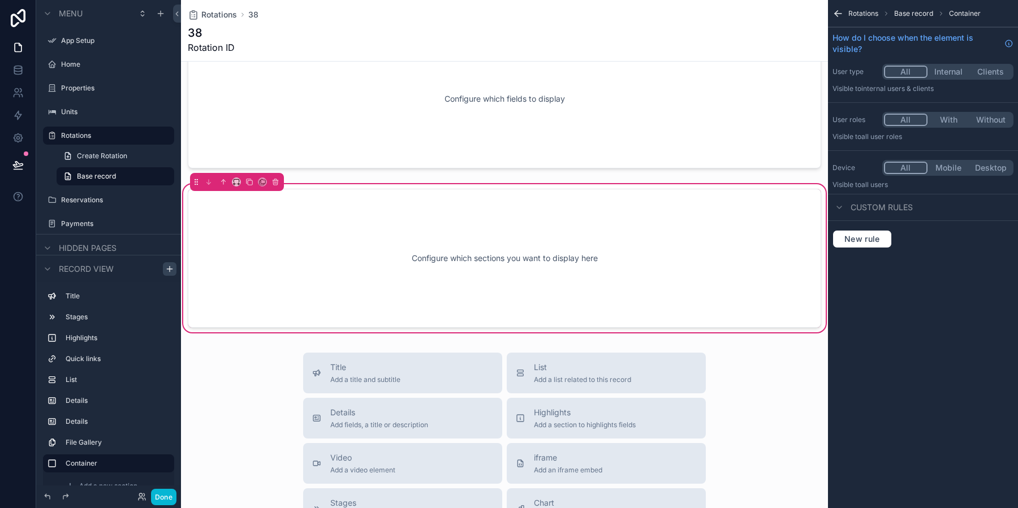
scroll to position [741, 0]
click at [221, 179] on icon "scrollable content" at bounding box center [223, 182] width 8 height 8
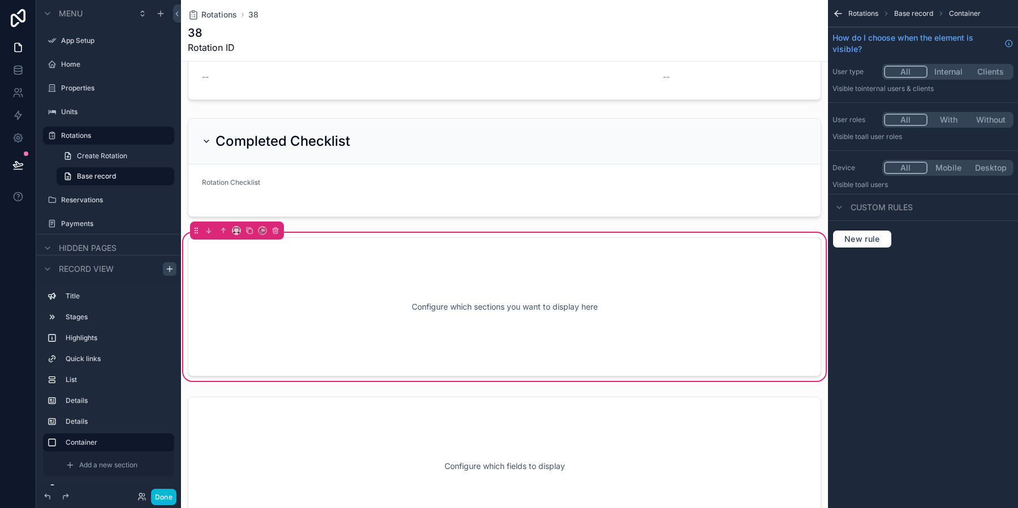
scroll to position [508, 0]
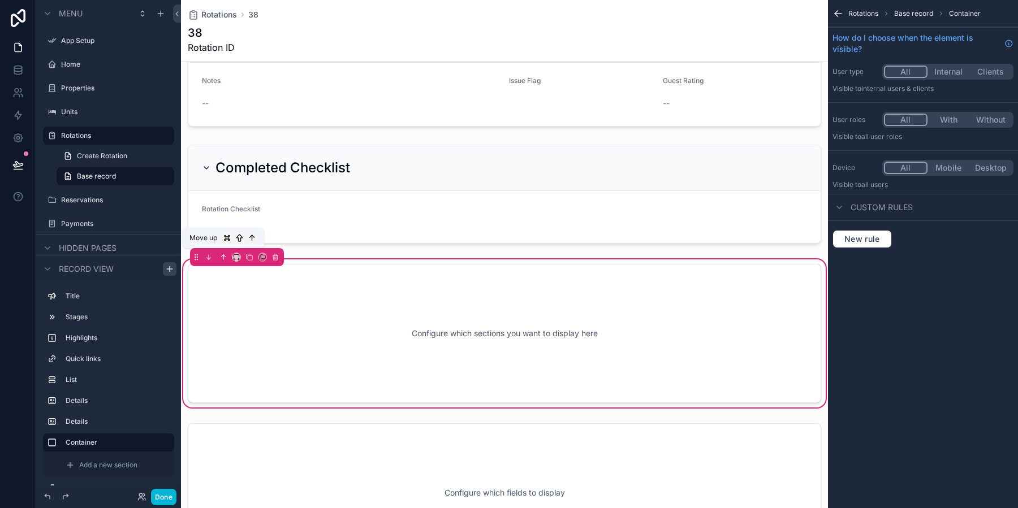
click at [226, 258] on icon "scrollable content" at bounding box center [223, 257] width 8 height 8
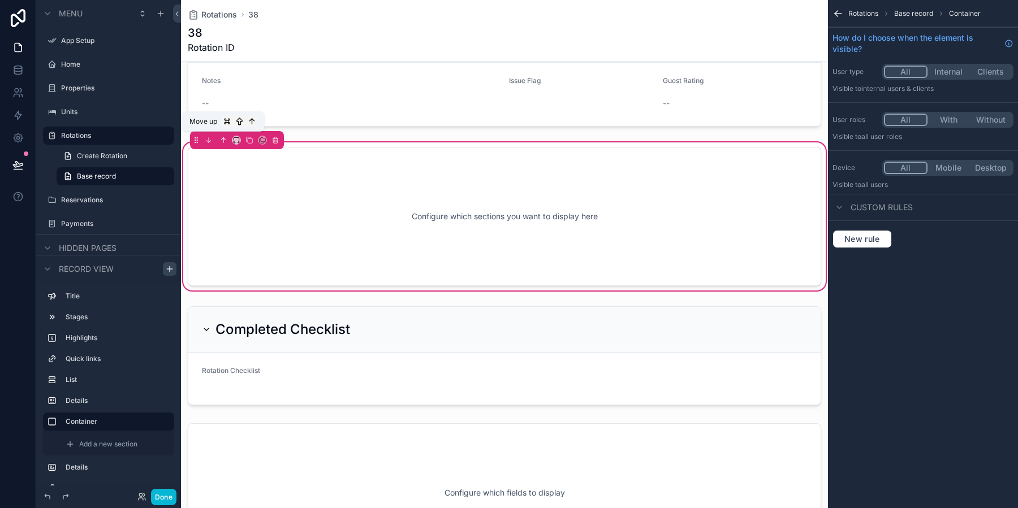
click at [223, 138] on icon "scrollable content" at bounding box center [223, 140] width 0 height 5
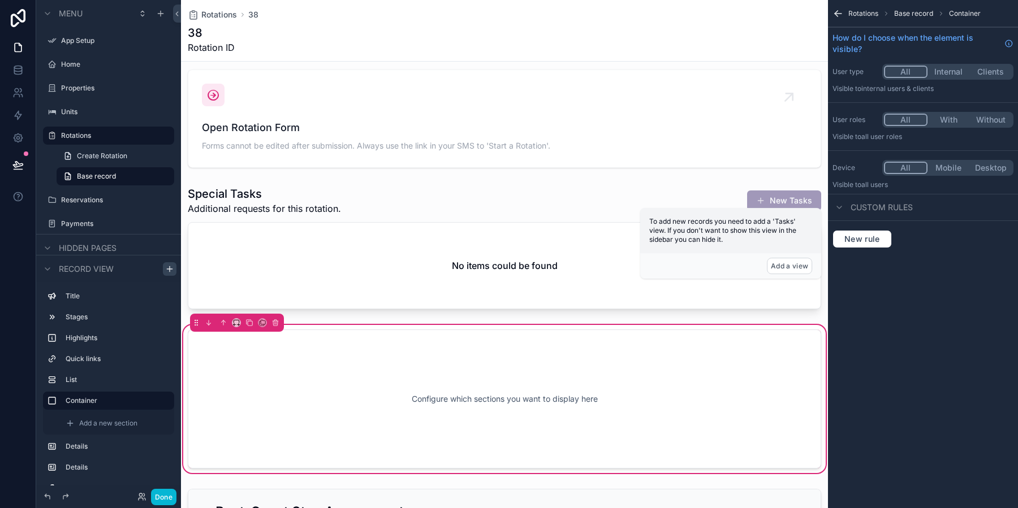
scroll to position [180, 0]
click at [222, 323] on icon "scrollable content" at bounding box center [223, 324] width 8 height 8
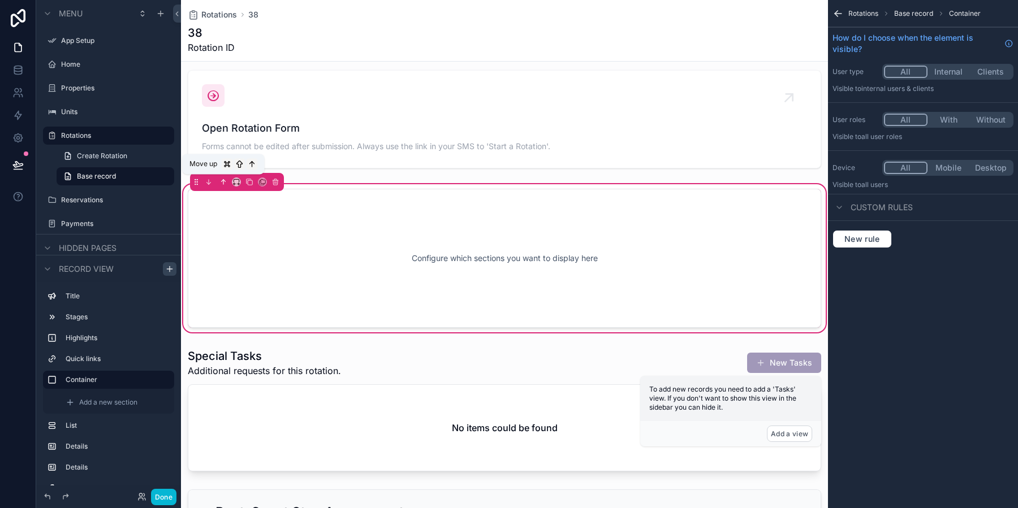
click at [225, 183] on icon "scrollable content" at bounding box center [223, 182] width 8 height 8
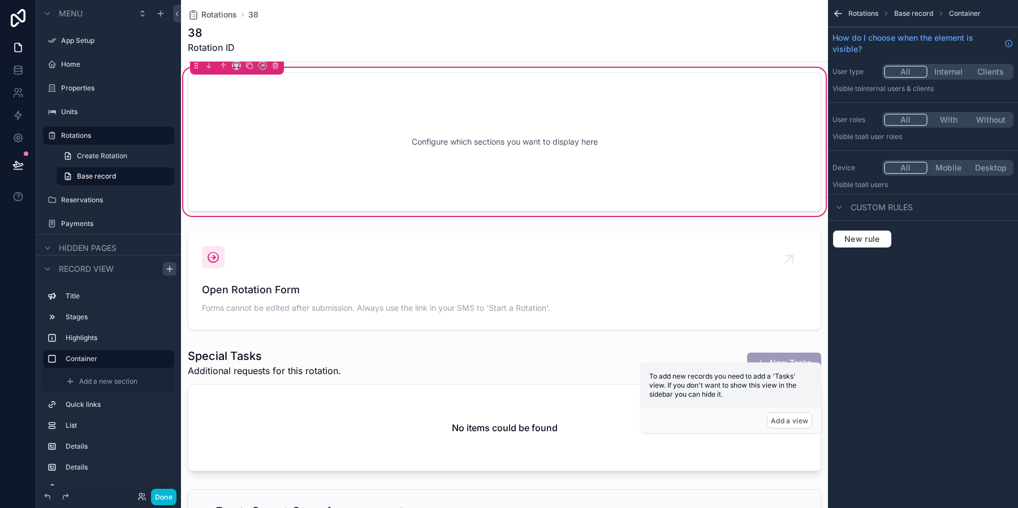
scroll to position [20, 0]
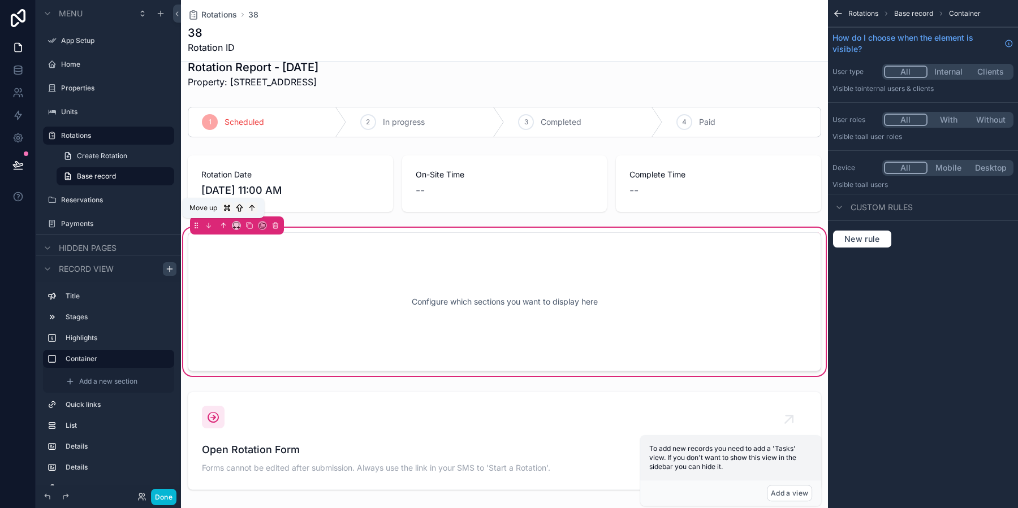
click at [226, 225] on icon "scrollable content" at bounding box center [223, 226] width 8 height 8
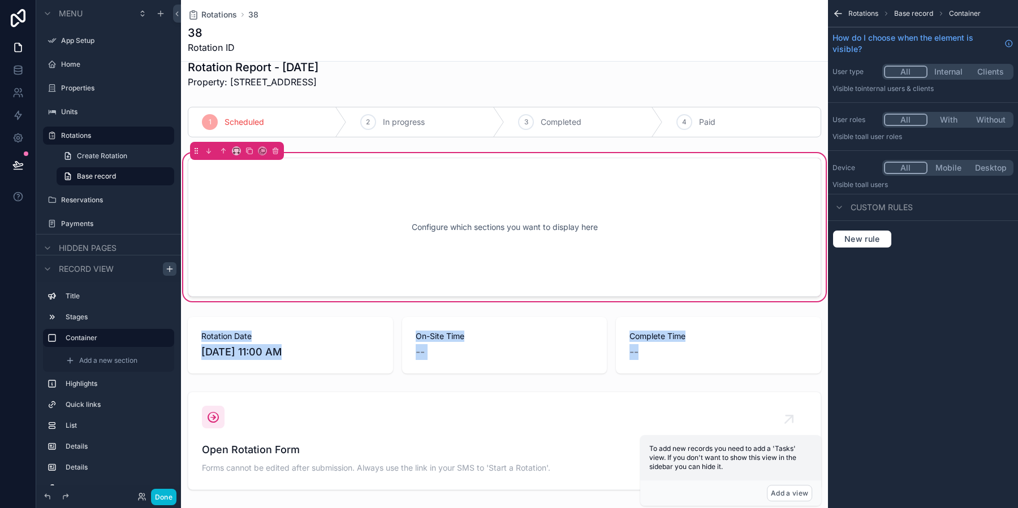
drag, startPoint x: 269, startPoint y: 340, endPoint x: 293, endPoint y: 235, distance: 107.8
click at [307, 317] on div "scrollable content" at bounding box center [504, 346] width 647 height 66
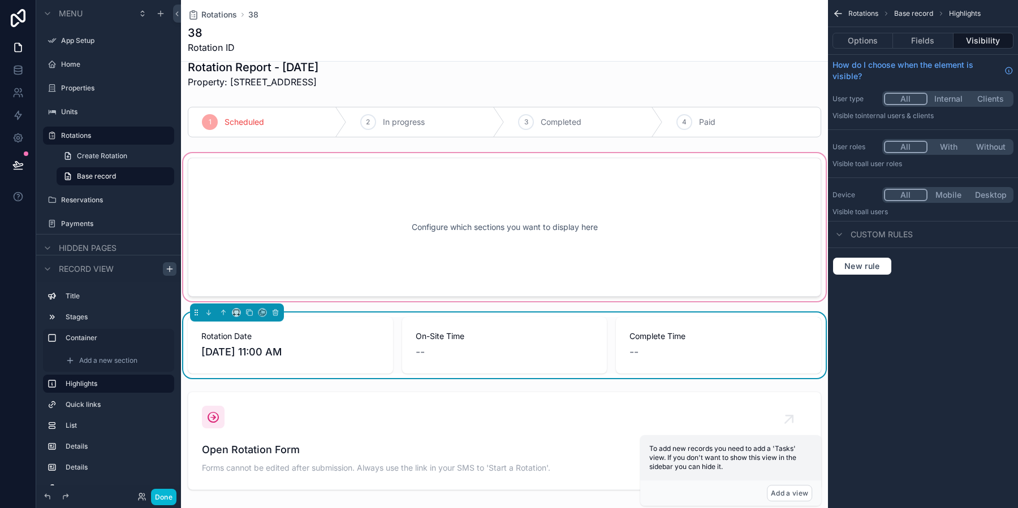
click at [364, 217] on div "scrollable content" at bounding box center [504, 227] width 647 height 153
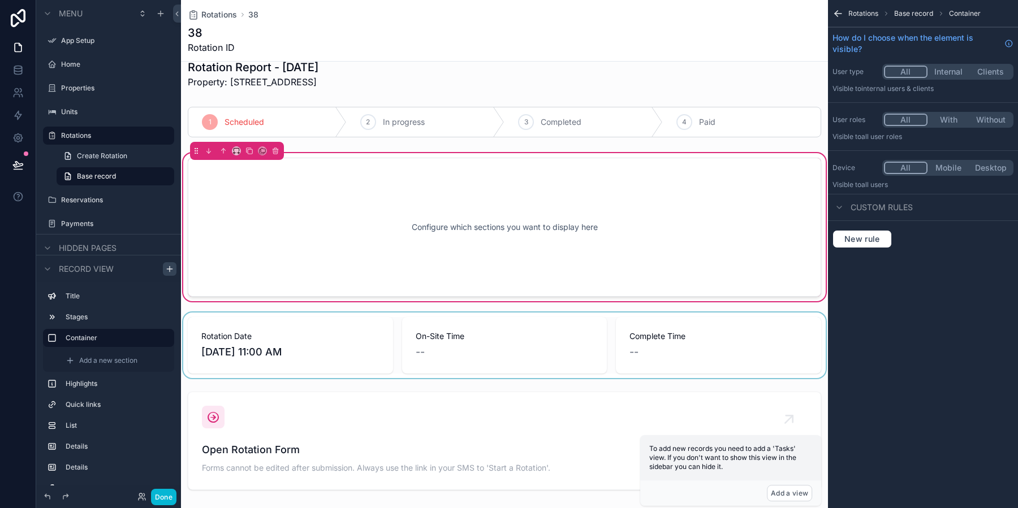
click at [283, 320] on div "scrollable content" at bounding box center [504, 346] width 647 height 66
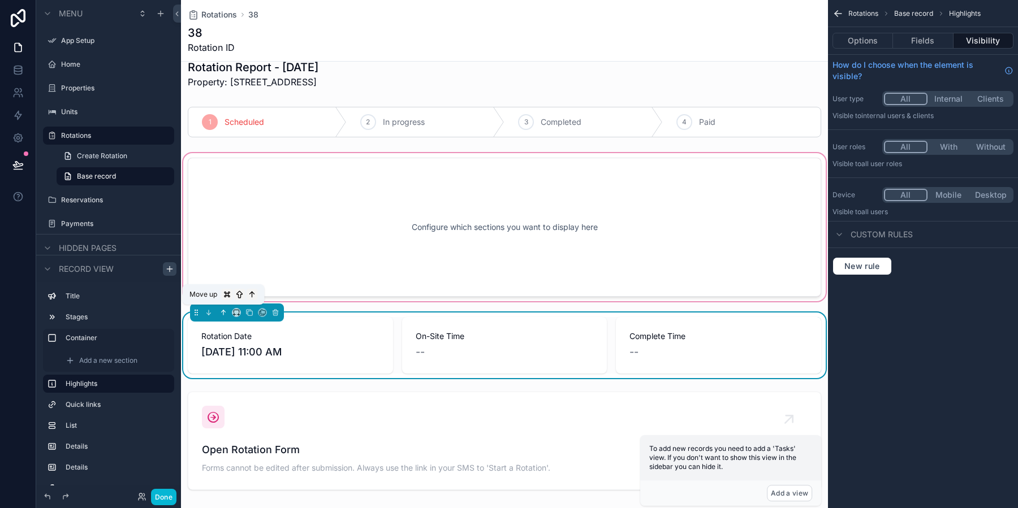
click at [222, 310] on icon "scrollable content" at bounding box center [223, 311] width 2 height 2
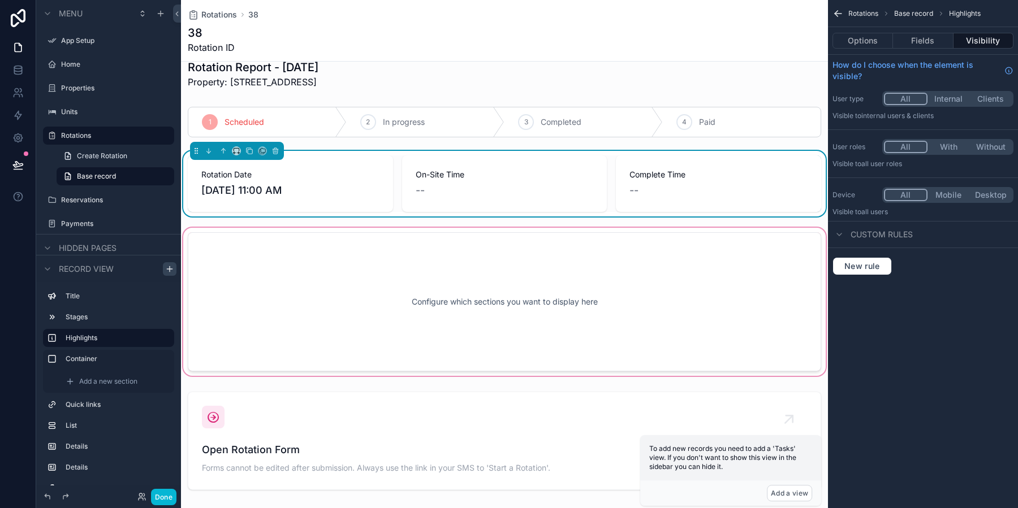
click at [284, 251] on div "scrollable content" at bounding box center [504, 302] width 647 height 153
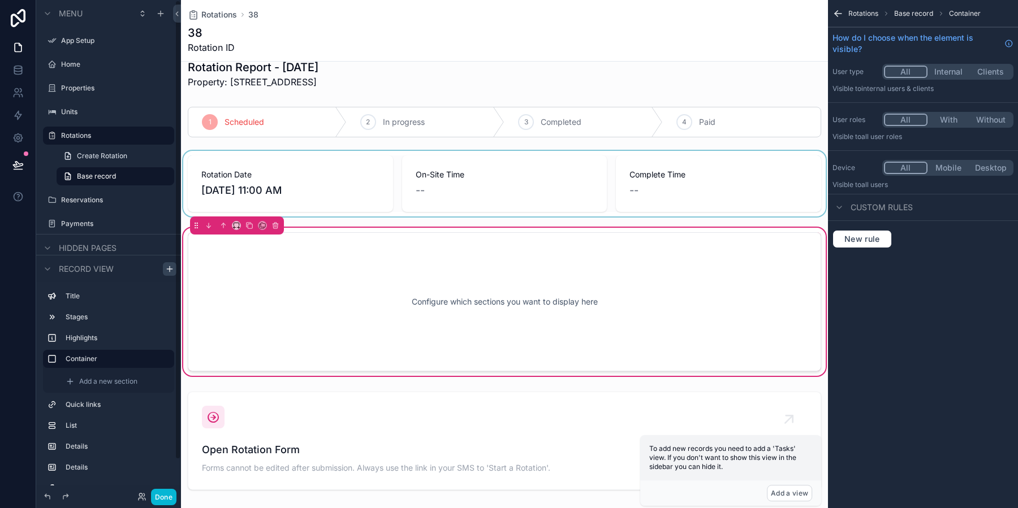
click at [192, 162] on div "scrollable content" at bounding box center [504, 184] width 647 height 66
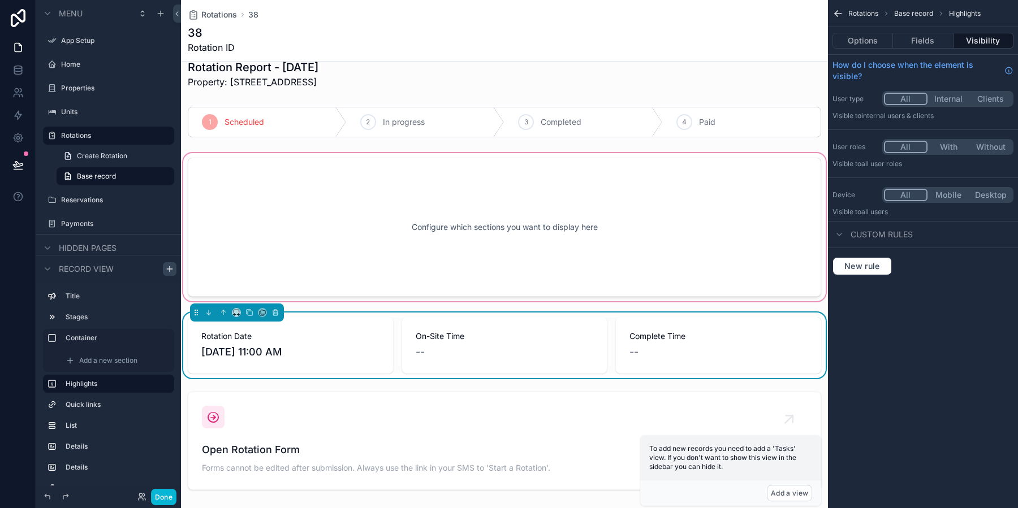
click at [469, 206] on div "scrollable content" at bounding box center [504, 227] width 647 height 153
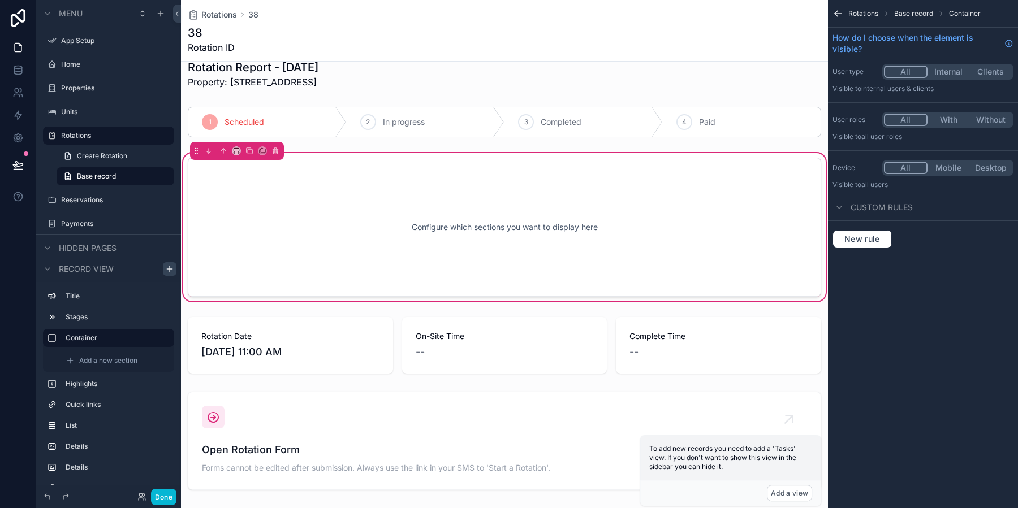
click at [448, 223] on div "Configure which sections you want to display here" at bounding box center [504, 227] width 596 height 102
click at [407, 221] on div "Configure which sections you want to display here" at bounding box center [504, 227] width 596 height 102
click at [397, 356] on div "scrollable content" at bounding box center [504, 346] width 647 height 66
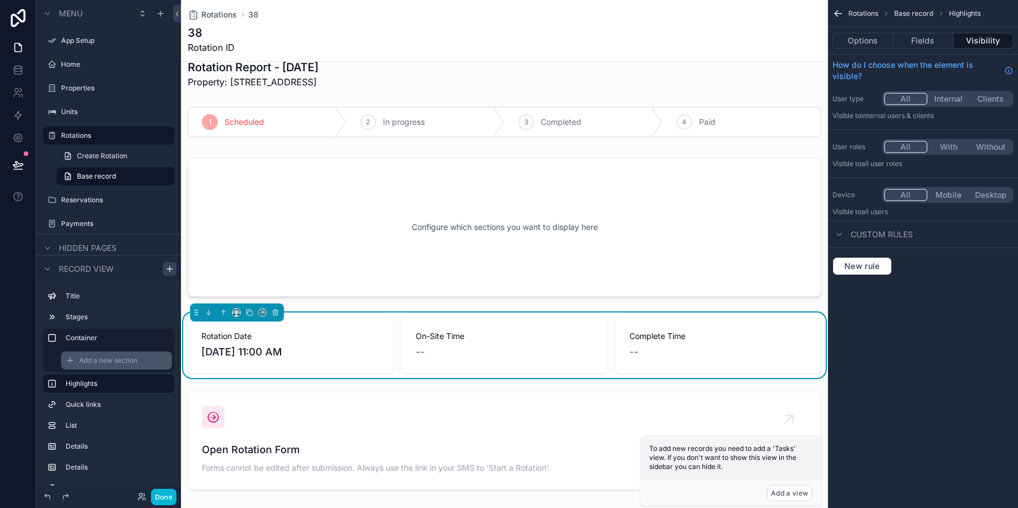
click at [92, 363] on span "Add a new section" at bounding box center [108, 360] width 58 height 9
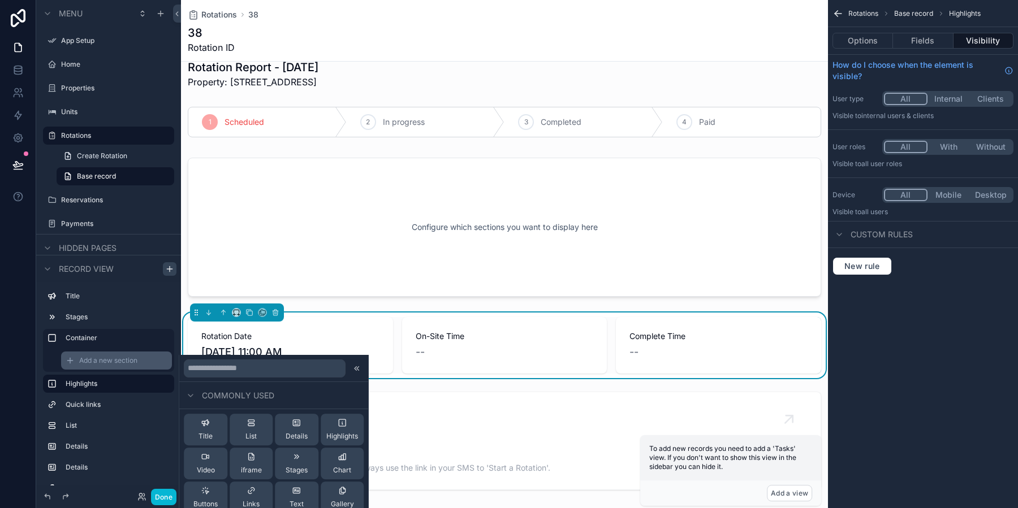
click at [92, 363] on span "Add a new section" at bounding box center [108, 360] width 58 height 9
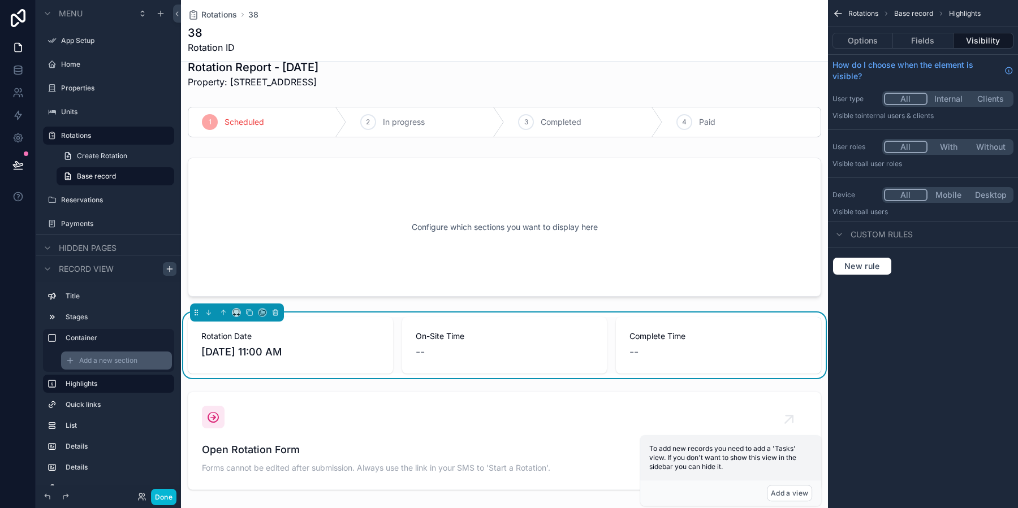
scroll to position [23, 0]
click at [51, 362] on icon "scrollable content" at bounding box center [52, 360] width 9 height 9
click at [169, 360] on icon "scrollable content" at bounding box center [165, 360] width 9 height 9
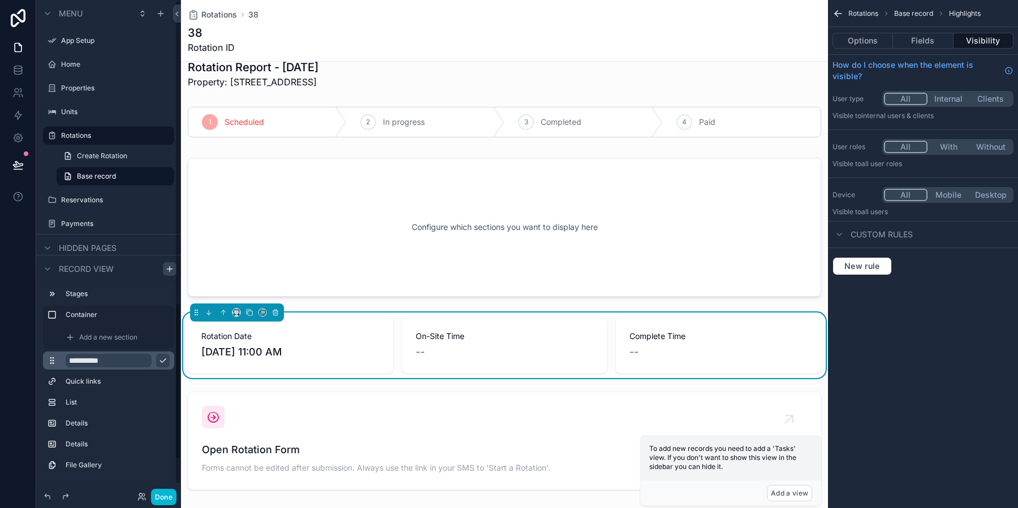
click at [169, 360] on button "scrollable content" at bounding box center [163, 361] width 14 height 14
click at [115, 357] on label "Highlights" at bounding box center [116, 360] width 100 height 9
click at [86, 336] on span "Add a new section" at bounding box center [108, 337] width 58 height 9
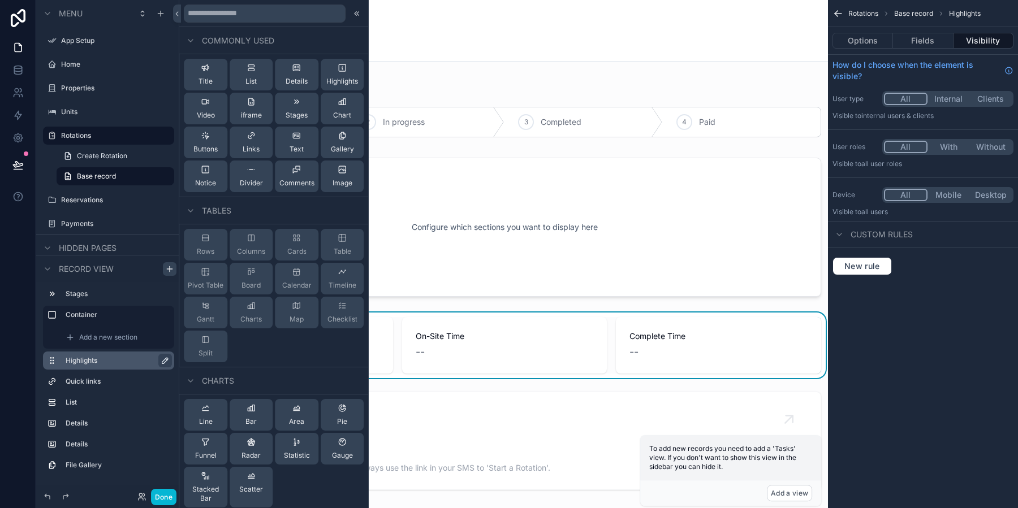
click at [55, 335] on div "Add a new section" at bounding box center [108, 337] width 131 height 23
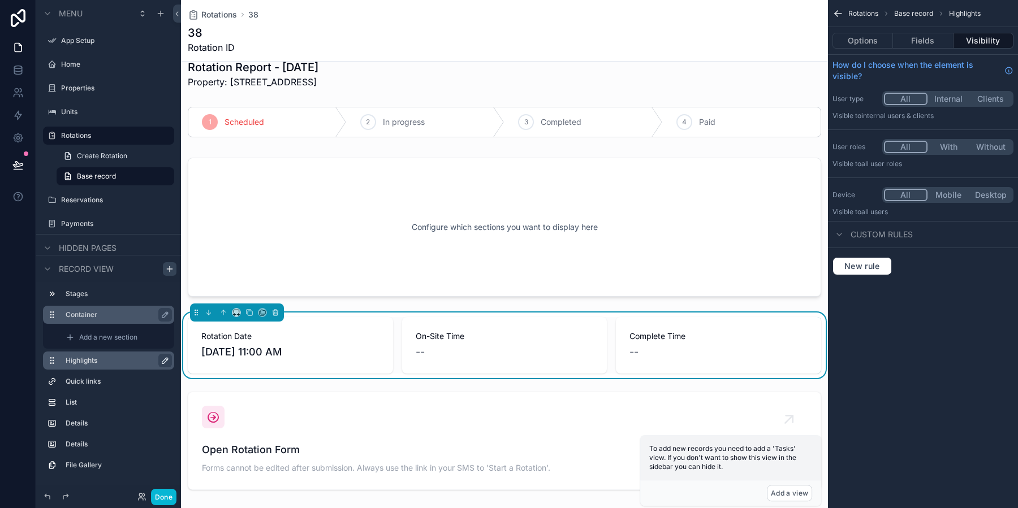
click at [52, 313] on icon "scrollable content" at bounding box center [52, 314] width 9 height 9
click at [235, 312] on icon "scrollable content" at bounding box center [236, 313] width 8 height 8
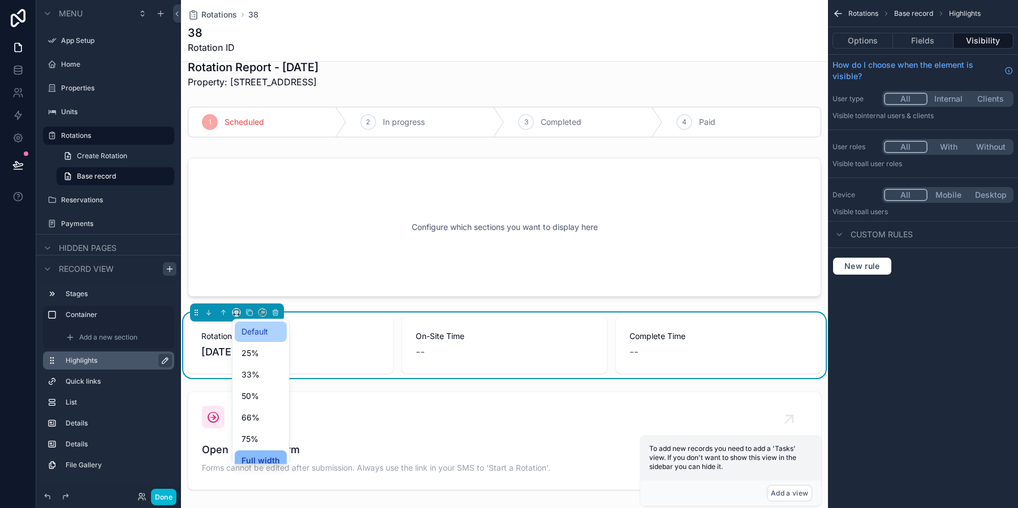
click at [252, 340] on div "Default" at bounding box center [261, 332] width 52 height 20
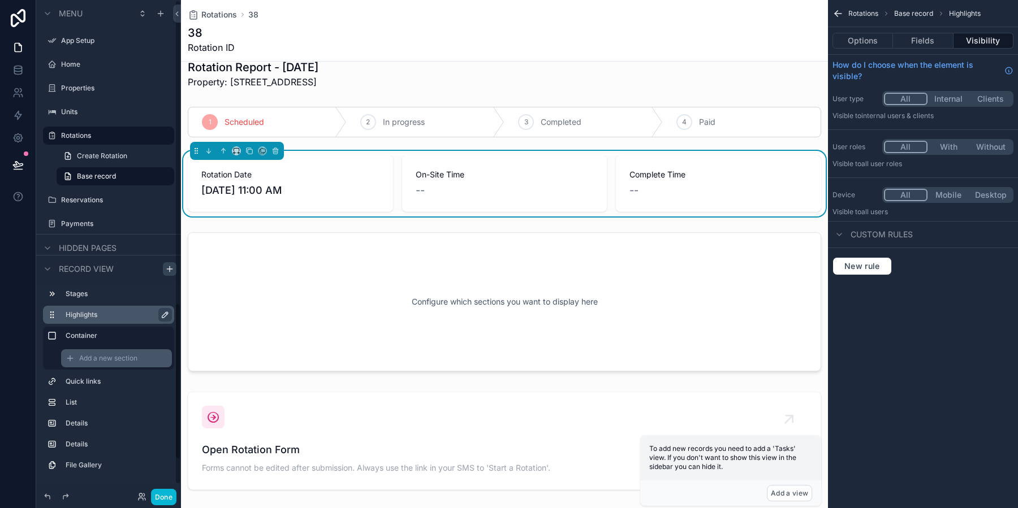
click at [102, 360] on span "Add a new section" at bounding box center [108, 358] width 58 height 9
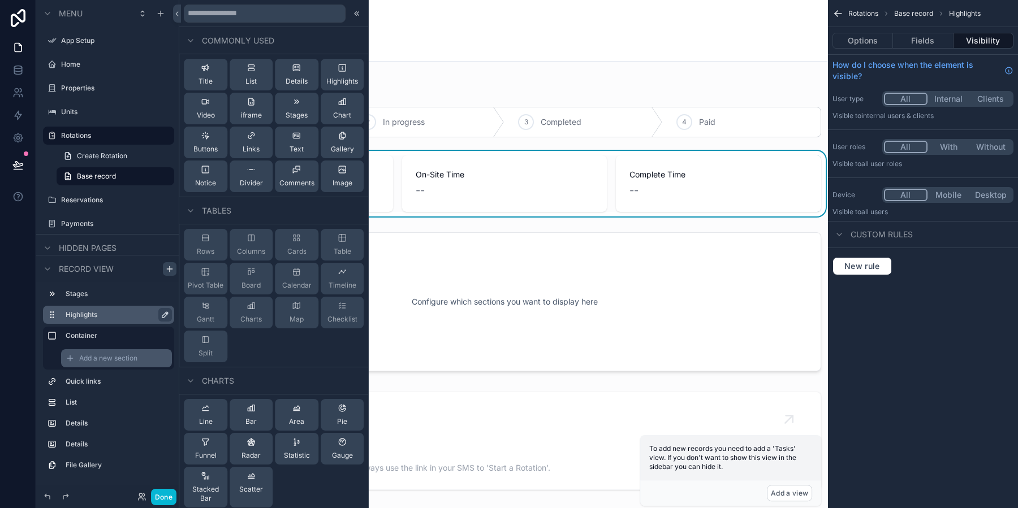
click at [102, 360] on span "Add a new section" at bounding box center [108, 358] width 58 height 9
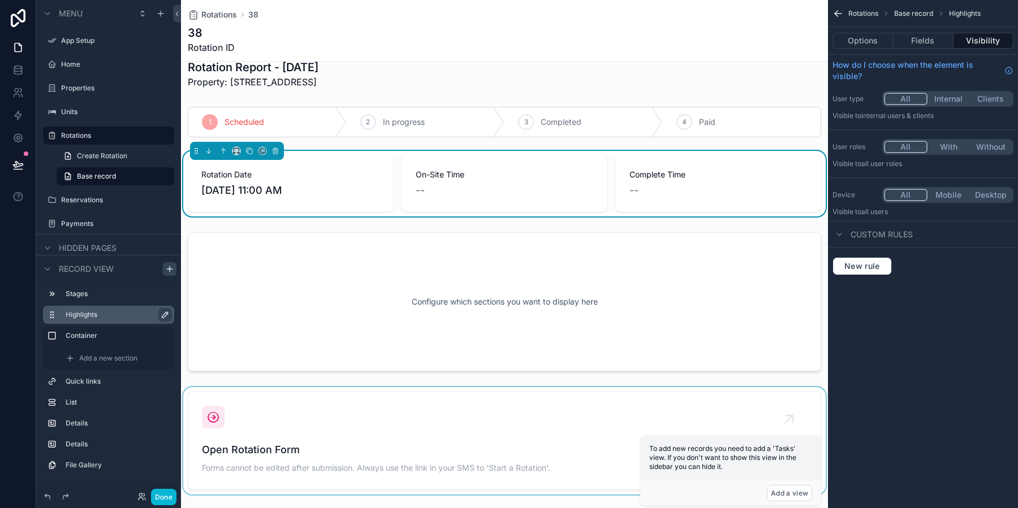
click at [370, 426] on div "scrollable content" at bounding box center [504, 440] width 647 height 107
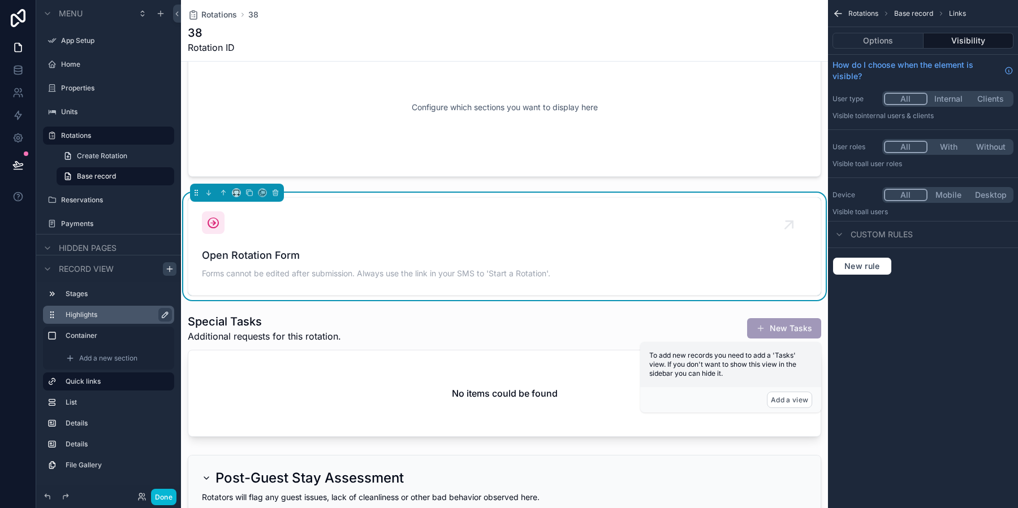
scroll to position [215, 0]
click at [654, 232] on div "Open Rotation Form Forms cannot be edited after submission. Always use the link…" at bounding box center [504, 247] width 605 height 70
click at [898, 45] on button "Options" at bounding box center [878, 41] width 91 height 16
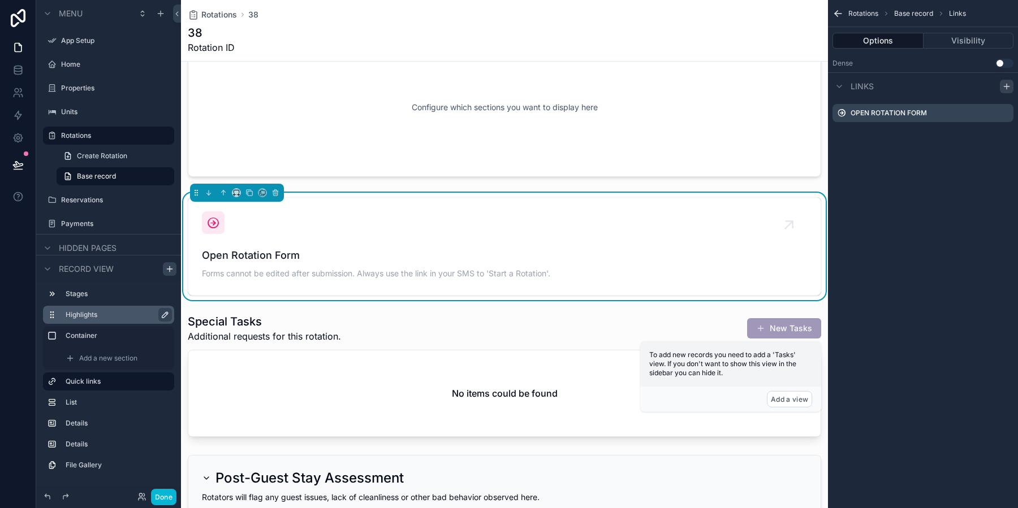
click at [1009, 89] on icon "scrollable content" at bounding box center [1006, 86] width 9 height 9
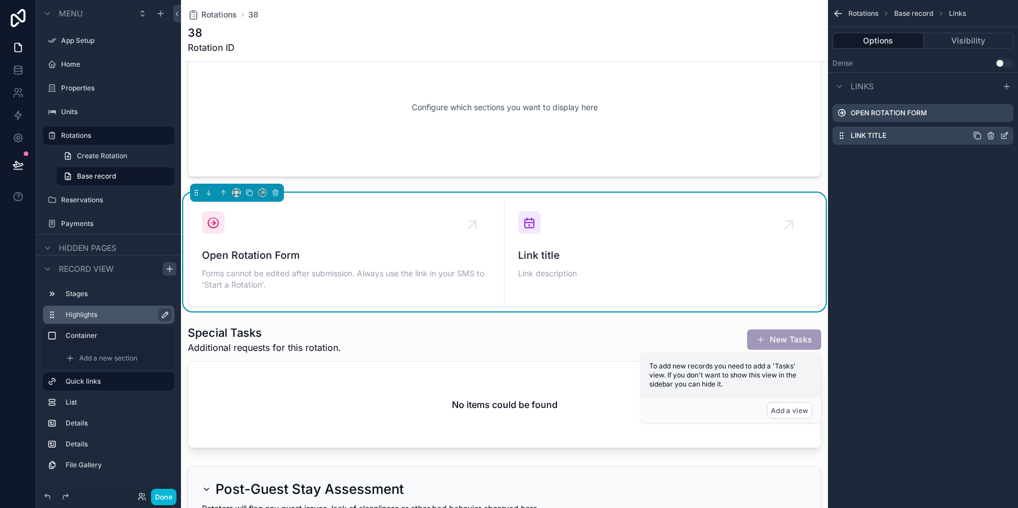
click at [870, 140] on label "Link title" at bounding box center [869, 135] width 36 height 9
click at [1008, 137] on icon "scrollable content" at bounding box center [1004, 135] width 9 height 9
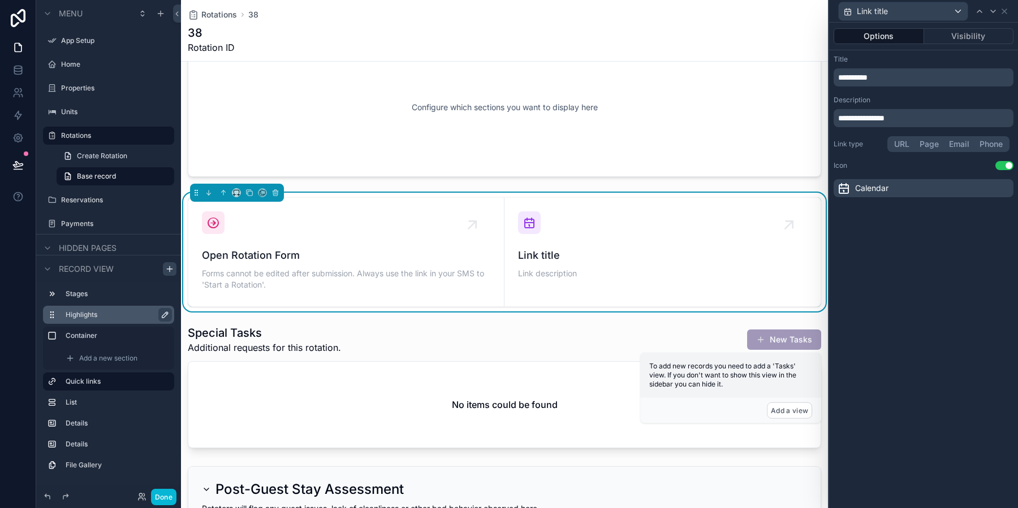
click at [876, 66] on div "**********" at bounding box center [924, 71] width 180 height 32
click at [887, 79] on p "**********" at bounding box center [924, 77] width 173 height 11
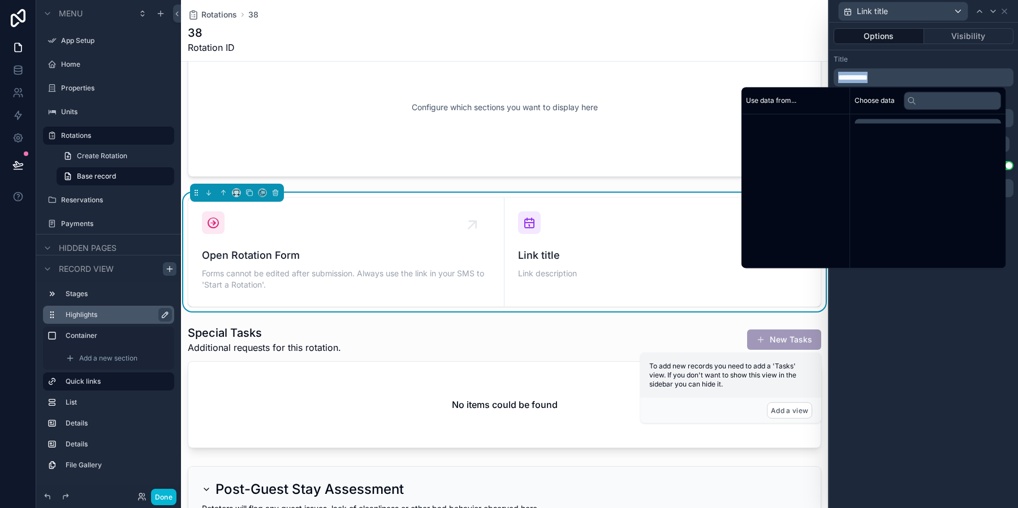
click at [887, 79] on p "**********" at bounding box center [924, 77] width 173 height 11
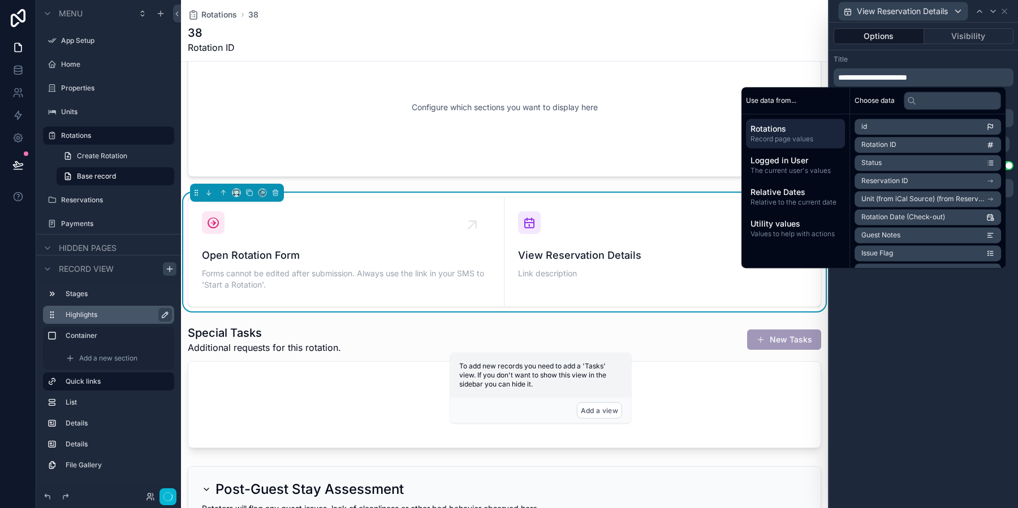
click at [903, 57] on div "Title" at bounding box center [924, 59] width 180 height 9
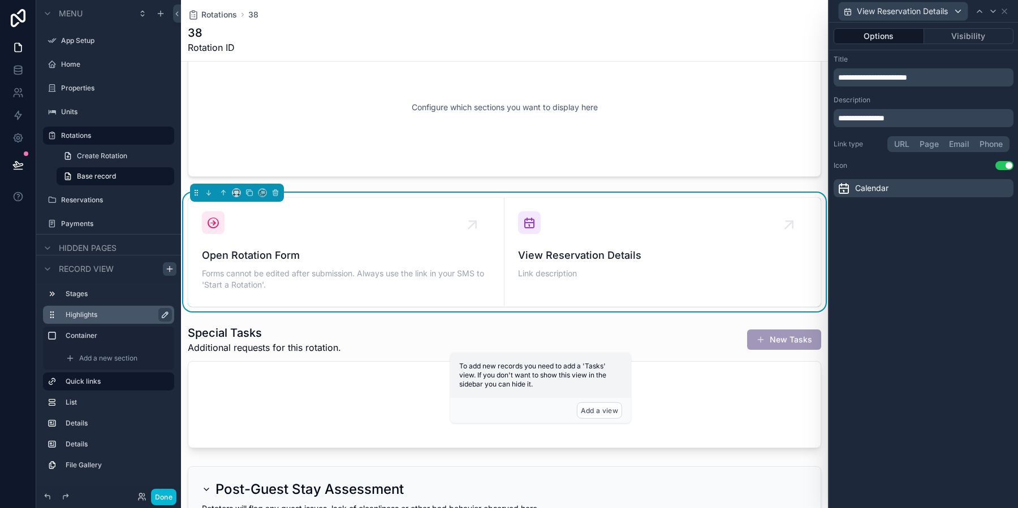
click at [931, 122] on p "**********" at bounding box center [924, 118] width 173 height 11
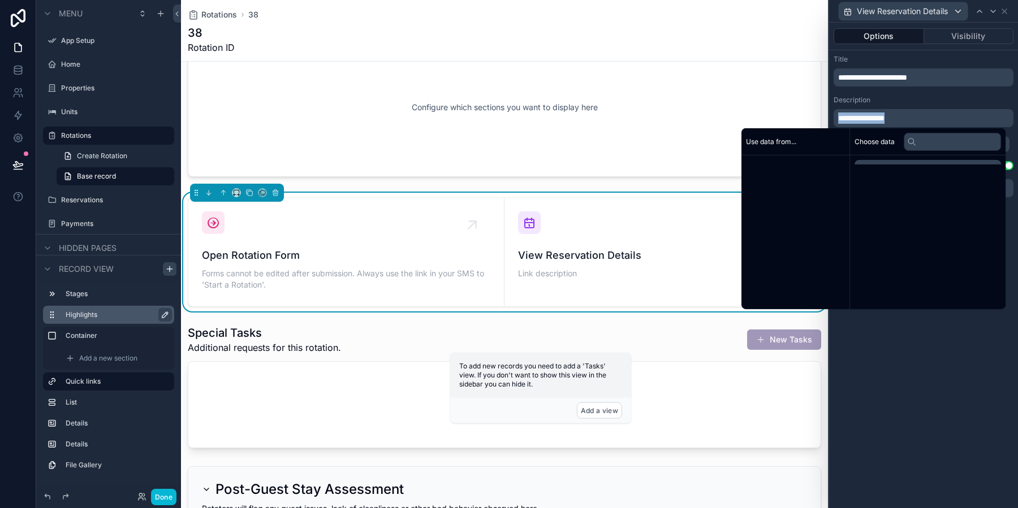
click at [931, 122] on p "**********" at bounding box center [924, 118] width 173 height 11
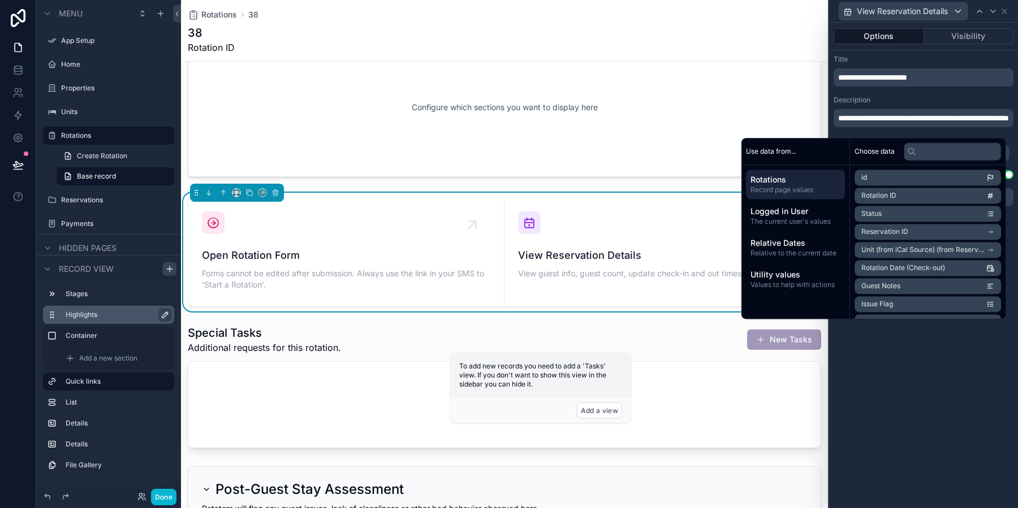
click at [983, 376] on div "**********" at bounding box center [923, 266] width 189 height 486
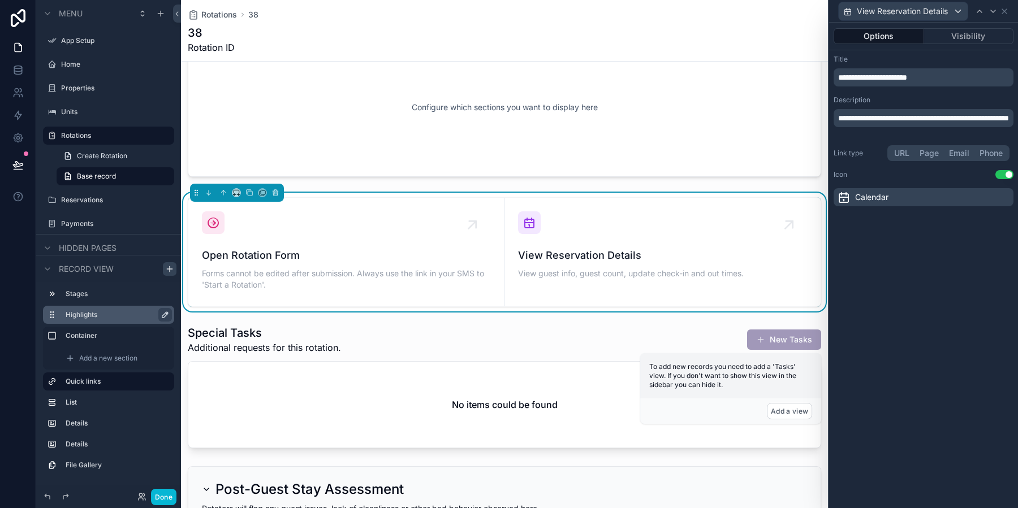
scroll to position [0, 0]
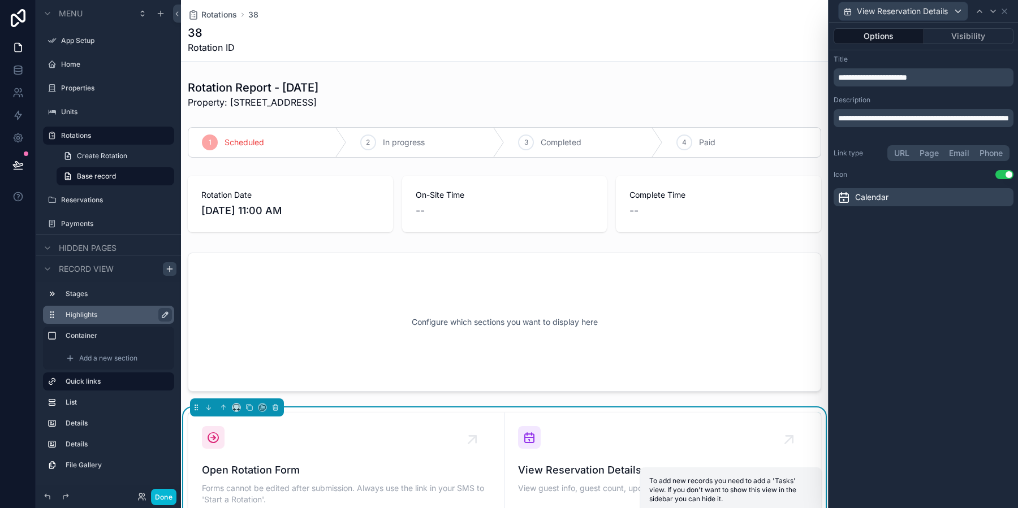
click at [503, 309] on div "scrollable content" at bounding box center [504, 322] width 647 height 153
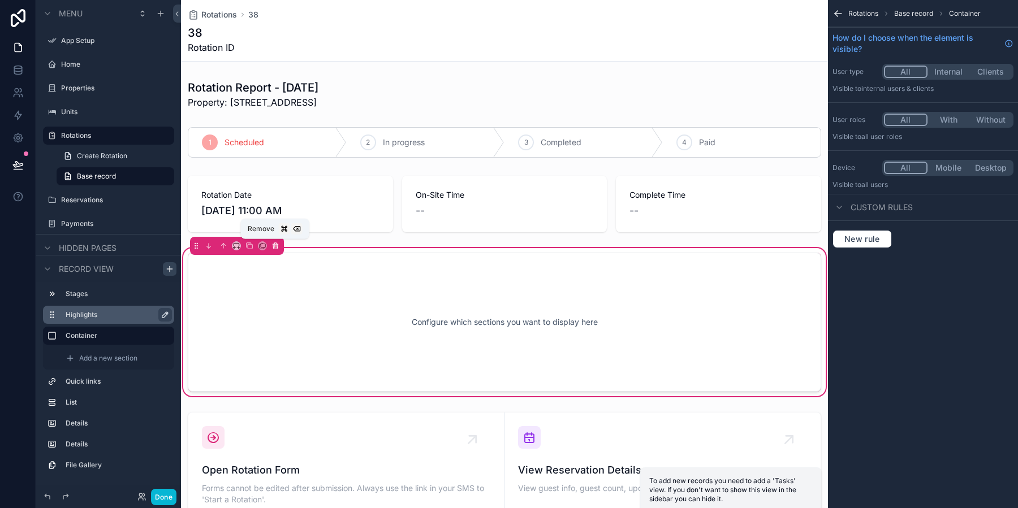
click at [276, 240] on button "scrollable content" at bounding box center [275, 246] width 12 height 12
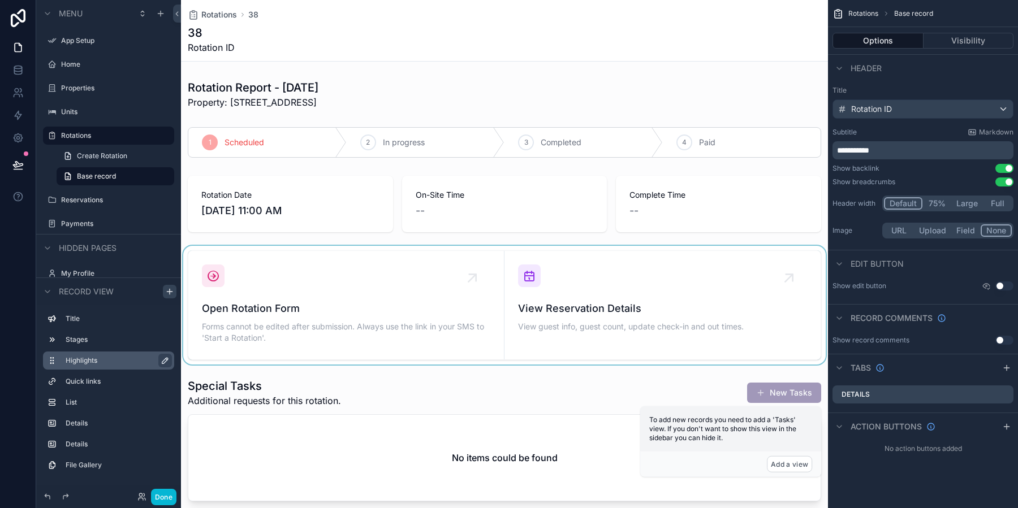
click at [369, 283] on div "scrollable content" at bounding box center [504, 305] width 647 height 119
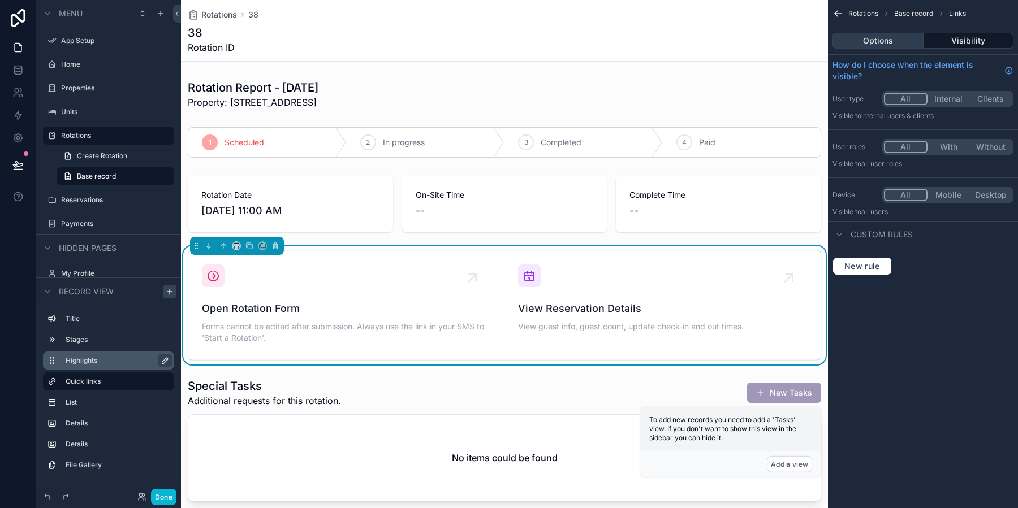
click at [886, 40] on button "Options" at bounding box center [878, 41] width 91 height 16
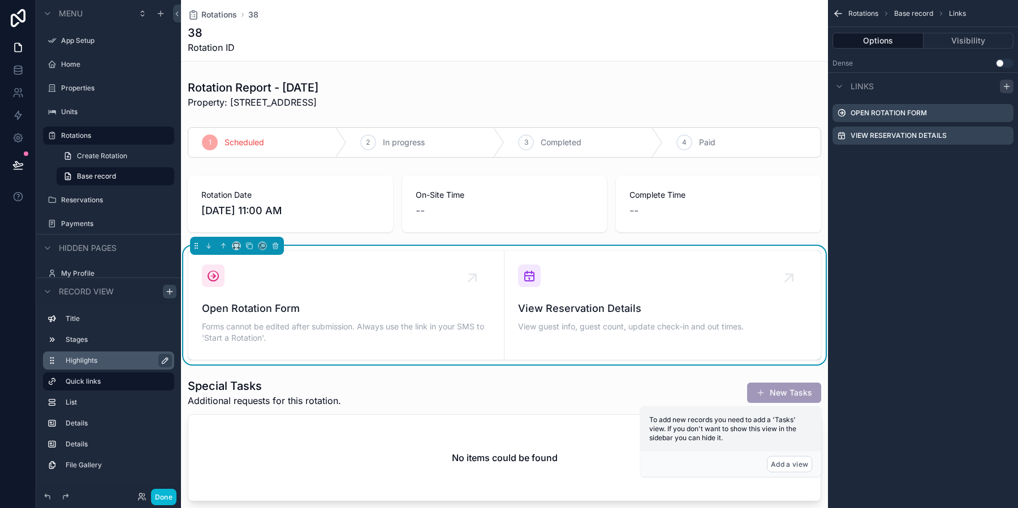
click at [1011, 88] on icon "scrollable content" at bounding box center [1006, 86] width 9 height 9
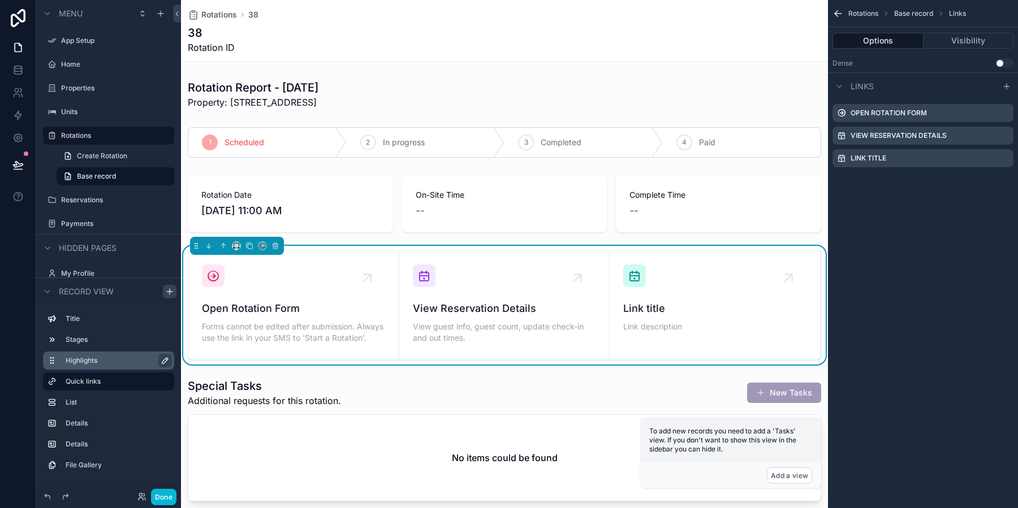
click at [1003, 64] on button "Use setting" at bounding box center [1004, 63] width 18 height 9
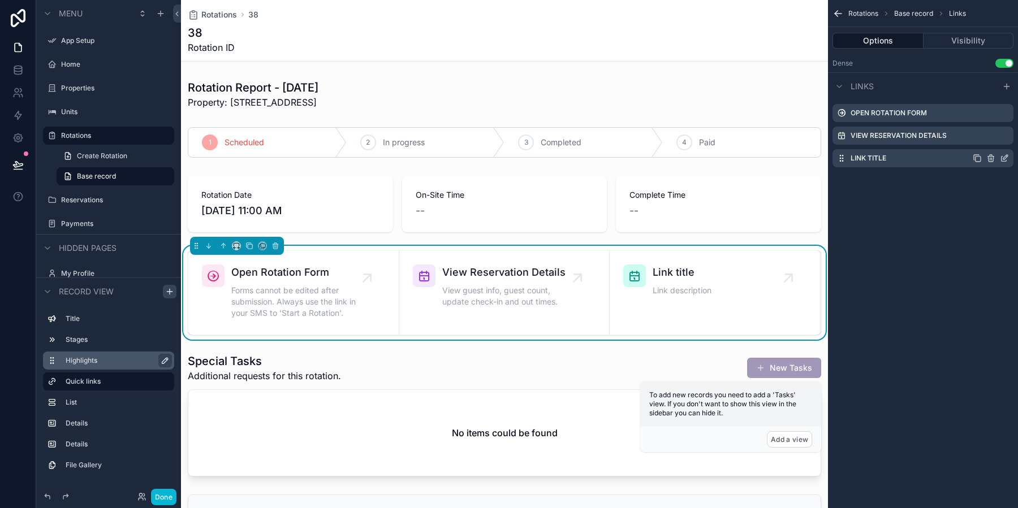
click at [1002, 161] on icon "scrollable content" at bounding box center [1004, 158] width 9 height 9
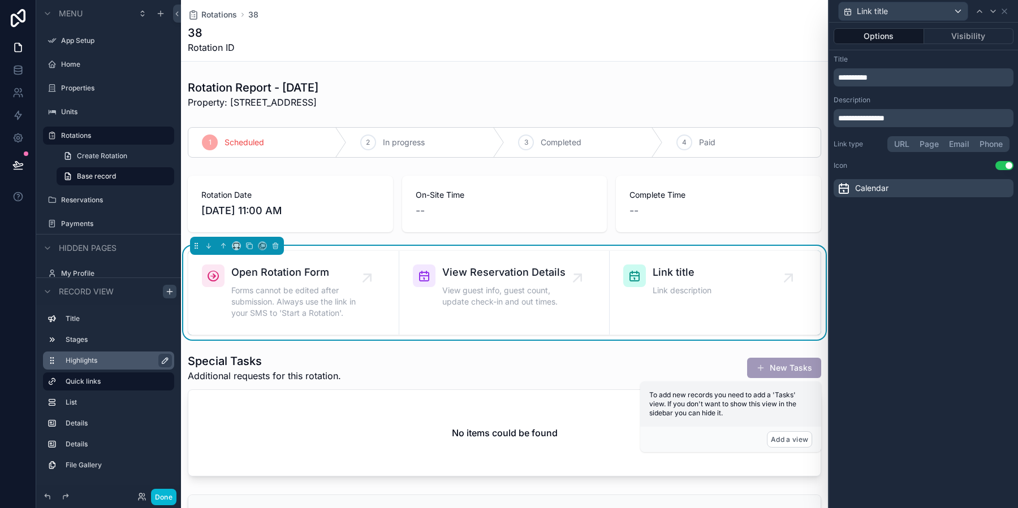
click at [894, 79] on p "**********" at bounding box center [924, 77] width 173 height 11
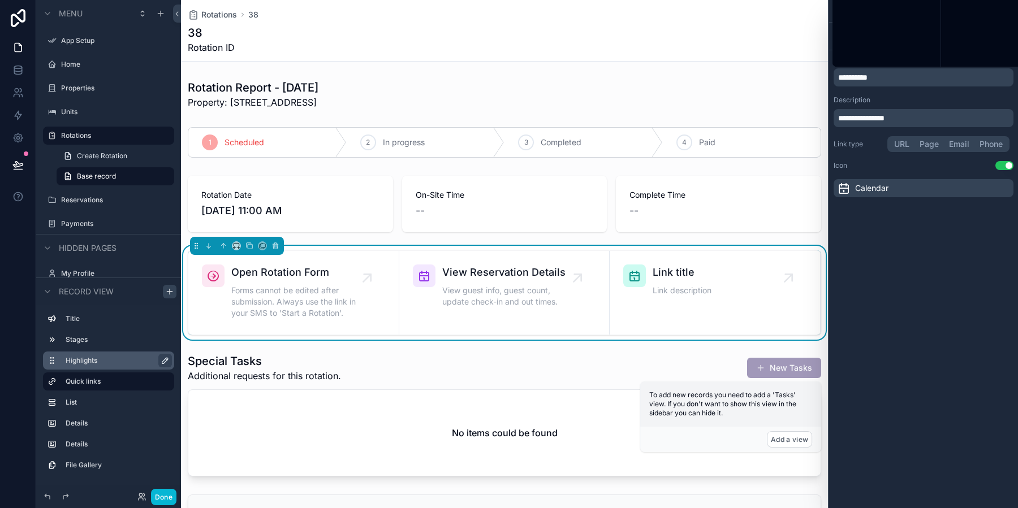
click at [894, 79] on p "**********" at bounding box center [924, 77] width 173 height 11
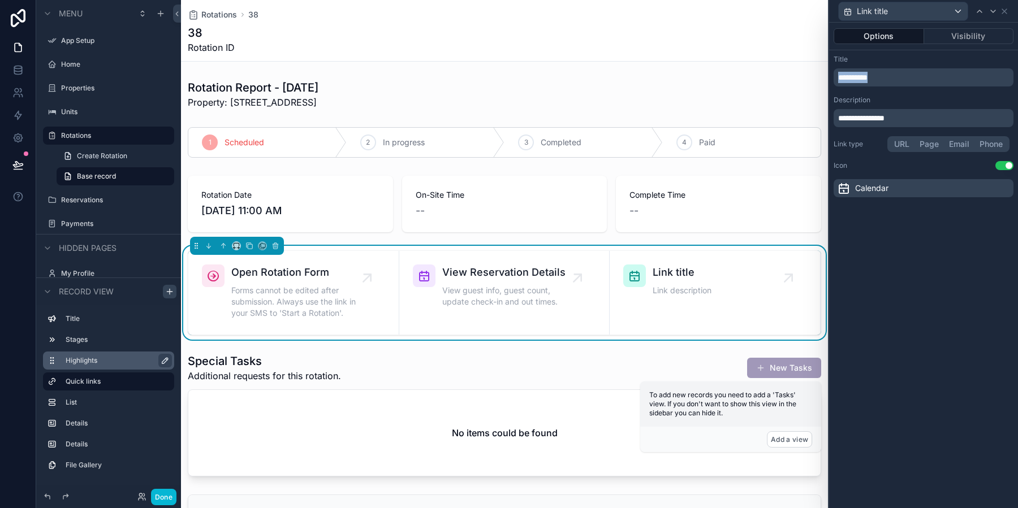
click at [894, 79] on p "**********" at bounding box center [924, 77] width 173 height 11
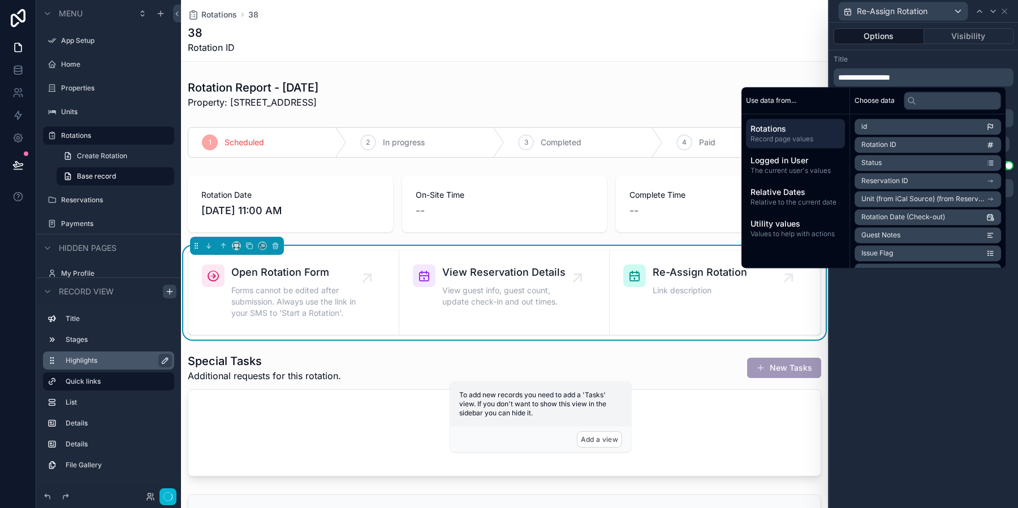
click at [884, 65] on div "**********" at bounding box center [924, 71] width 180 height 32
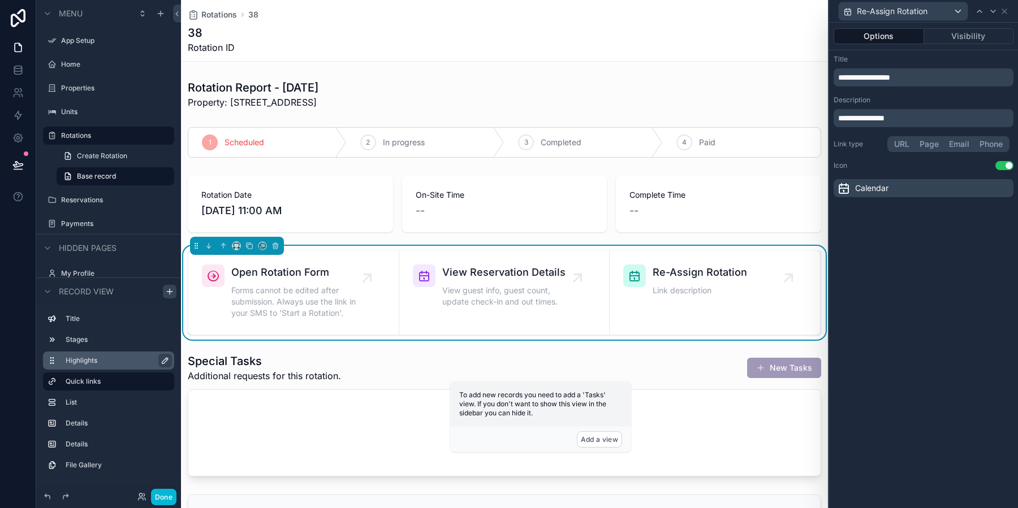
click at [918, 120] on p "**********" at bounding box center [924, 118] width 173 height 11
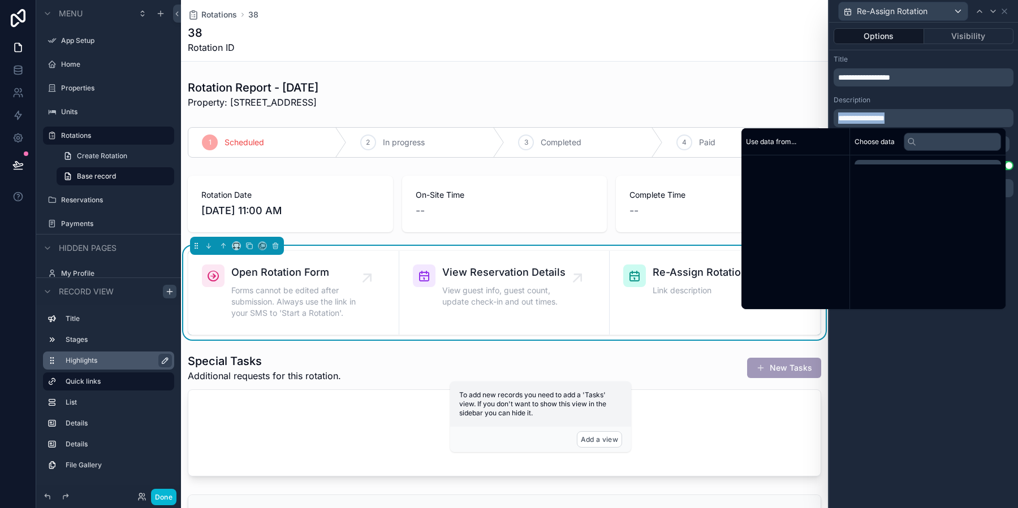
click at [918, 120] on p "**********" at bounding box center [924, 118] width 173 height 11
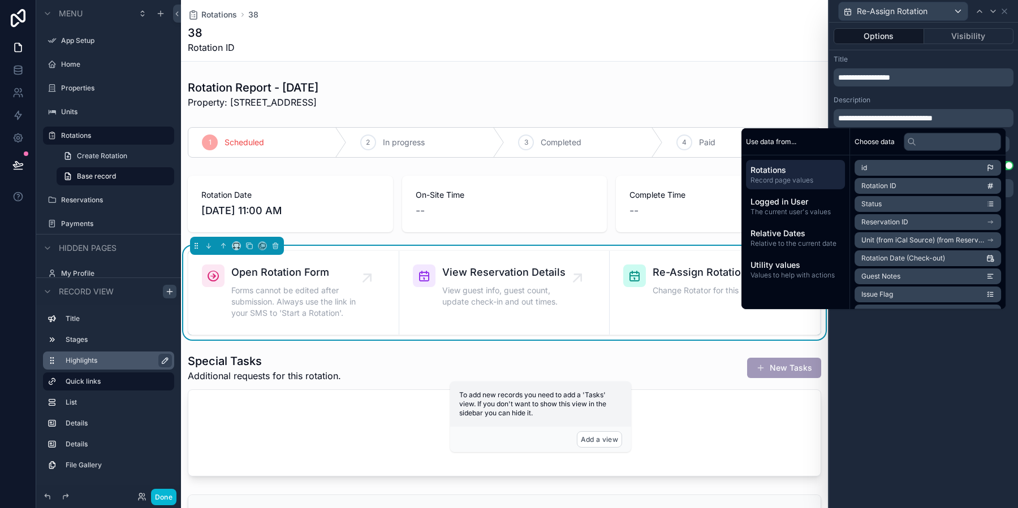
click at [916, 98] on div "Description" at bounding box center [924, 100] width 180 height 9
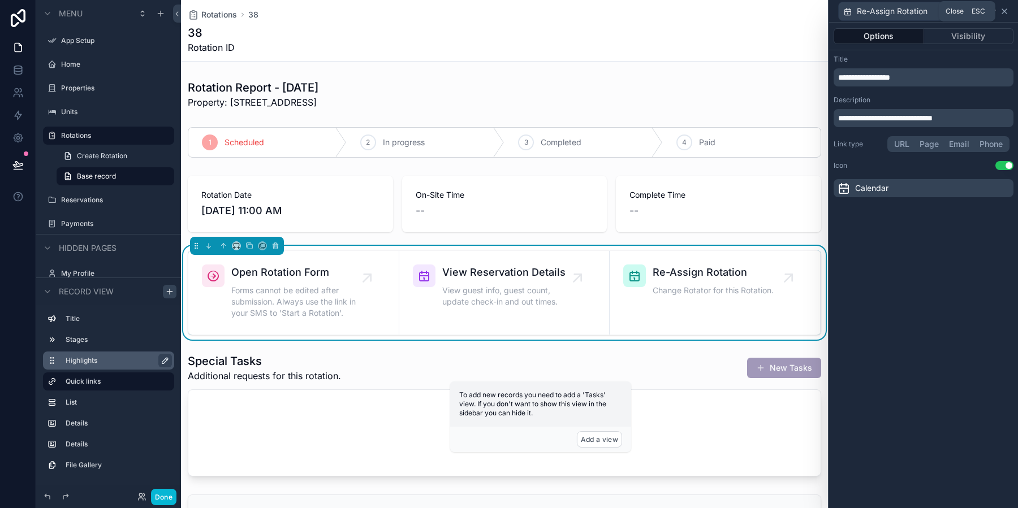
click at [1008, 12] on icon at bounding box center [1004, 11] width 9 height 9
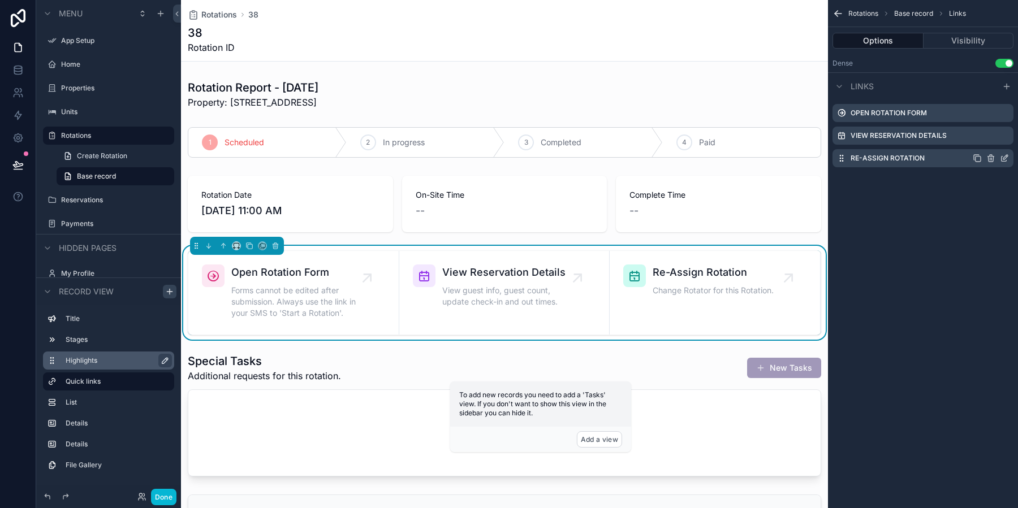
click at [987, 161] on icon "scrollable content" at bounding box center [990, 158] width 9 height 9
click at [993, 143] on button at bounding box center [987, 140] width 14 height 14
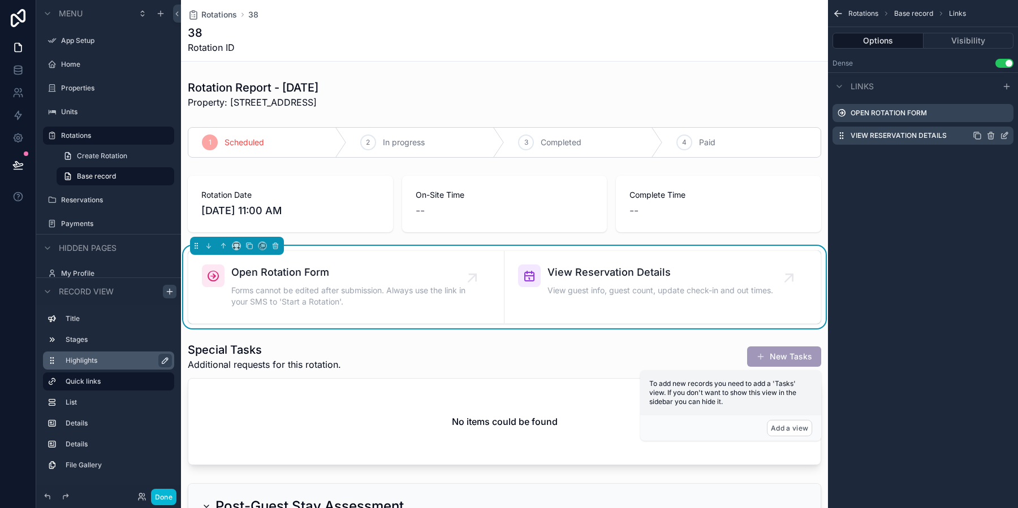
click at [1005, 137] on icon "scrollable content" at bounding box center [1004, 135] width 9 height 9
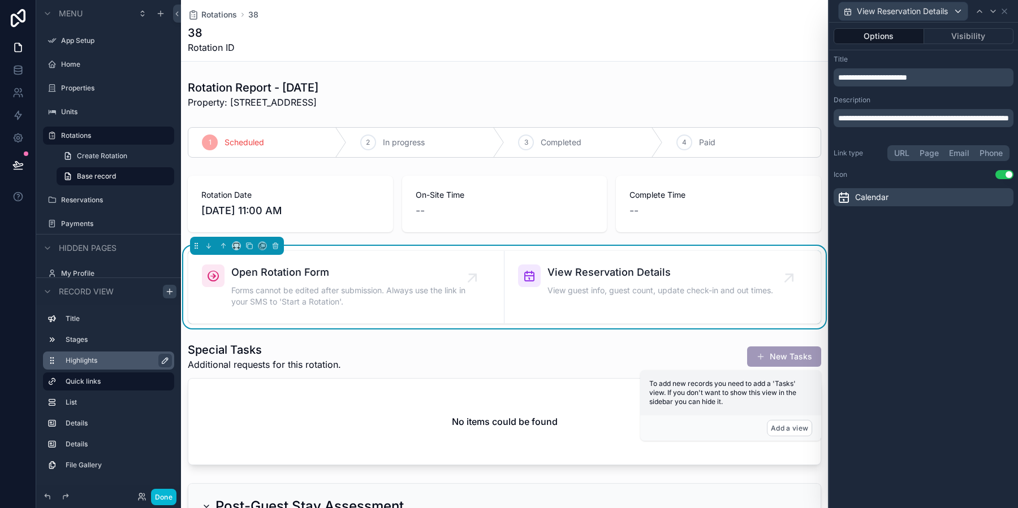
click at [933, 155] on button "Page" at bounding box center [929, 153] width 29 height 12
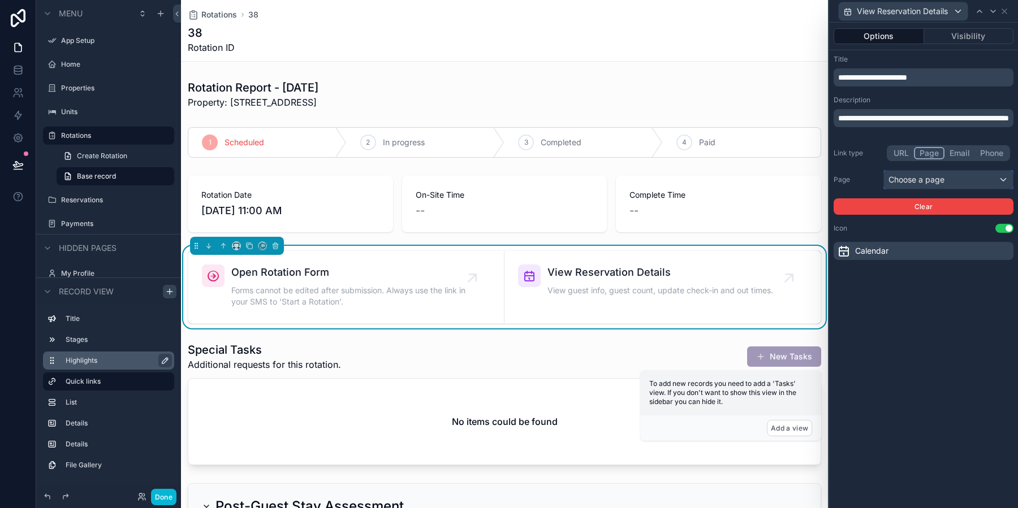
click at [939, 187] on div "Choose a page" at bounding box center [948, 180] width 129 height 18
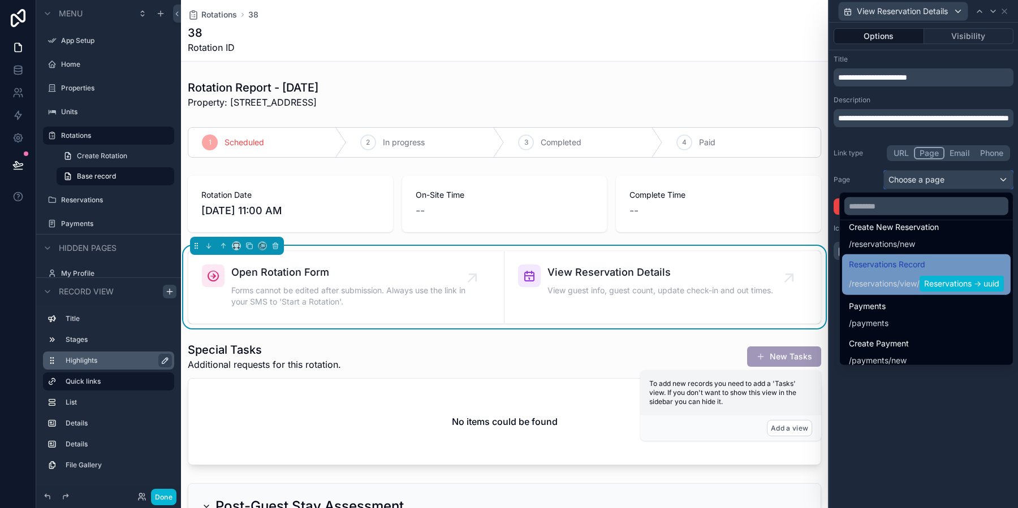
scroll to position [554, 0]
click at [885, 267] on span "Reservations Record" at bounding box center [926, 264] width 155 height 14
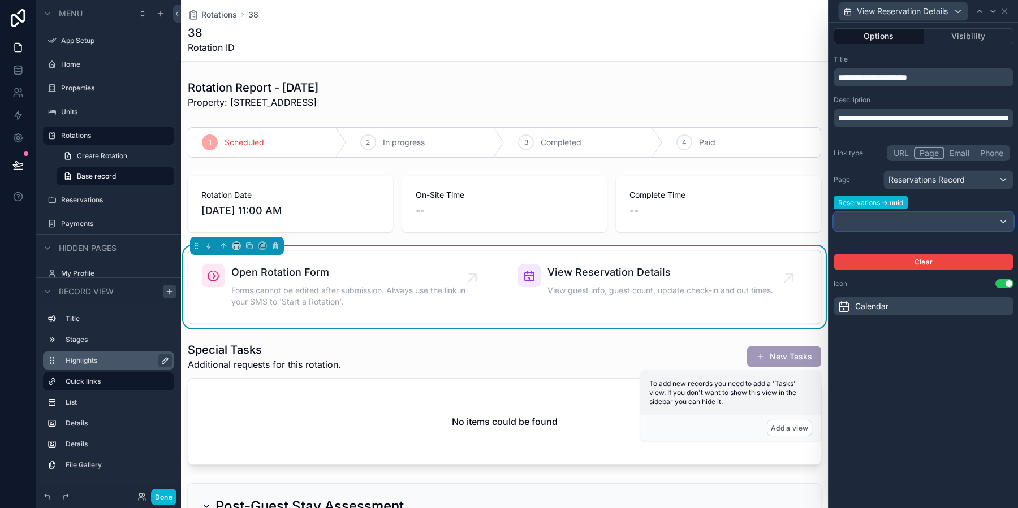
click at [910, 217] on div at bounding box center [923, 222] width 179 height 18
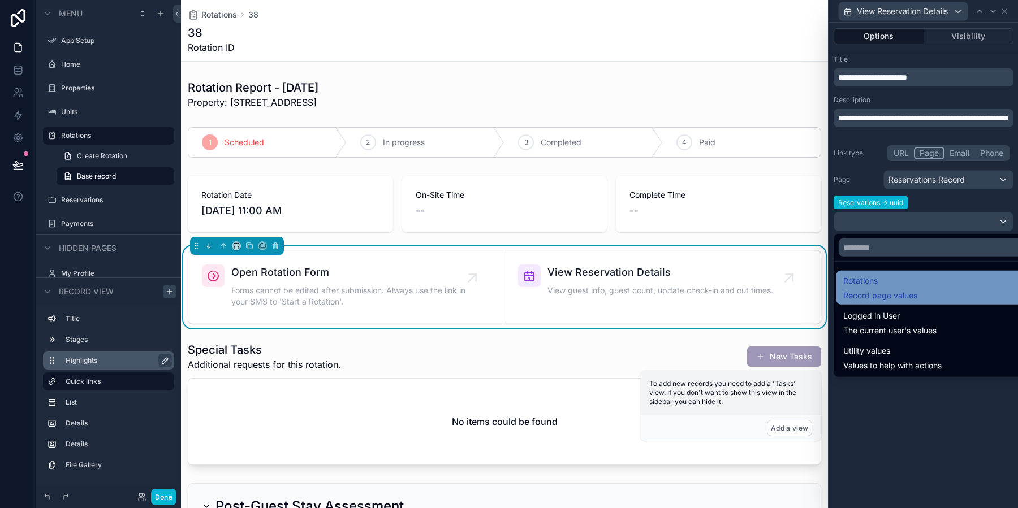
click at [907, 283] on span "Rotations" at bounding box center [880, 281] width 74 height 14
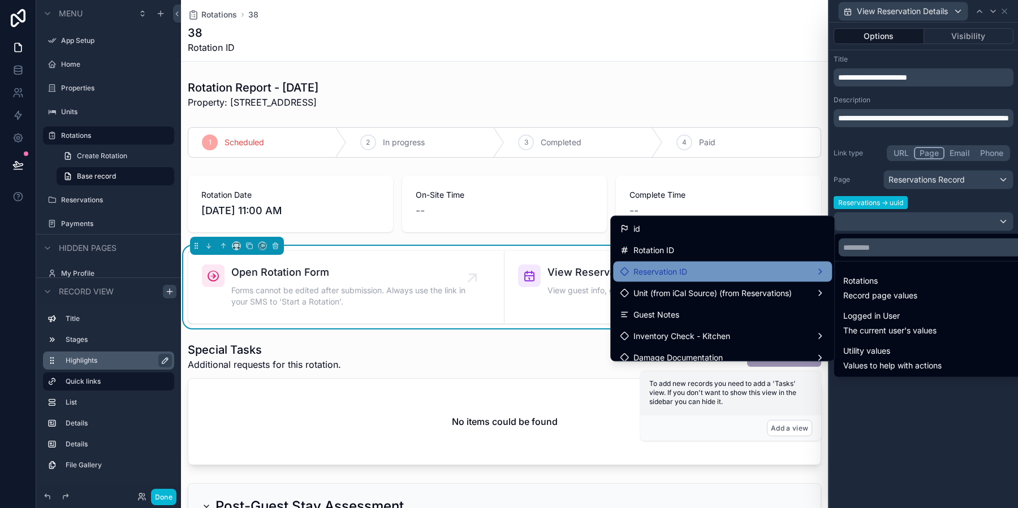
click at [715, 265] on div "Reservation ID" at bounding box center [722, 272] width 205 height 14
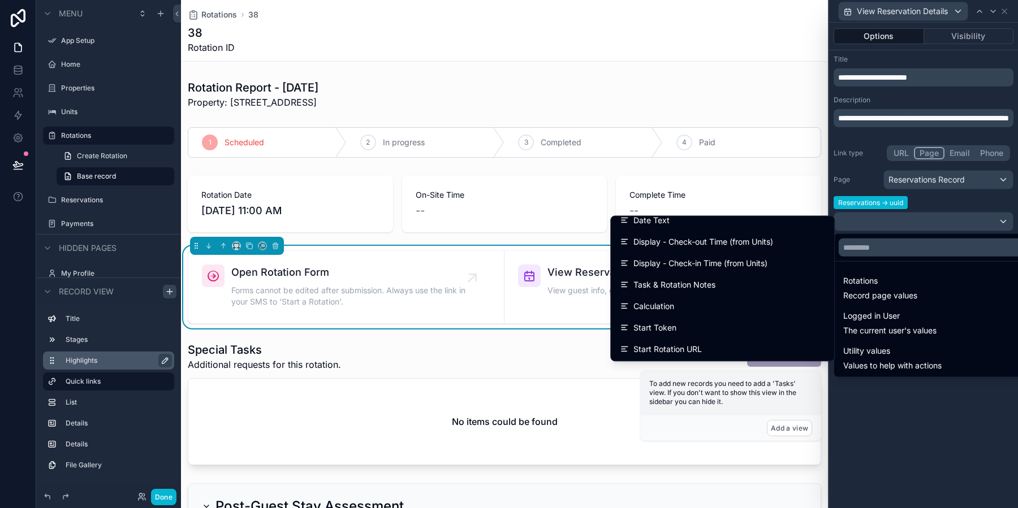
scroll to position [856, 0]
click at [591, 77] on div "scrollable content" at bounding box center [504, 94] width 647 height 38
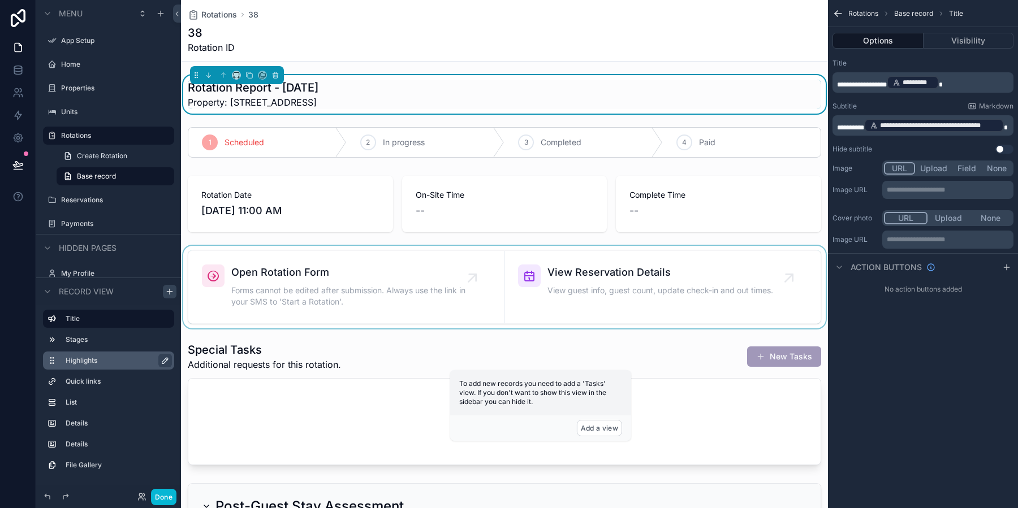
click at [661, 280] on div "scrollable content" at bounding box center [504, 287] width 647 height 83
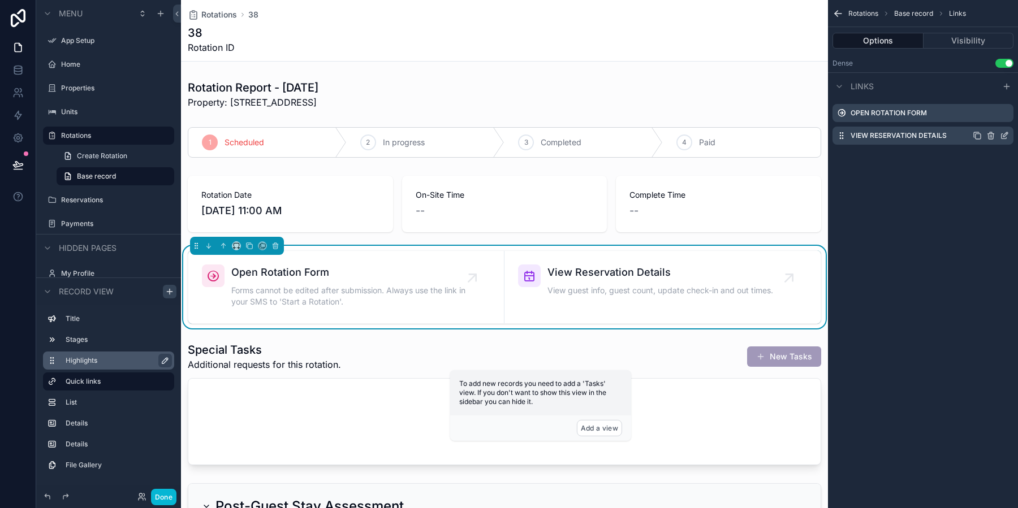
click at [1006, 137] on icon "scrollable content" at bounding box center [1004, 135] width 9 height 9
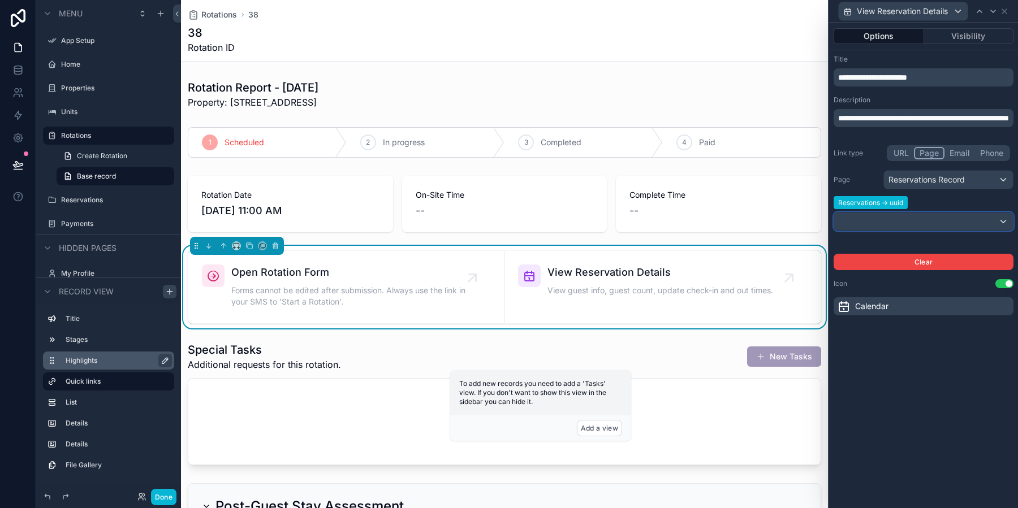
click at [947, 218] on div at bounding box center [923, 222] width 179 height 18
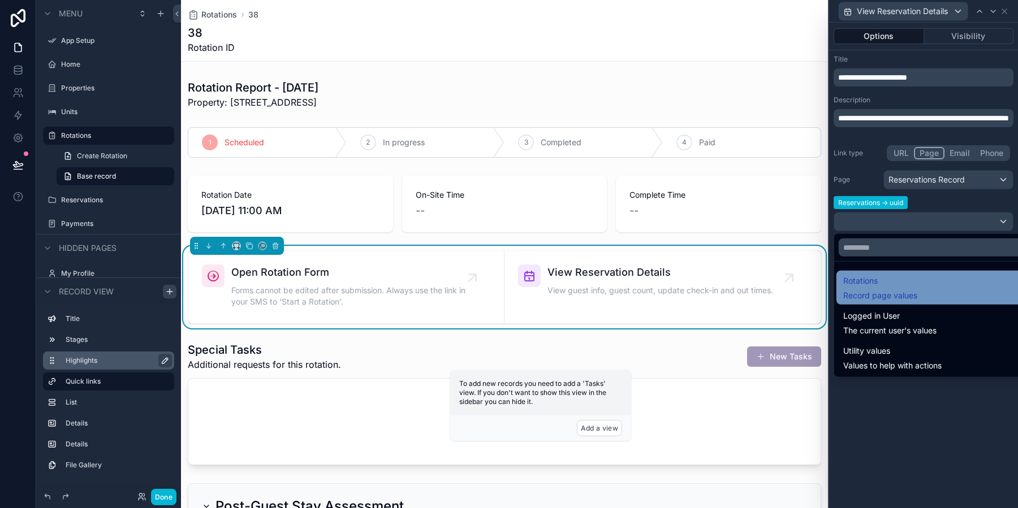
click at [900, 274] on span "Rotations" at bounding box center [880, 281] width 74 height 14
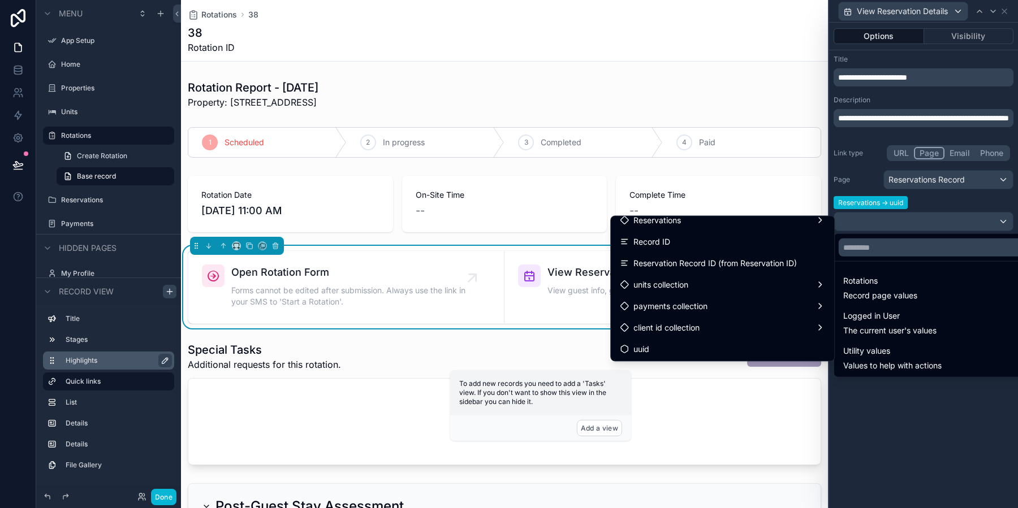
scroll to position [1220, 0]
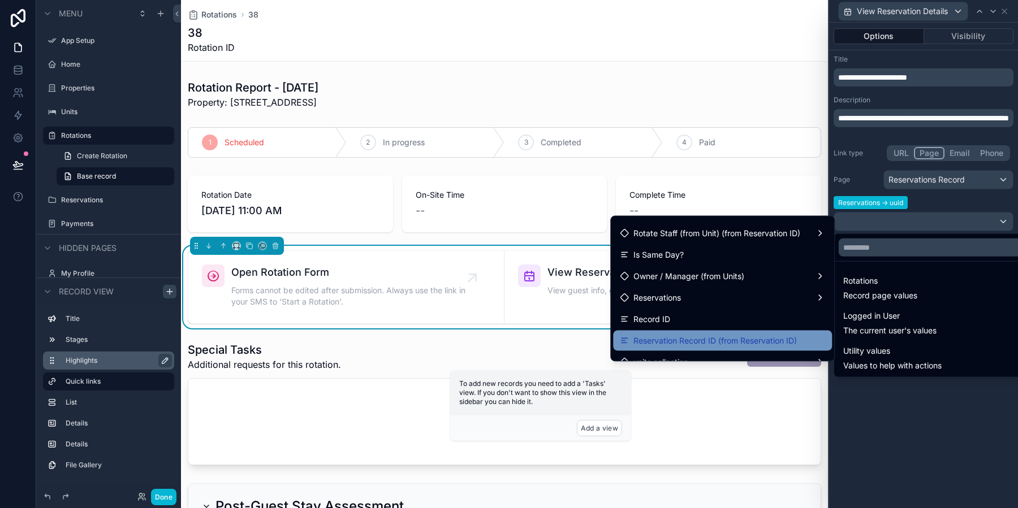
click at [717, 342] on span "Reservation Record ID (from Reservation ID)" at bounding box center [714, 341] width 163 height 14
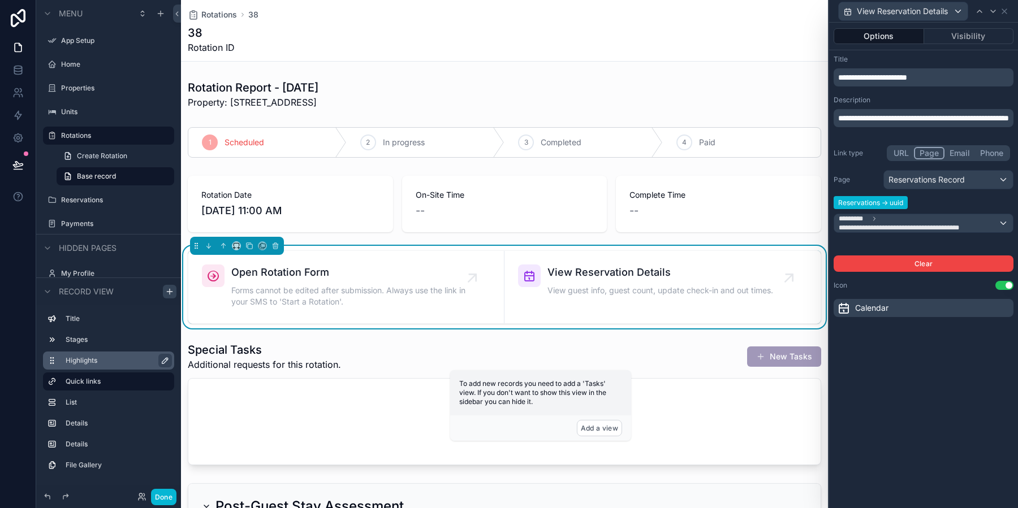
click at [892, 346] on div "**********" at bounding box center [923, 266] width 189 height 486
click at [468, 351] on div "scrollable content" at bounding box center [504, 404] width 647 height 132
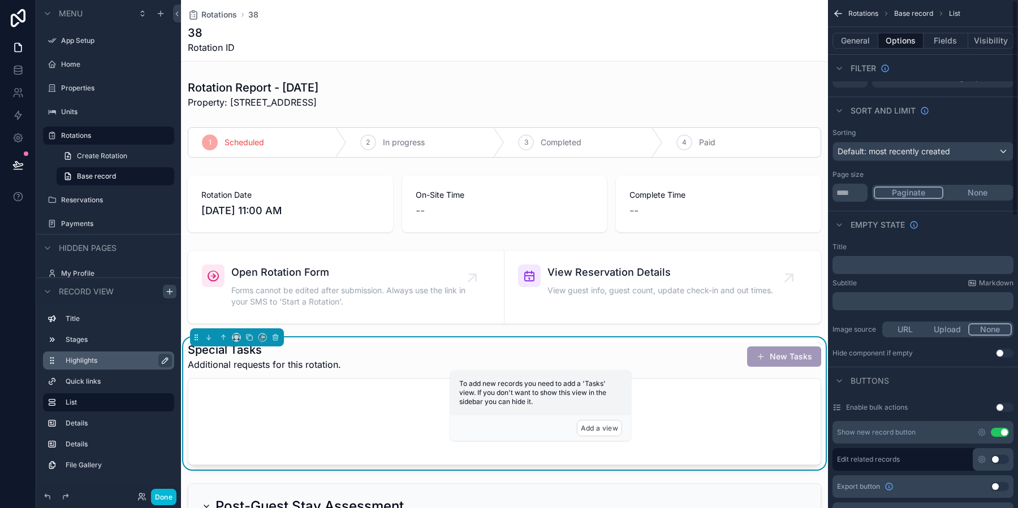
scroll to position [0, 0]
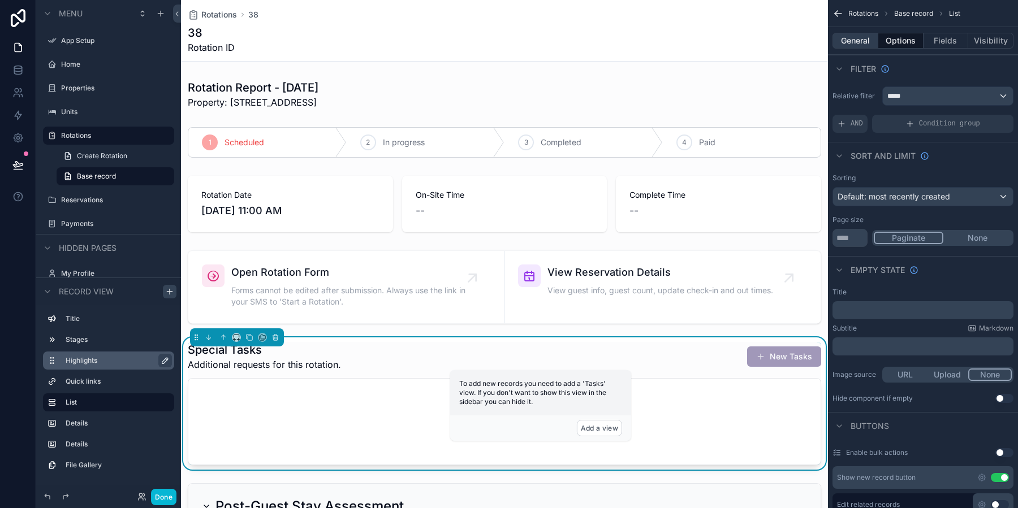
click at [861, 48] on button "General" at bounding box center [856, 41] width 46 height 16
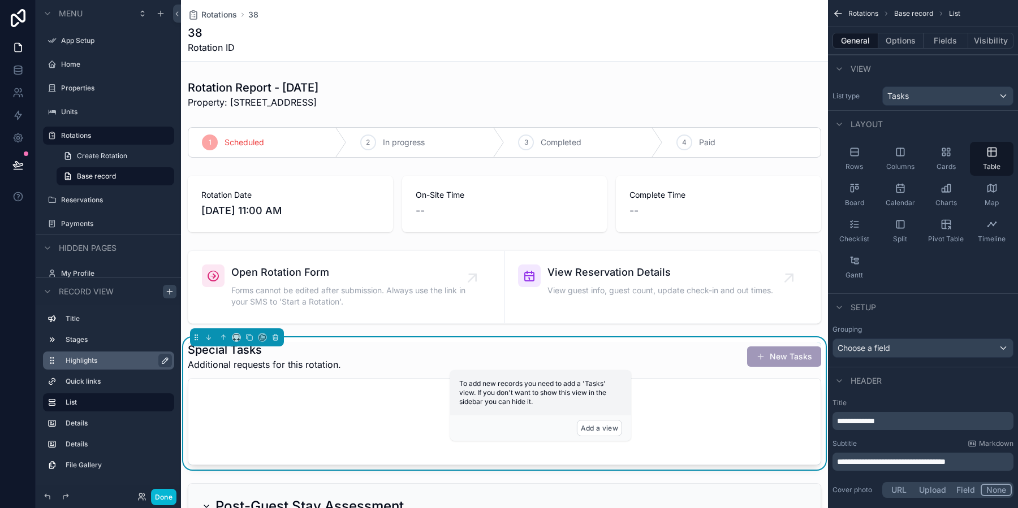
scroll to position [109, 0]
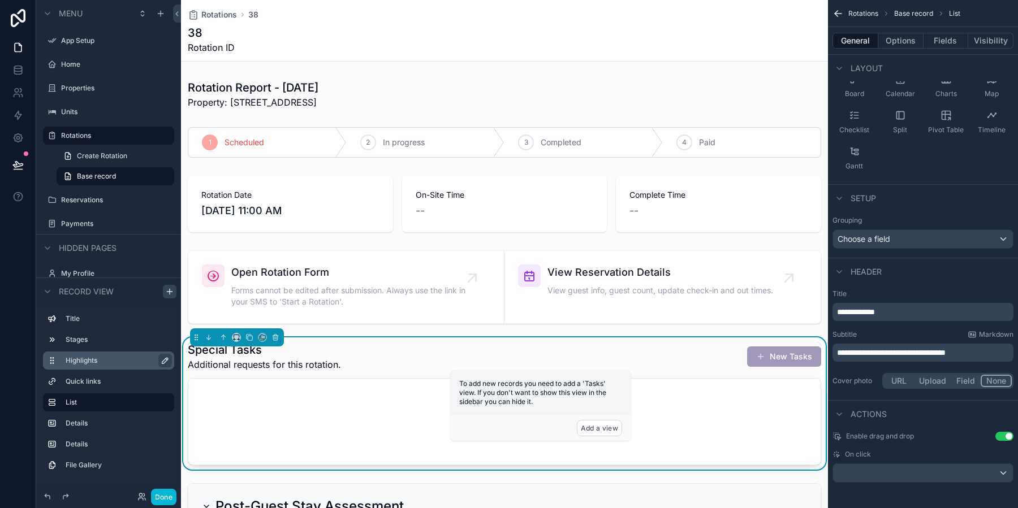
click at [993, 350] on p "**********" at bounding box center [924, 352] width 174 height 11
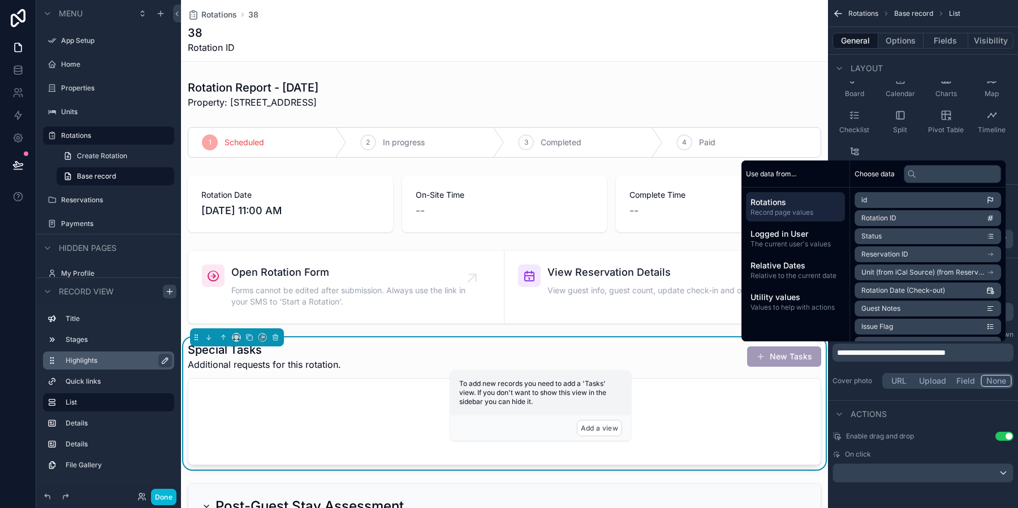
click at [993, 350] on p "**********" at bounding box center [924, 352] width 174 height 11
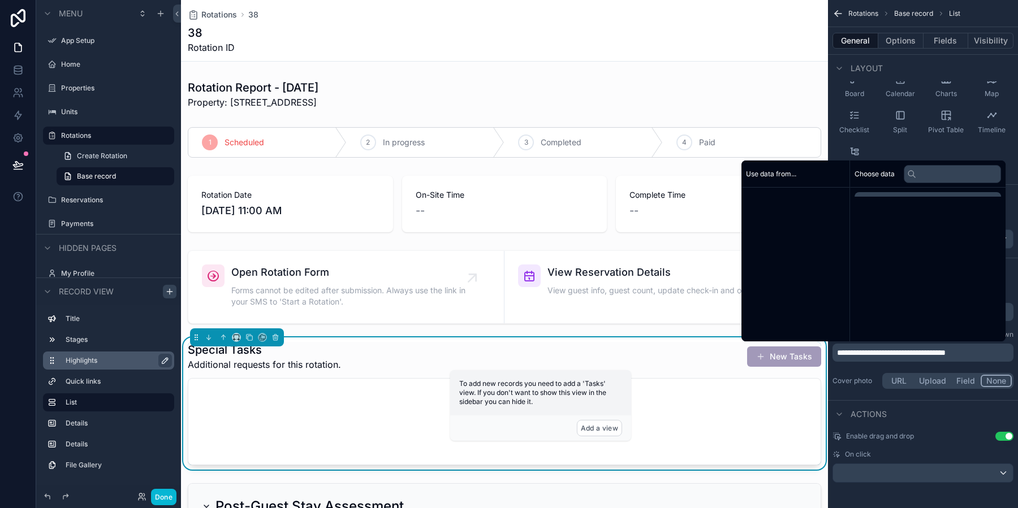
click at [993, 350] on p "**********" at bounding box center [924, 352] width 174 height 11
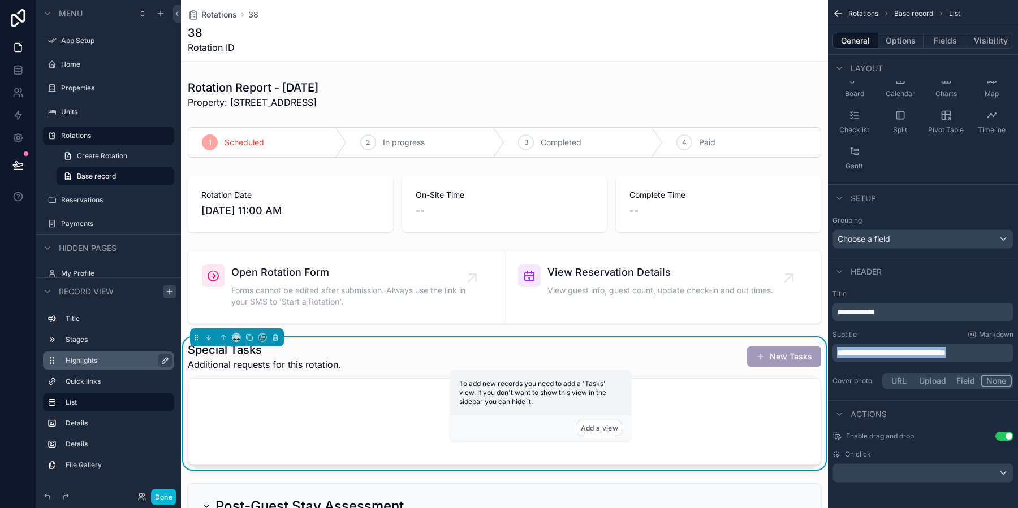
click at [993, 350] on p "**********" at bounding box center [924, 352] width 174 height 11
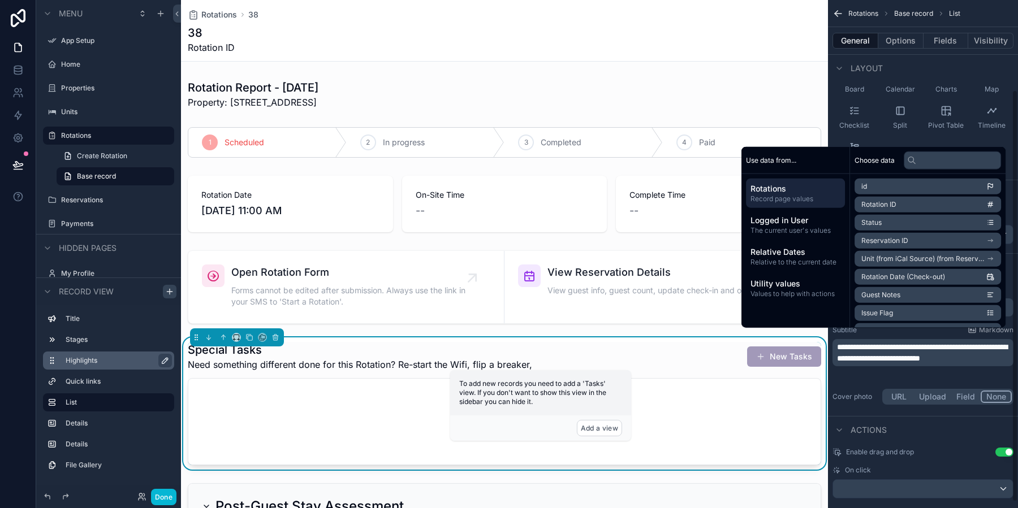
scroll to position [122, 0]
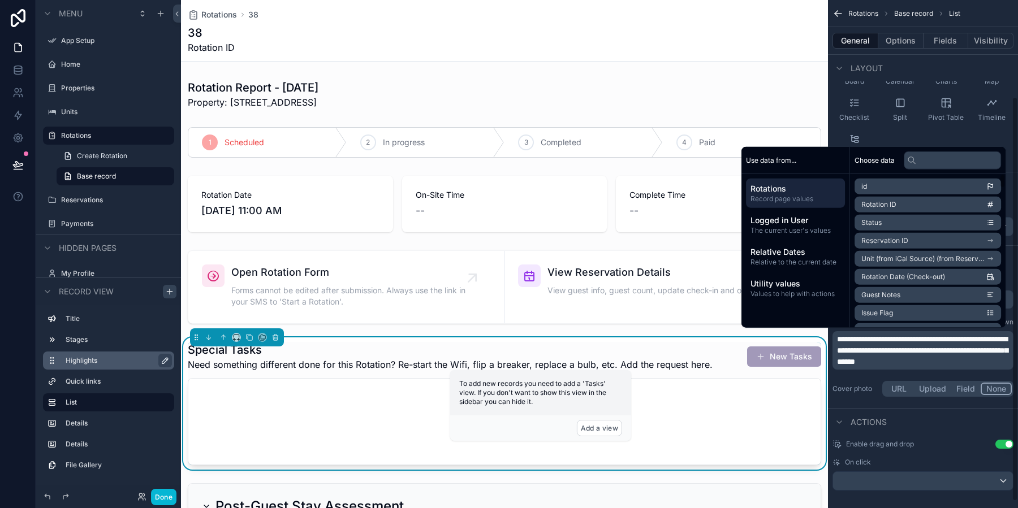
click at [991, 21] on div "Rotations Base record List" at bounding box center [923, 13] width 190 height 27
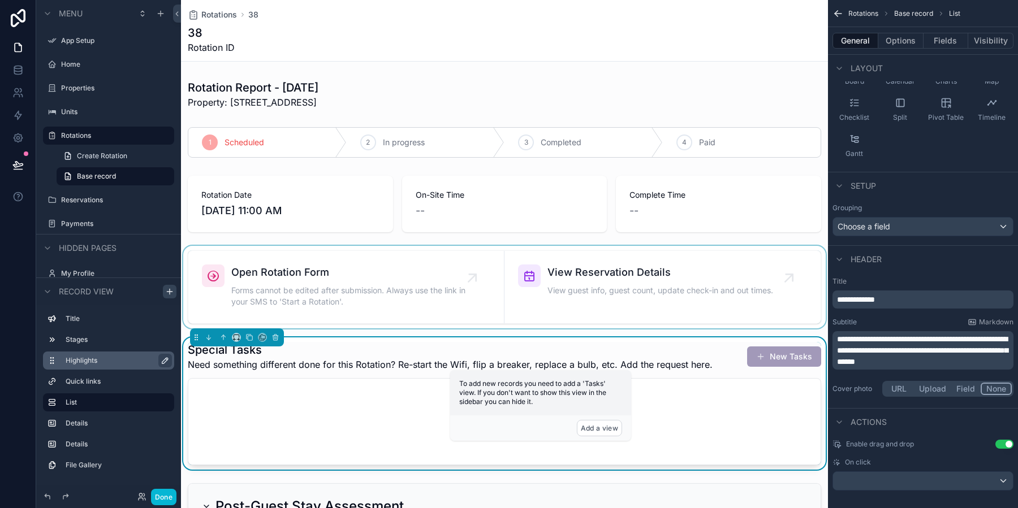
click at [615, 323] on div "scrollable content" at bounding box center [504, 287] width 647 height 83
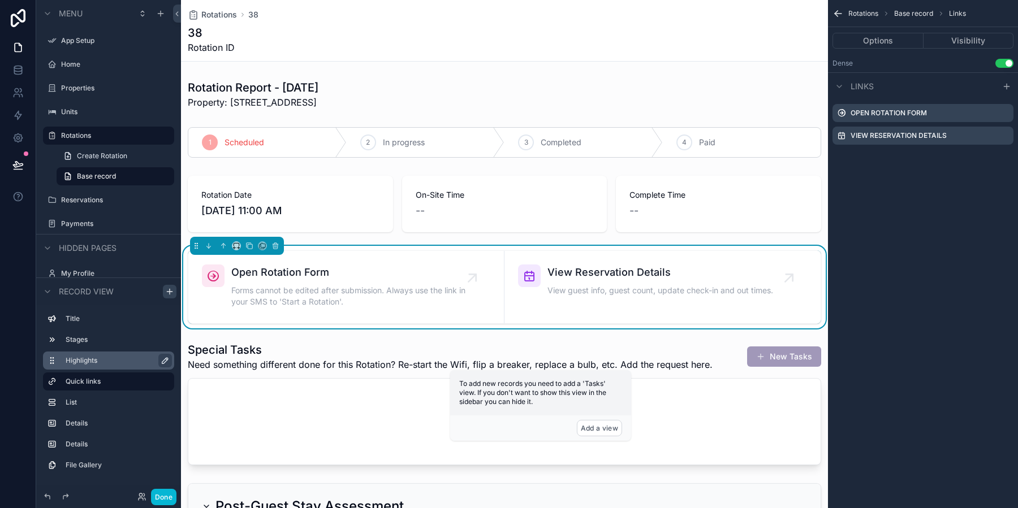
scroll to position [0, 0]
click at [583, 239] on div "Rotation Report - 2025-10-01 Property: 15 Gravel St, Mystic, CT 06355 1 Schedul…" at bounding box center [504, 481] width 647 height 813
click at [572, 193] on div "scrollable content" at bounding box center [504, 204] width 647 height 66
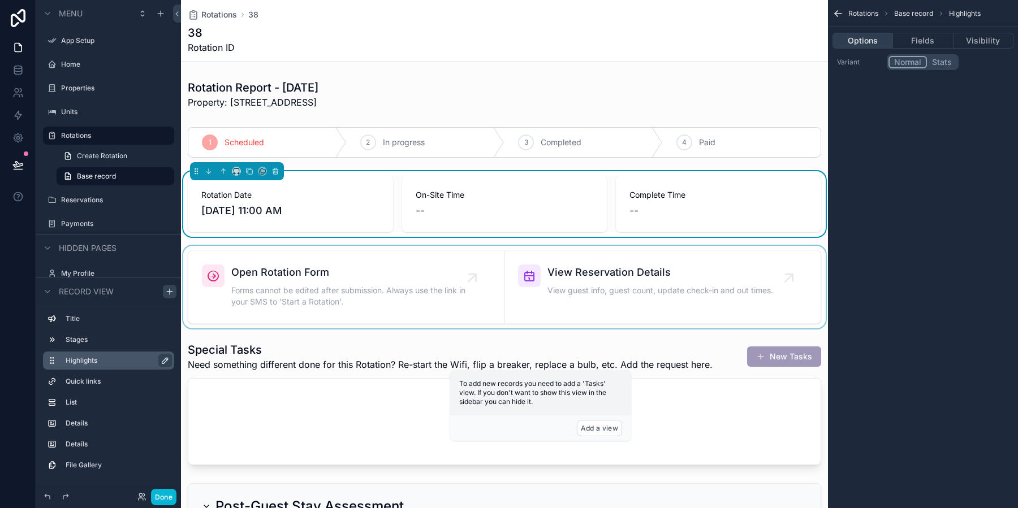
click at [871, 45] on button "Options" at bounding box center [863, 41] width 61 height 16
click at [912, 42] on button "Fields" at bounding box center [923, 41] width 60 height 16
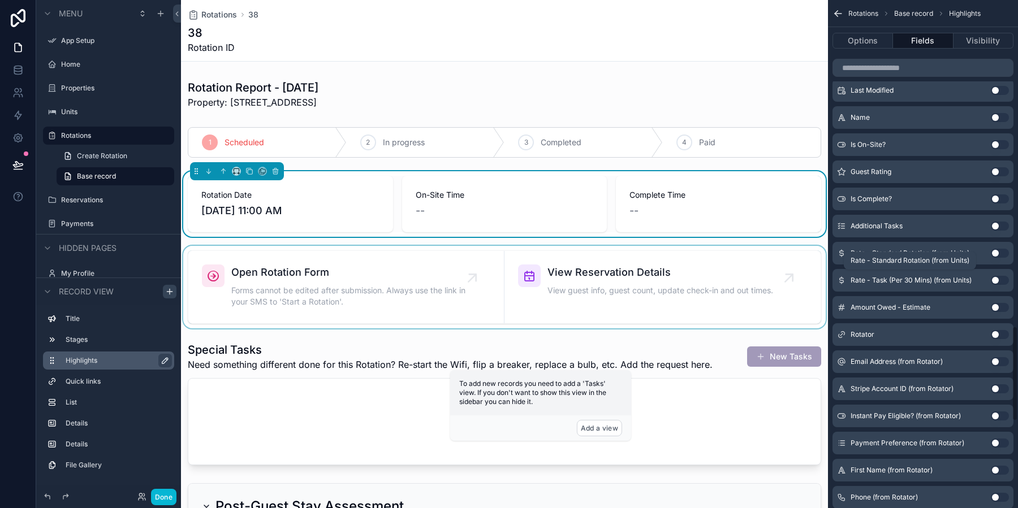
scroll to position [1771, 0]
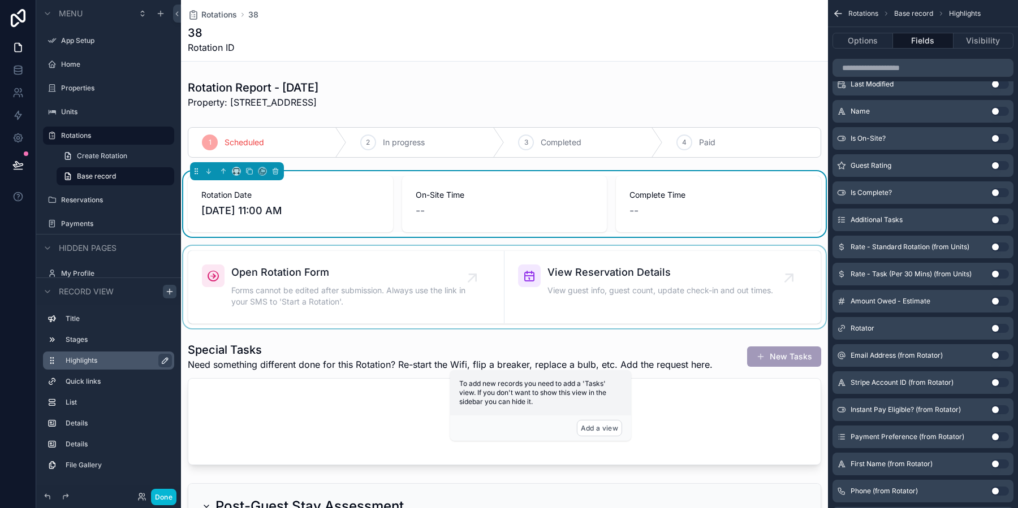
click at [996, 461] on button "Use setting" at bounding box center [1000, 464] width 18 height 9
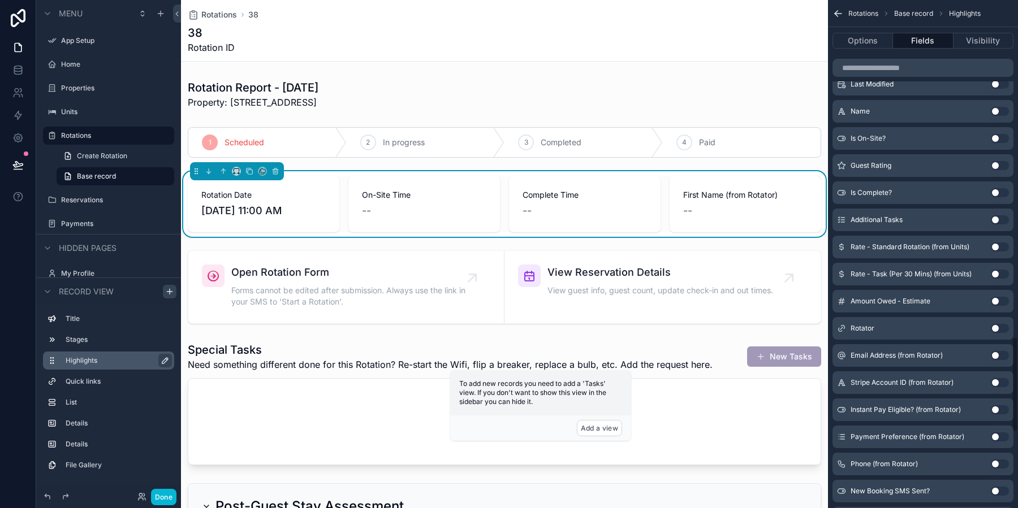
scroll to position [0, 0]
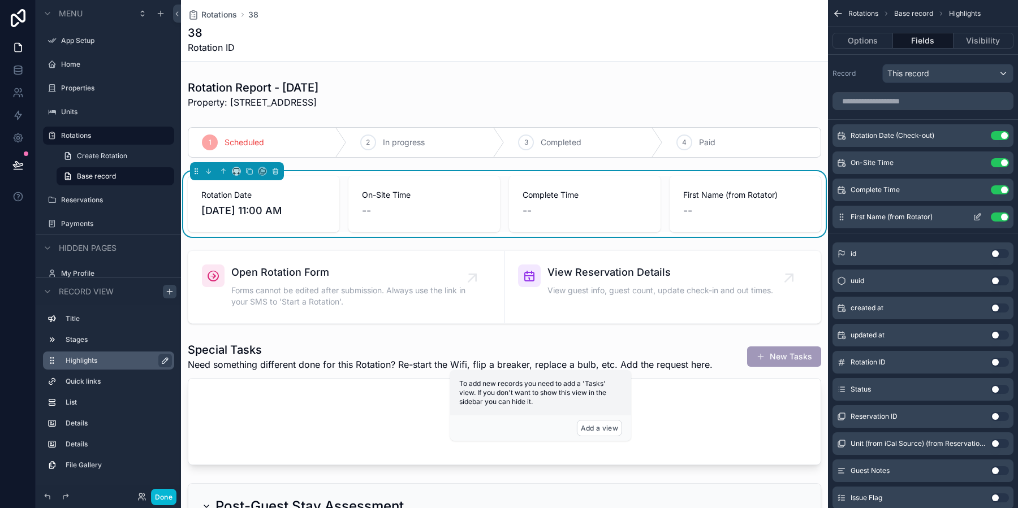
click at [974, 218] on icon "scrollable content" at bounding box center [977, 217] width 9 height 9
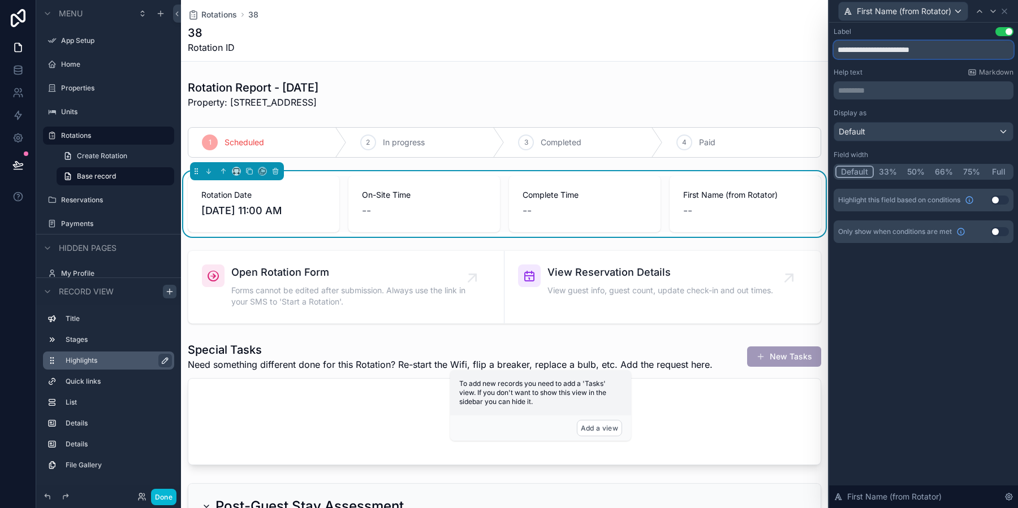
click at [929, 47] on input "**********" at bounding box center [924, 50] width 180 height 18
type input "********"
click at [986, 373] on div "Label Use setting ******** Help text Markdown ********* ﻿ Display as Default Fi…" at bounding box center [923, 266] width 189 height 486
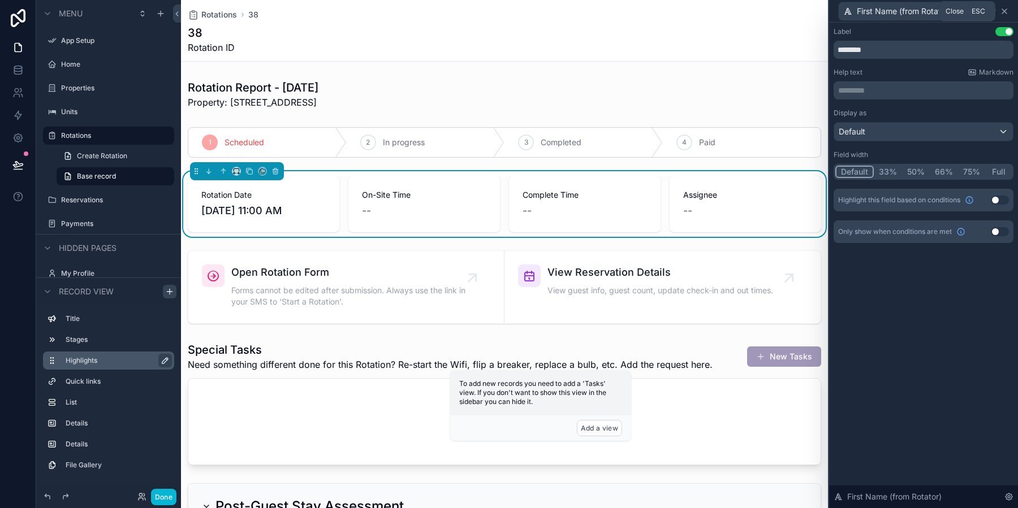
click at [1003, 14] on icon at bounding box center [1004, 11] width 9 height 9
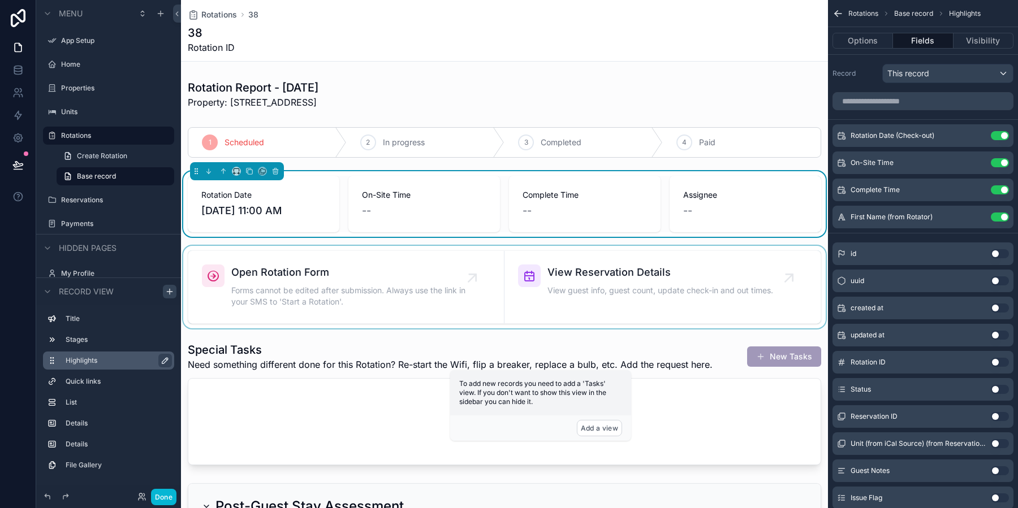
click at [612, 264] on div "scrollable content" at bounding box center [504, 287] width 647 height 83
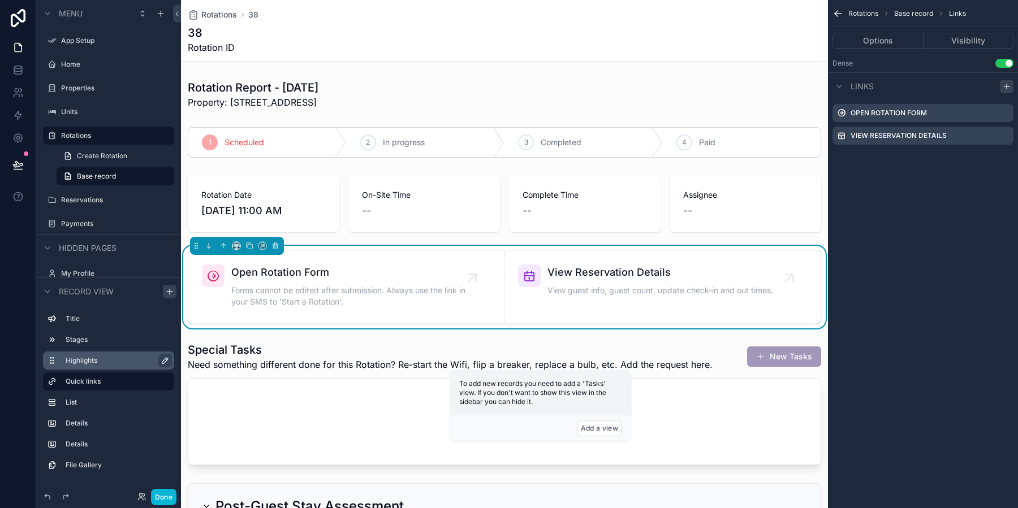
click at [1011, 84] on icon "scrollable content" at bounding box center [1006, 86] width 9 height 9
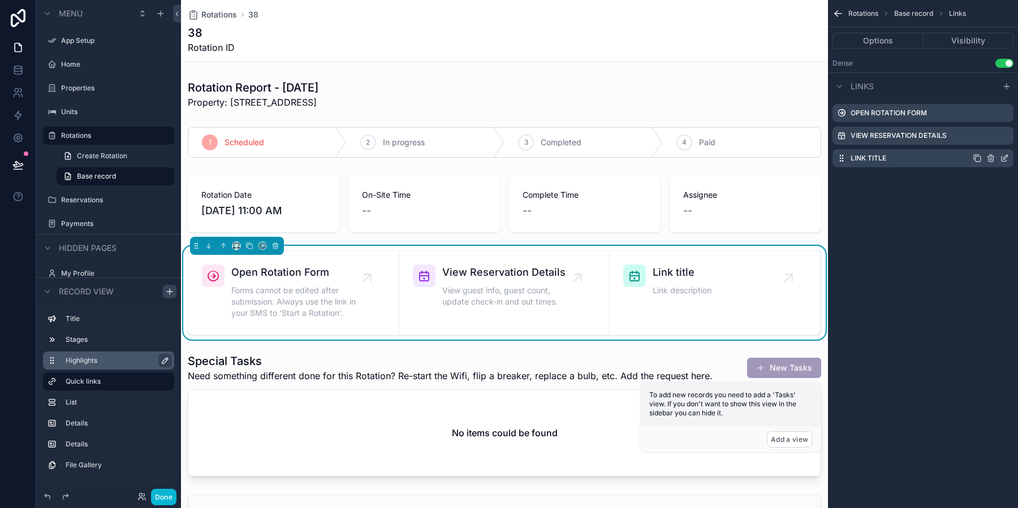
click at [985, 160] on div "scrollable content" at bounding box center [991, 158] width 36 height 9
click at [989, 159] on icon "scrollable content" at bounding box center [990, 158] width 9 height 9
click at [989, 136] on icon at bounding box center [986, 140] width 9 height 9
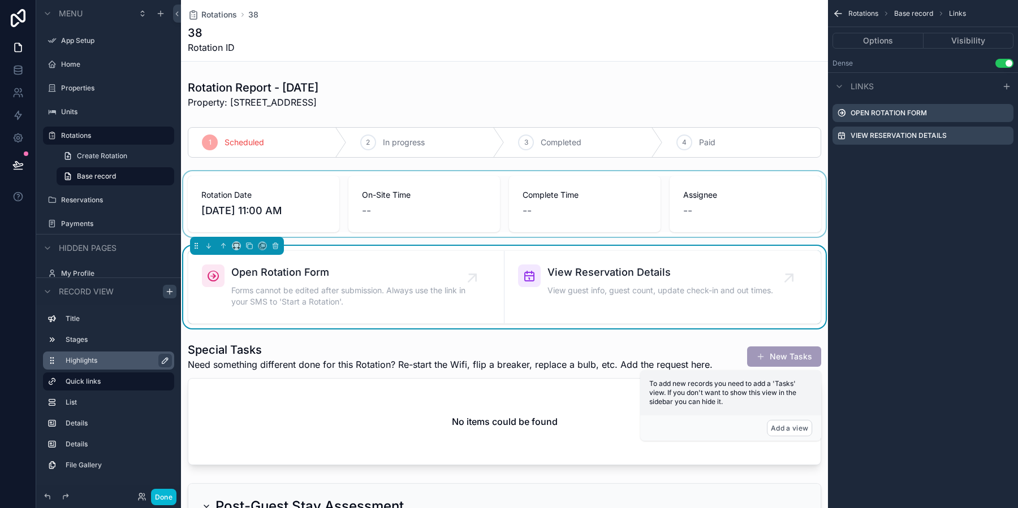
click at [746, 188] on div "scrollable content" at bounding box center [504, 204] width 647 height 66
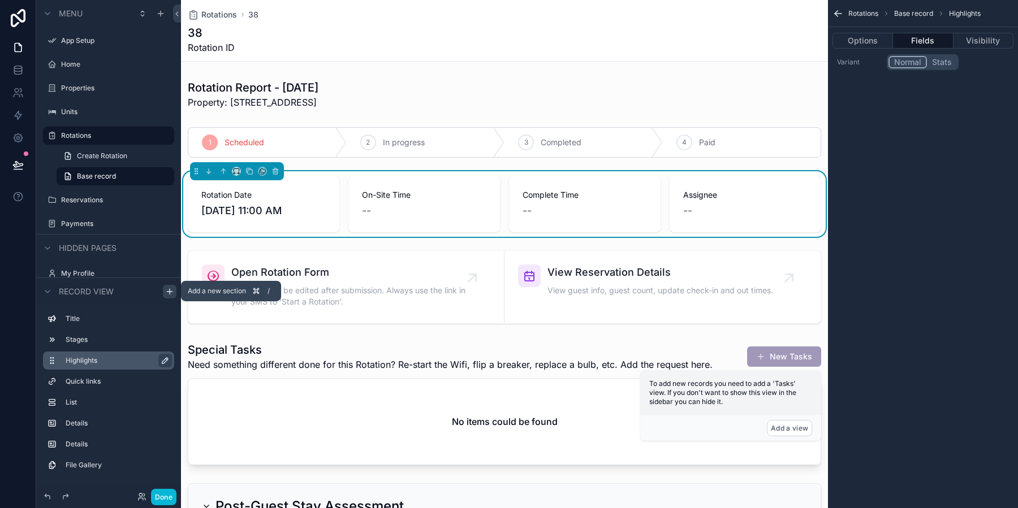
click at [170, 294] on icon "scrollable content" at bounding box center [169, 291] width 9 height 9
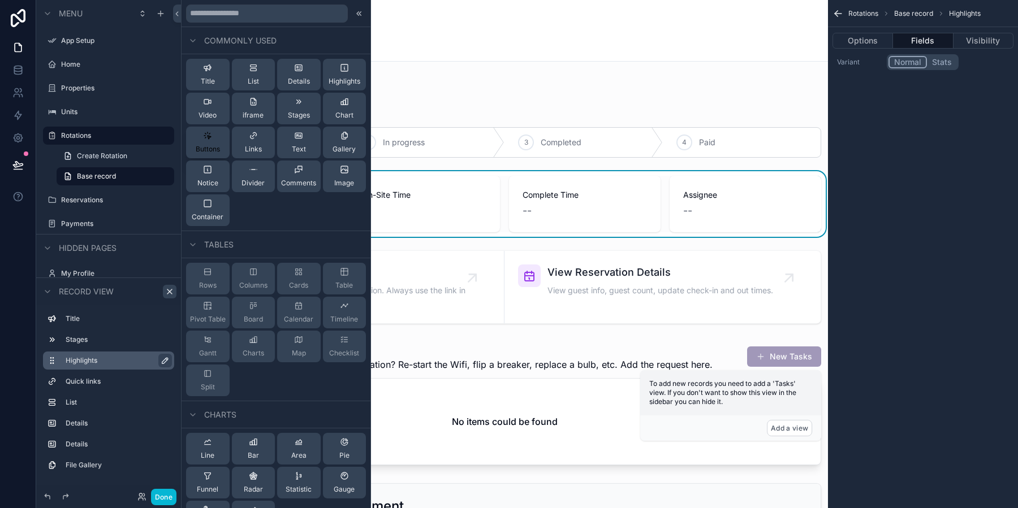
click at [213, 144] on div "Buttons" at bounding box center [208, 142] width 24 height 23
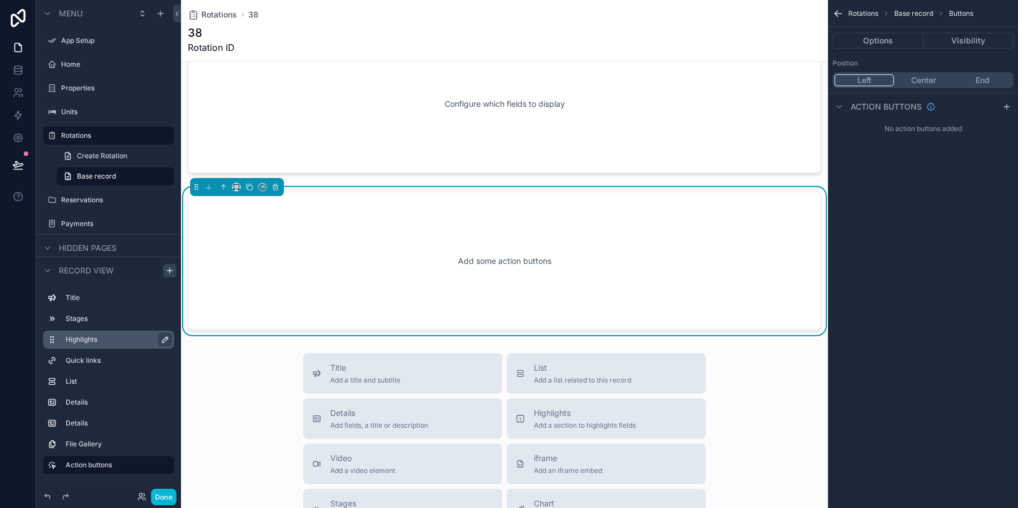
scroll to position [714, 0]
click at [219, 183] on icon "scrollable content" at bounding box center [223, 184] width 8 height 8
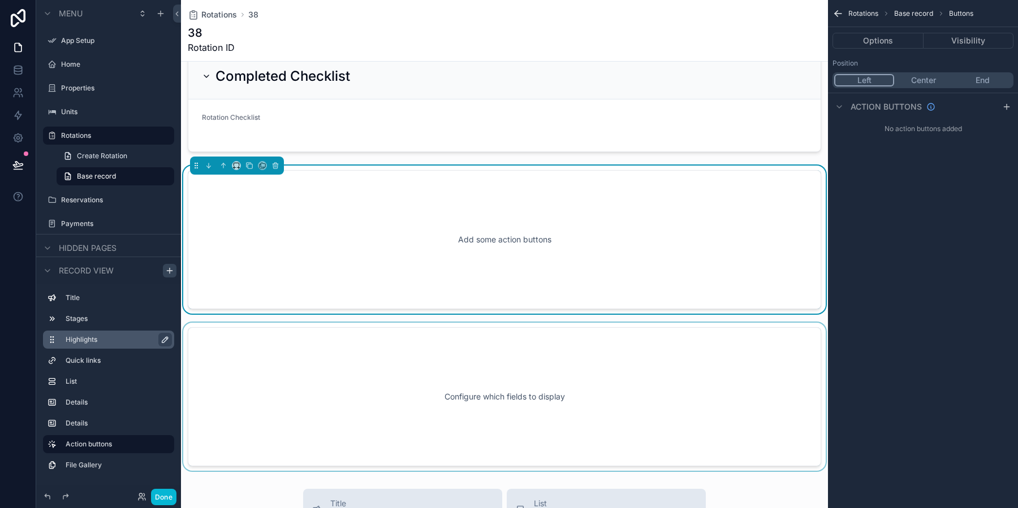
scroll to position [563, 0]
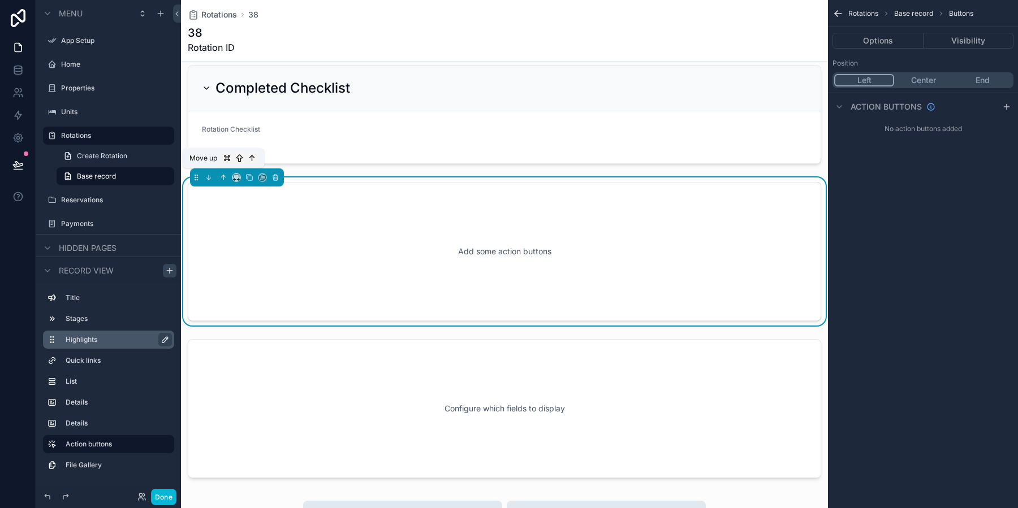
click at [226, 176] on icon "scrollable content" at bounding box center [223, 178] width 8 height 8
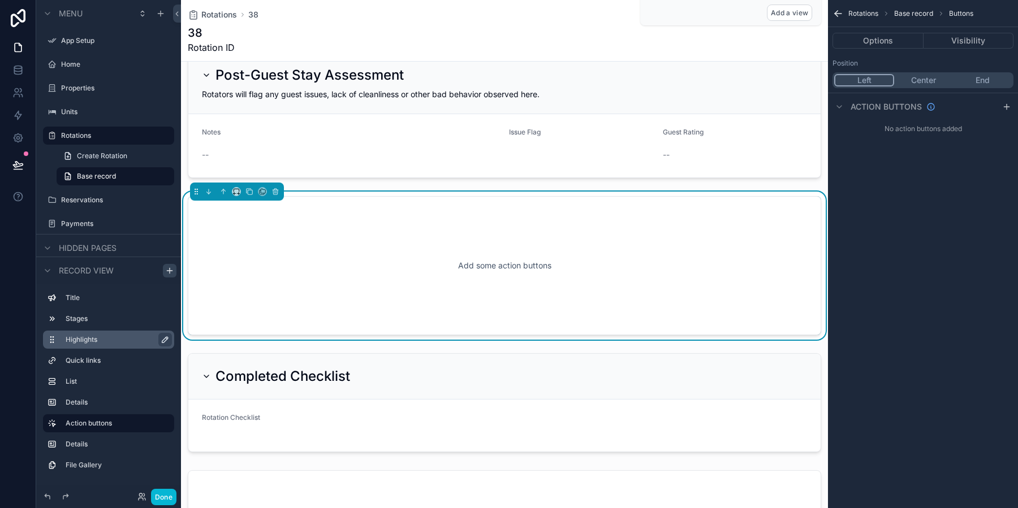
scroll to position [410, 0]
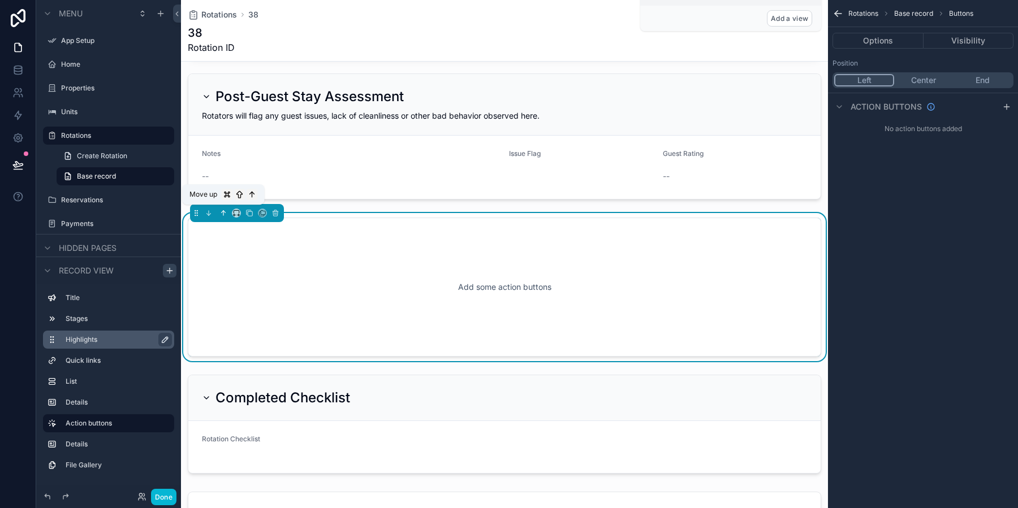
click at [222, 212] on icon "scrollable content" at bounding box center [223, 213] width 8 height 8
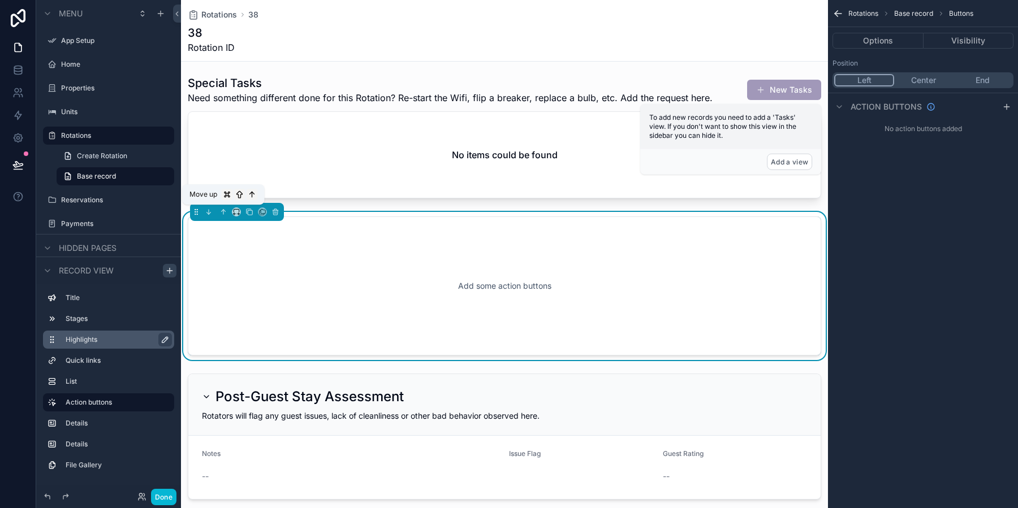
scroll to position [266, 0]
click at [225, 209] on icon "scrollable content" at bounding box center [223, 213] width 8 height 8
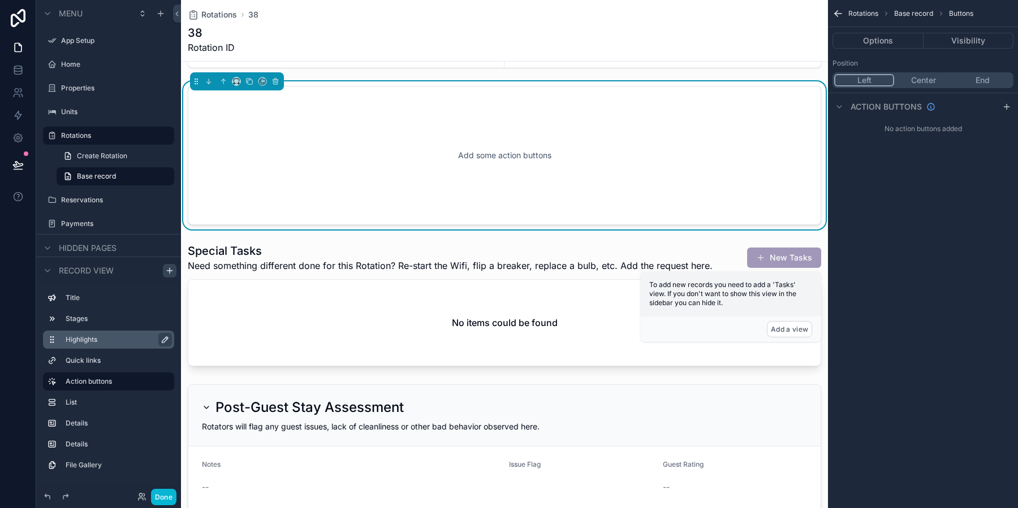
scroll to position [88, 0]
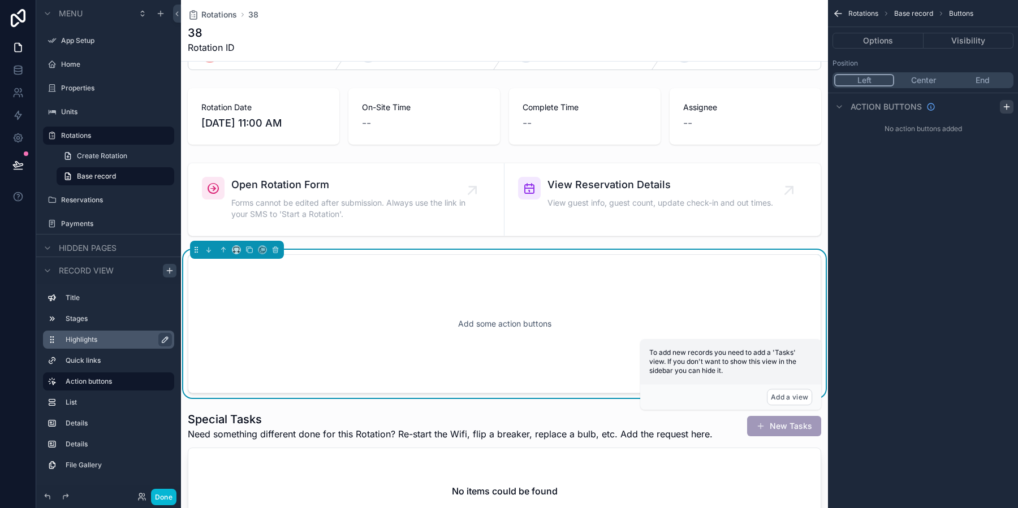
click at [1011, 108] on icon "scrollable content" at bounding box center [1006, 106] width 9 height 9
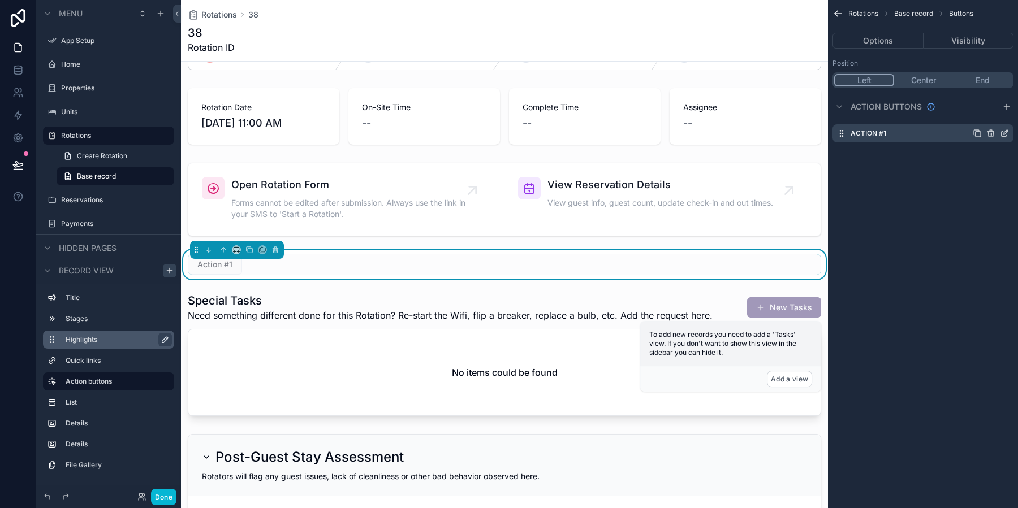
click at [1006, 134] on icon "scrollable content" at bounding box center [1004, 133] width 9 height 9
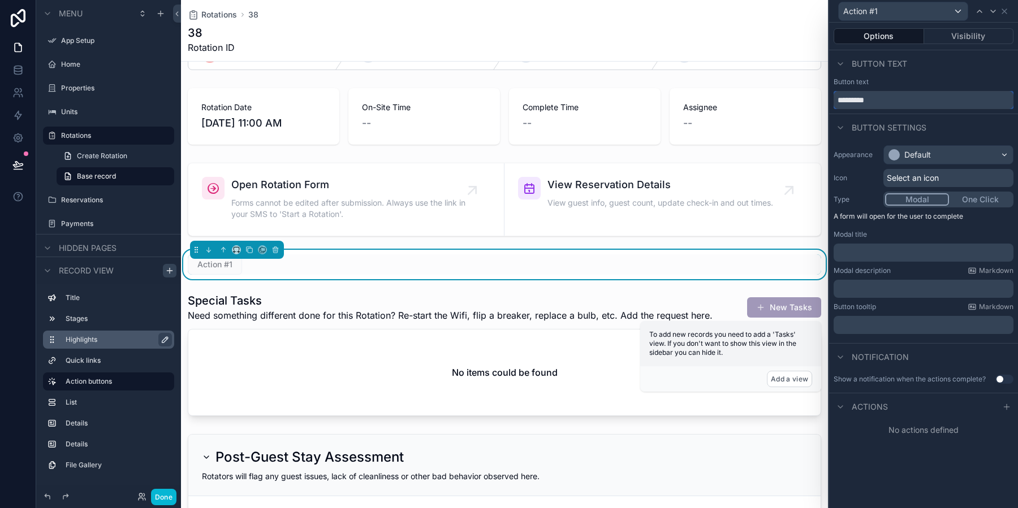
click at [939, 98] on input "*********" at bounding box center [924, 100] width 180 height 18
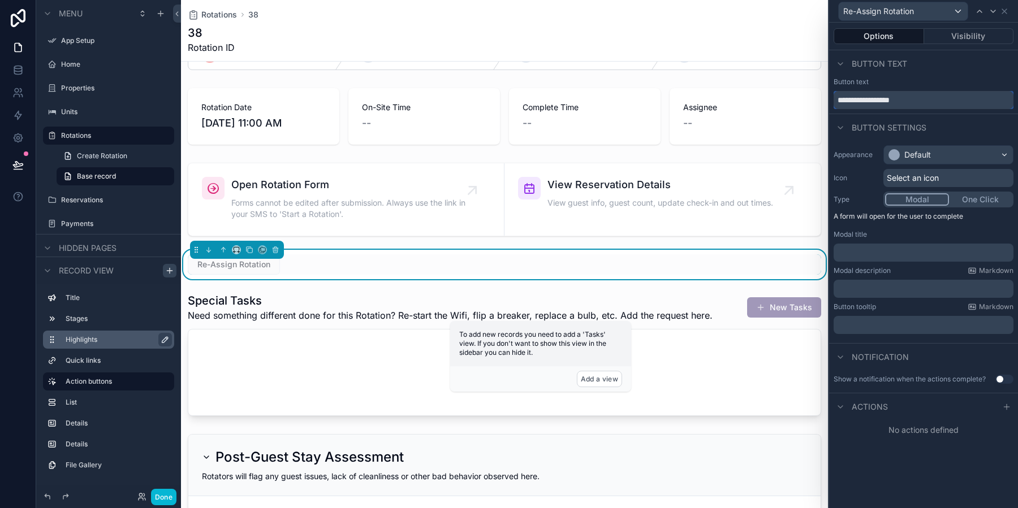
type input "**********"
click at [936, 228] on div "Appearance Default Icon Select an icon Type Modal One Click A form will open fo…" at bounding box center [923, 240] width 189 height 198
click at [947, 178] on div "Select an icon" at bounding box center [948, 178] width 130 height 18
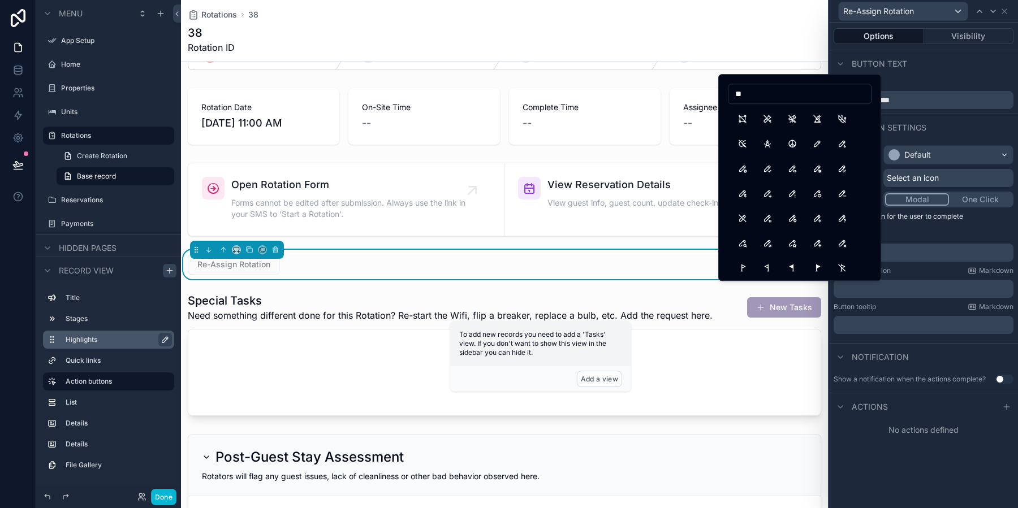
type input "*"
type input "***"
click at [796, 124] on button "Woman" at bounding box center [792, 119] width 20 height 20
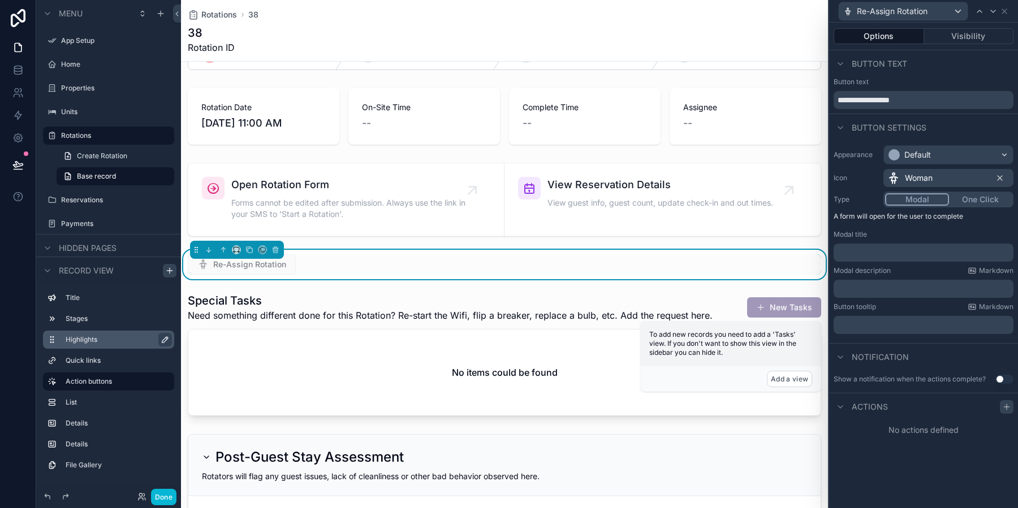
click at [1010, 405] on icon at bounding box center [1006, 407] width 9 height 9
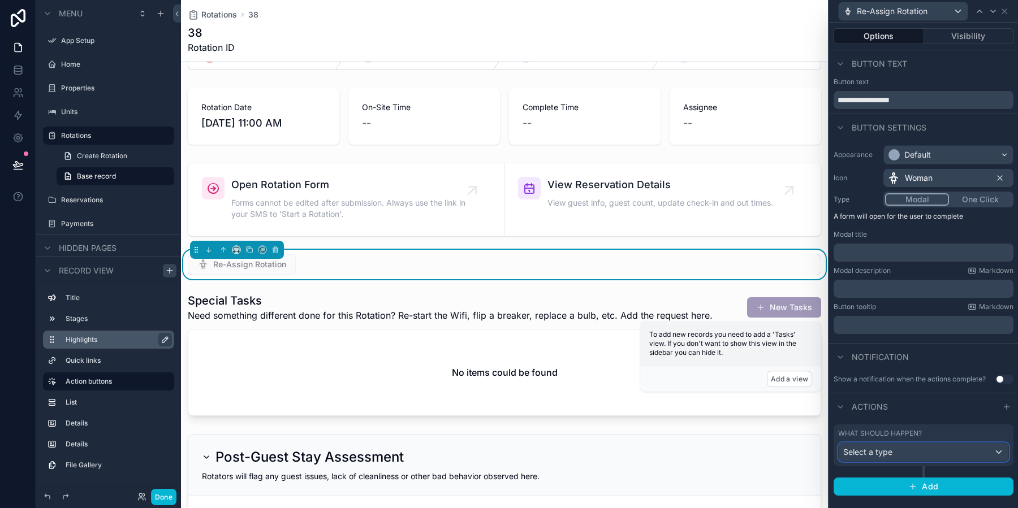
click at [934, 443] on div "Select a type" at bounding box center [924, 452] width 170 height 18
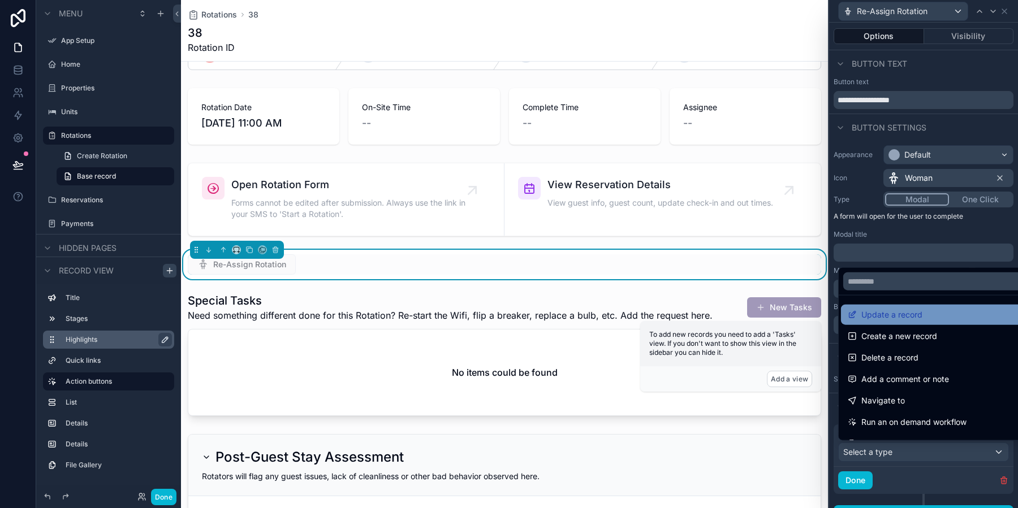
click at [911, 320] on span "Update a record" at bounding box center [891, 315] width 61 height 14
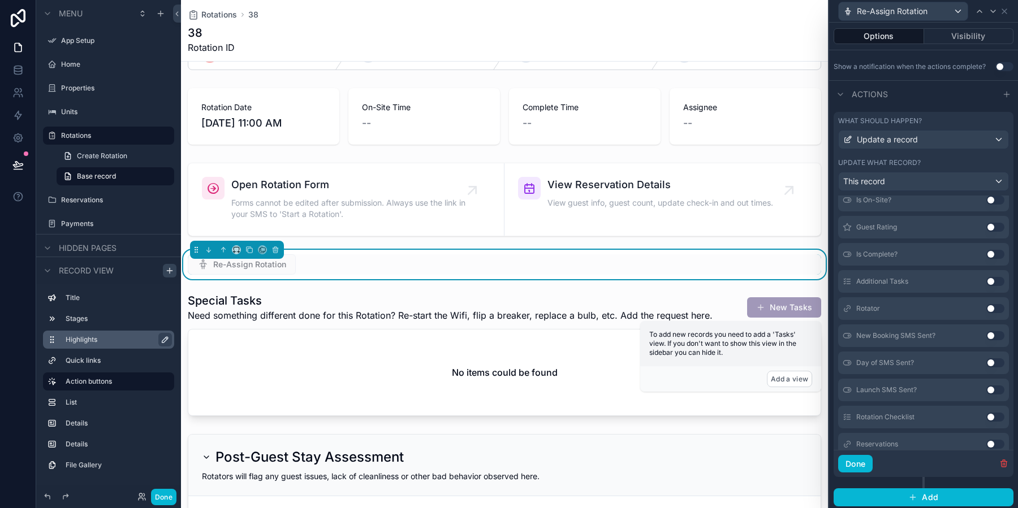
scroll to position [662, 0]
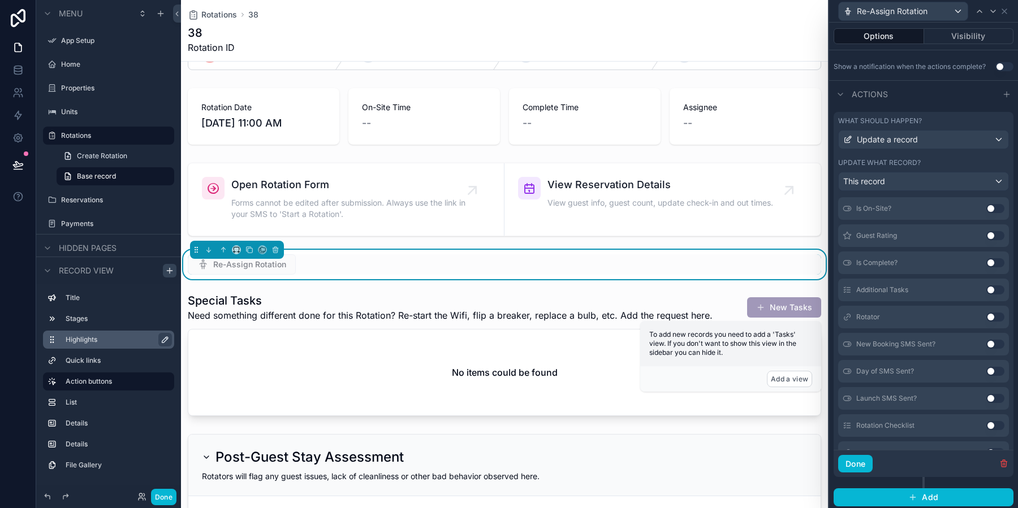
click at [992, 315] on button "Use setting" at bounding box center [995, 317] width 18 height 9
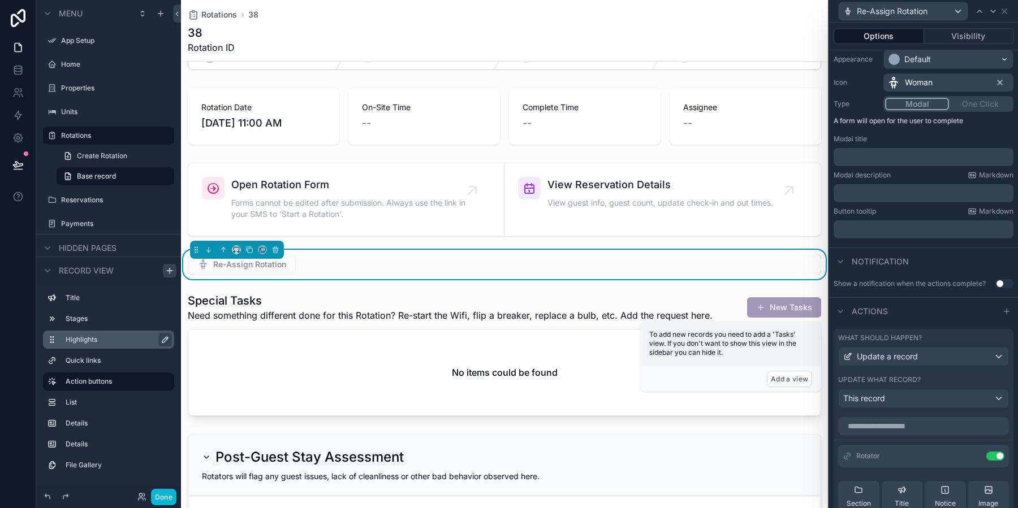
scroll to position [96, 0]
click at [161, 500] on button "Done" at bounding box center [163, 497] width 25 height 16
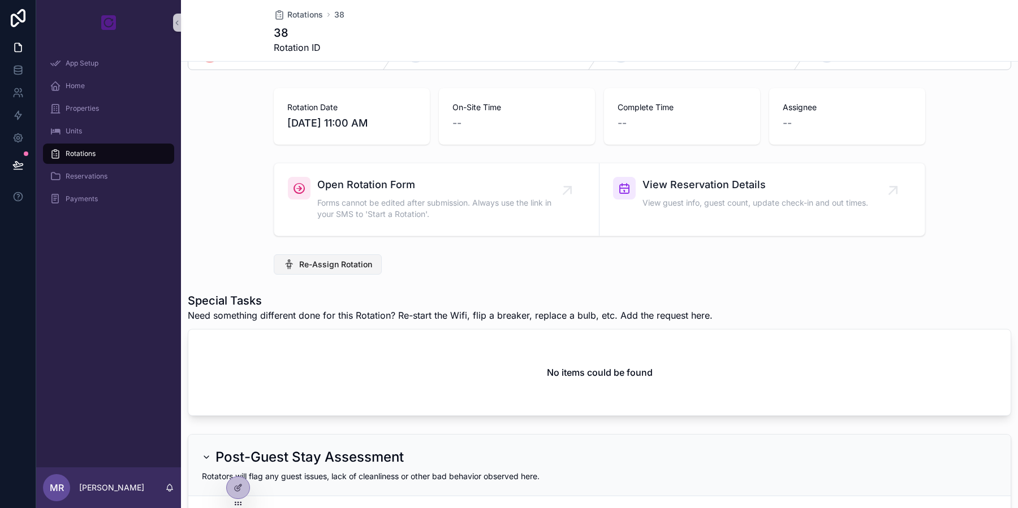
click at [308, 265] on span "Re-Assign Rotation" at bounding box center [335, 264] width 73 height 11
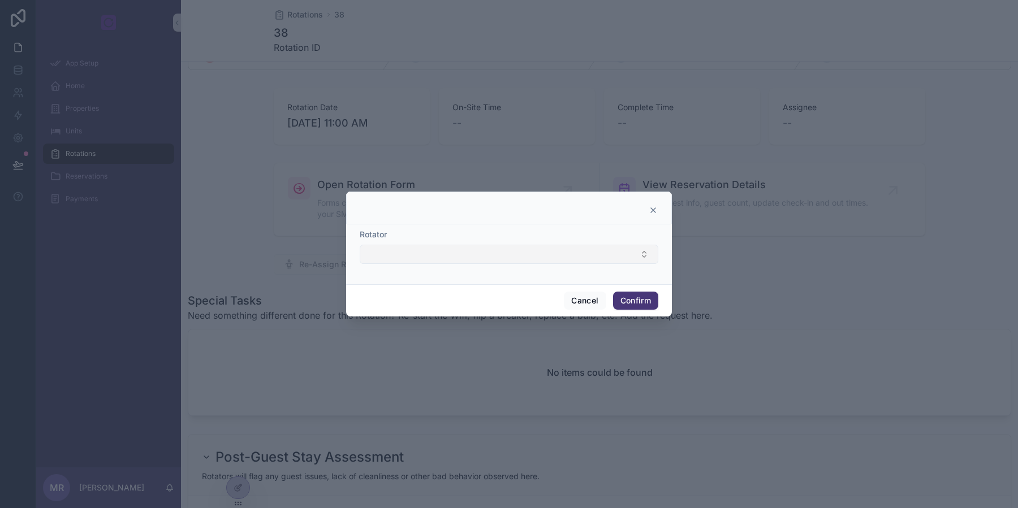
click at [481, 247] on button "Select Button" at bounding box center [509, 254] width 299 height 19
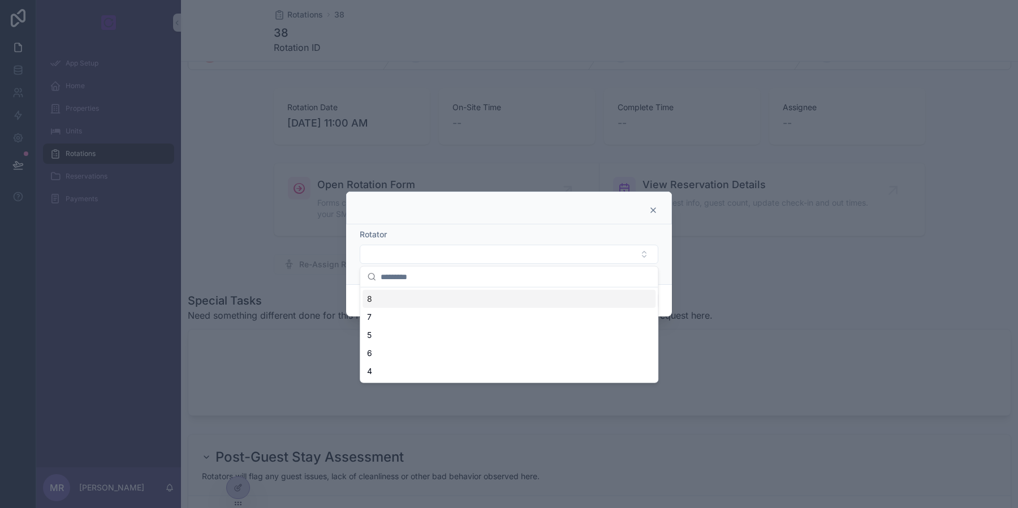
click at [584, 221] on div at bounding box center [509, 208] width 326 height 33
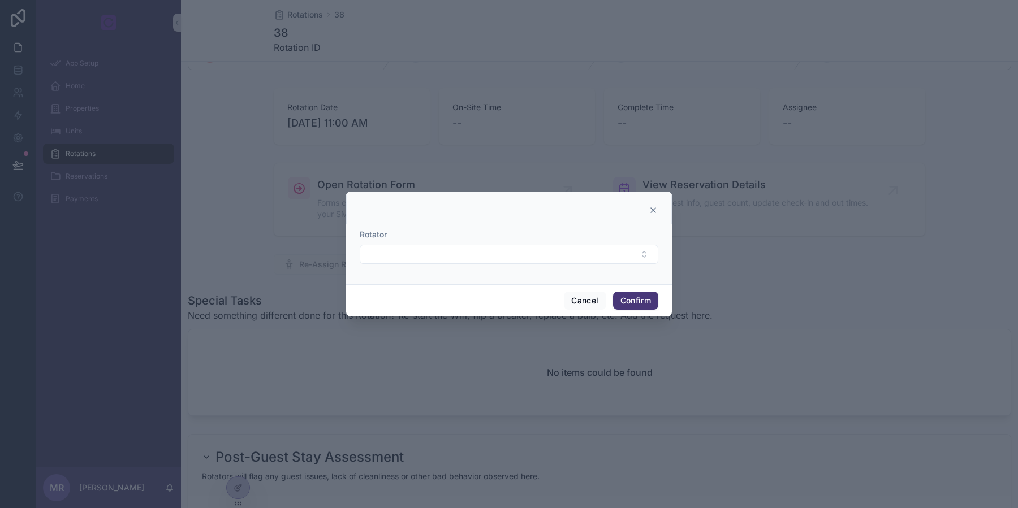
click at [657, 210] on icon at bounding box center [653, 210] width 9 height 9
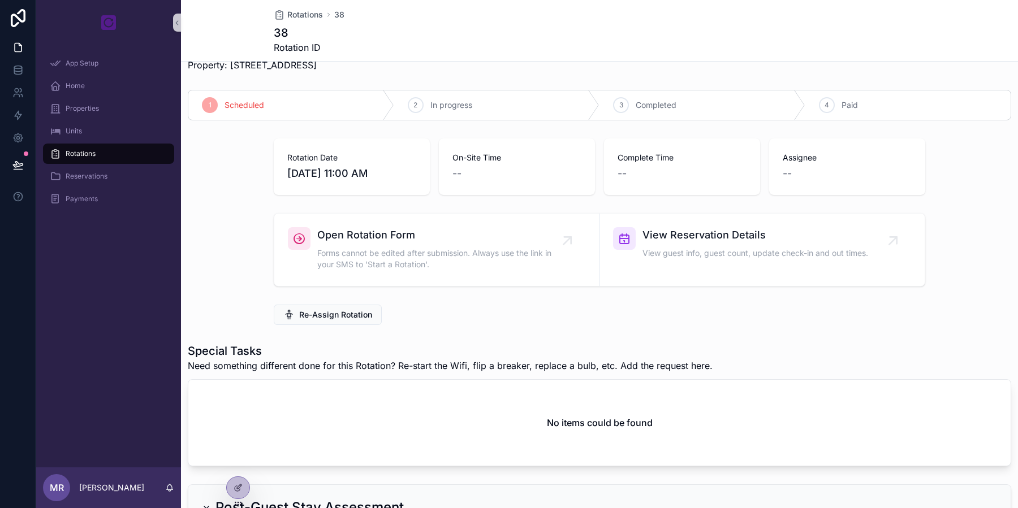
scroll to position [35, 0]
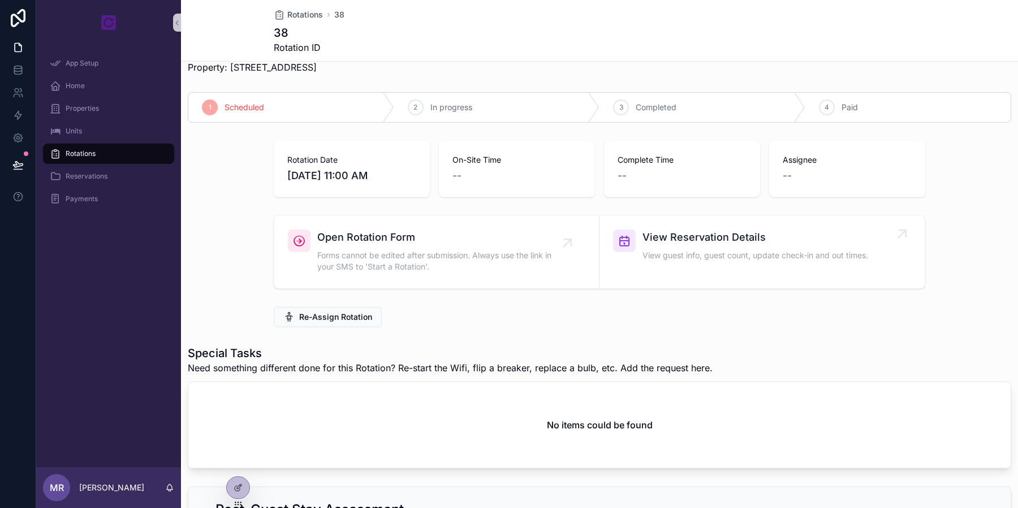
click at [771, 245] on div "View Reservation Details View guest info, guest count, update check-in and out …" at bounding box center [755, 247] width 226 height 34
